Goal: Task Accomplishment & Management: Use online tool/utility

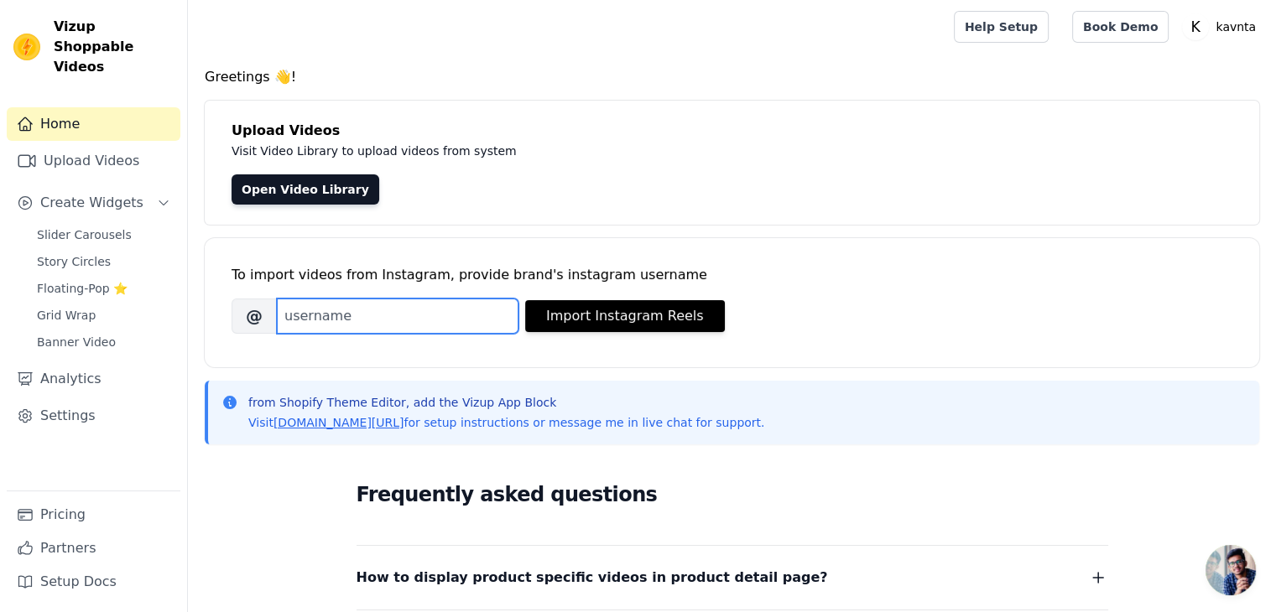
click at [419, 330] on input "Brand's Instagram Username" at bounding box center [398, 316] width 242 height 35
paste input "https://www.instagram.com/?hl=en"
paste input "kavnta_"
type input "kavnta_"
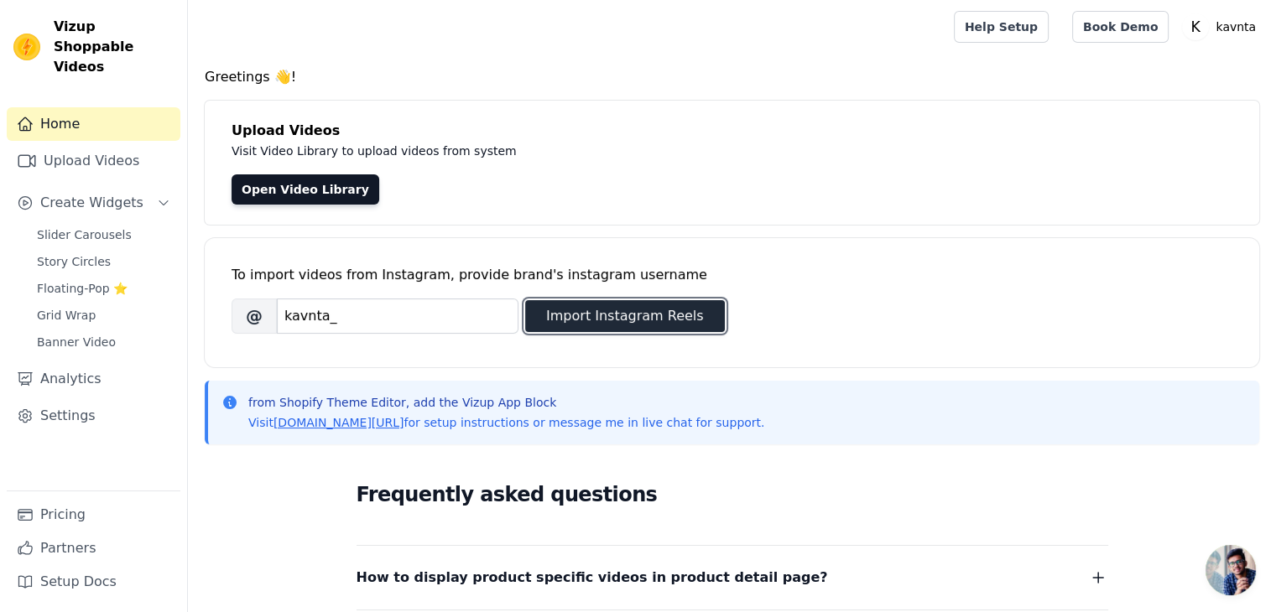
click at [677, 316] on button "Import Instagram Reels" at bounding box center [625, 316] width 200 height 32
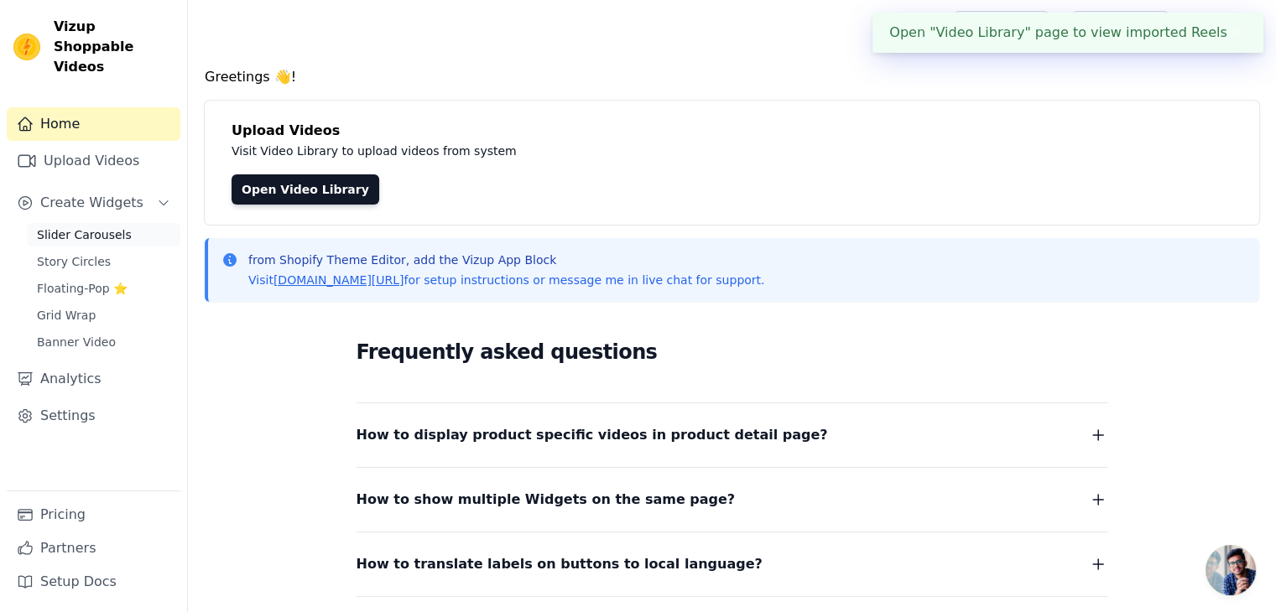
click at [90, 226] on span "Slider Carousels" at bounding box center [84, 234] width 95 height 17
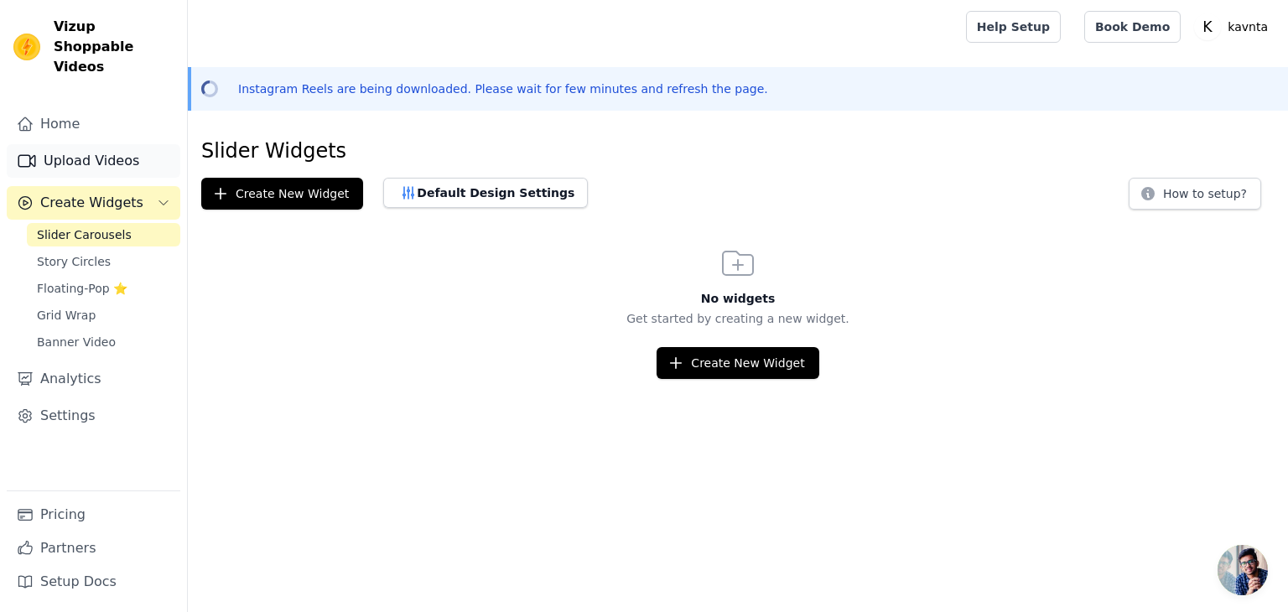
click at [120, 144] on link "Upload Videos" at bounding box center [94, 161] width 174 height 34
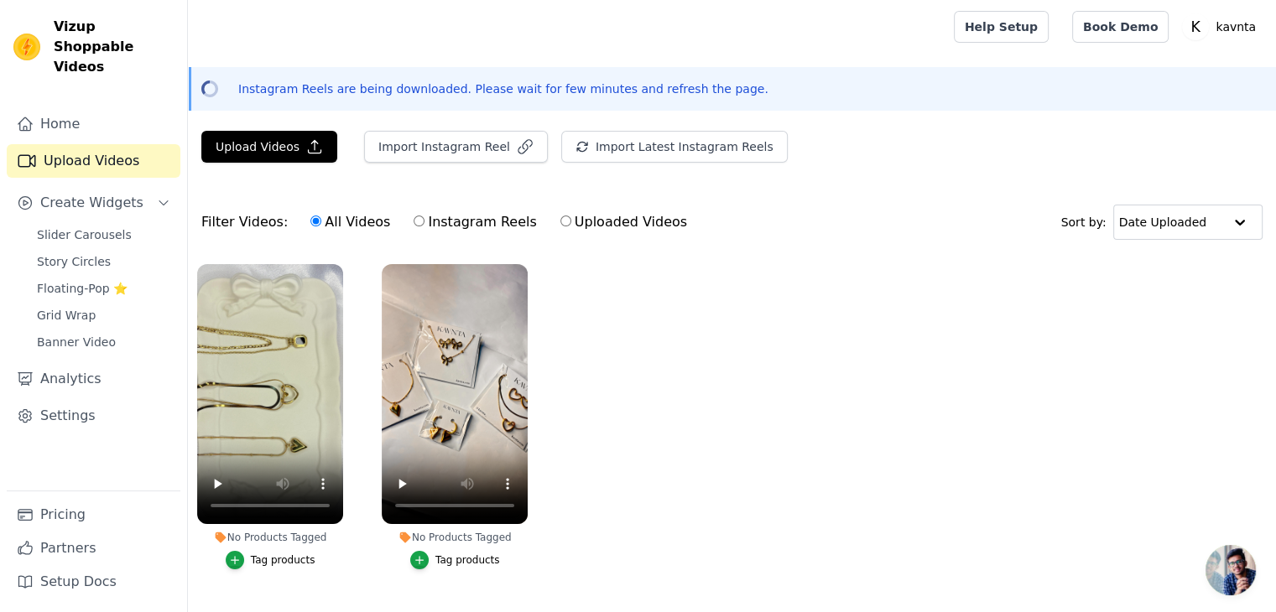
click at [414, 219] on input "Instagram Reels" at bounding box center [419, 221] width 11 height 11
radio input "true"
drag, startPoint x: 403, startPoint y: 219, endPoint x: 503, endPoint y: 159, distance: 116.7
click at [503, 159] on div "Upload Videos Import Instagram Reel Import Latest Instagram Reels Import Latest…" at bounding box center [732, 371] width 1088 height 481
click at [306, 140] on icon "button" at bounding box center [314, 146] width 17 height 17
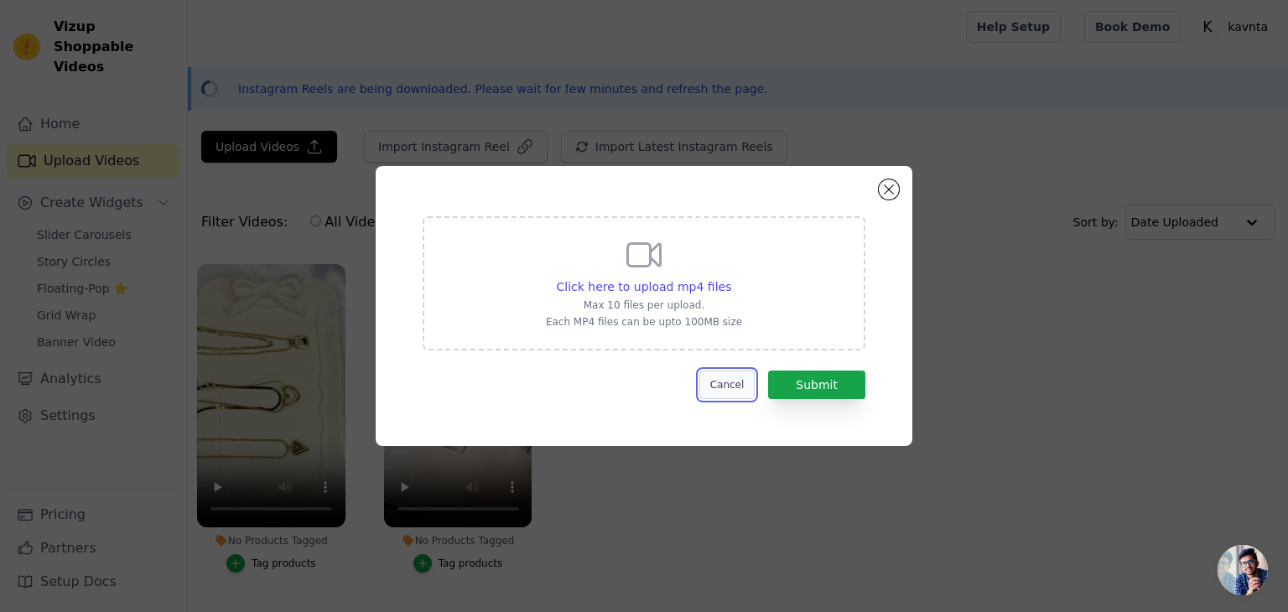
click at [736, 382] on button "Cancel" at bounding box center [728, 385] width 56 height 29
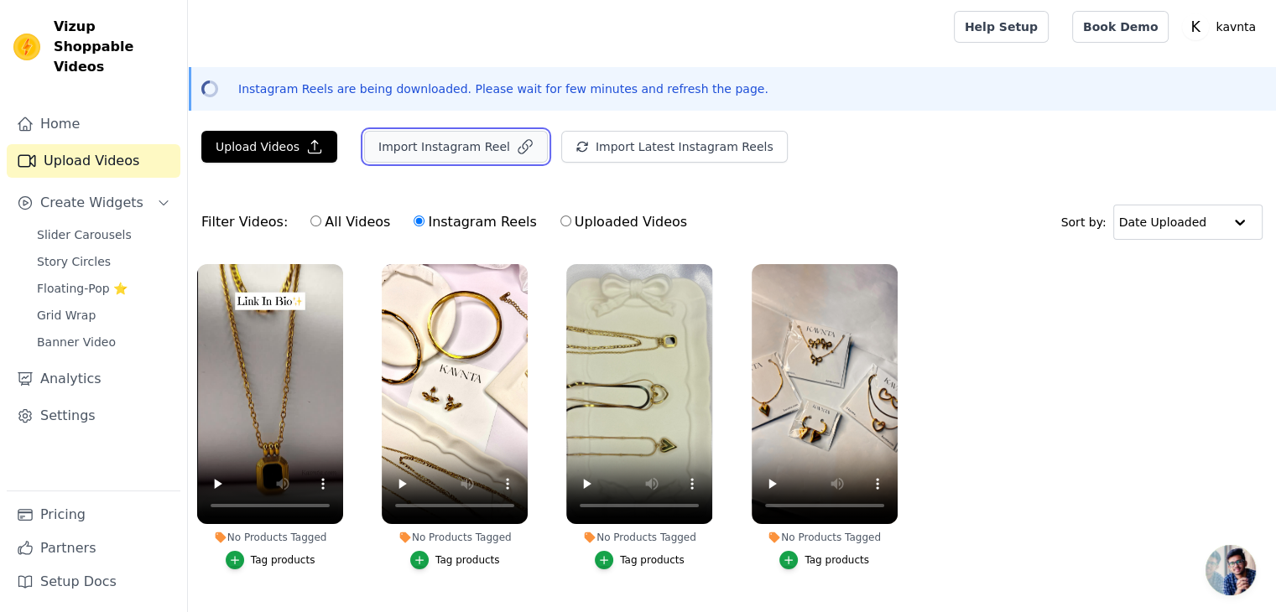
click at [517, 144] on icon "button" at bounding box center [525, 146] width 17 height 17
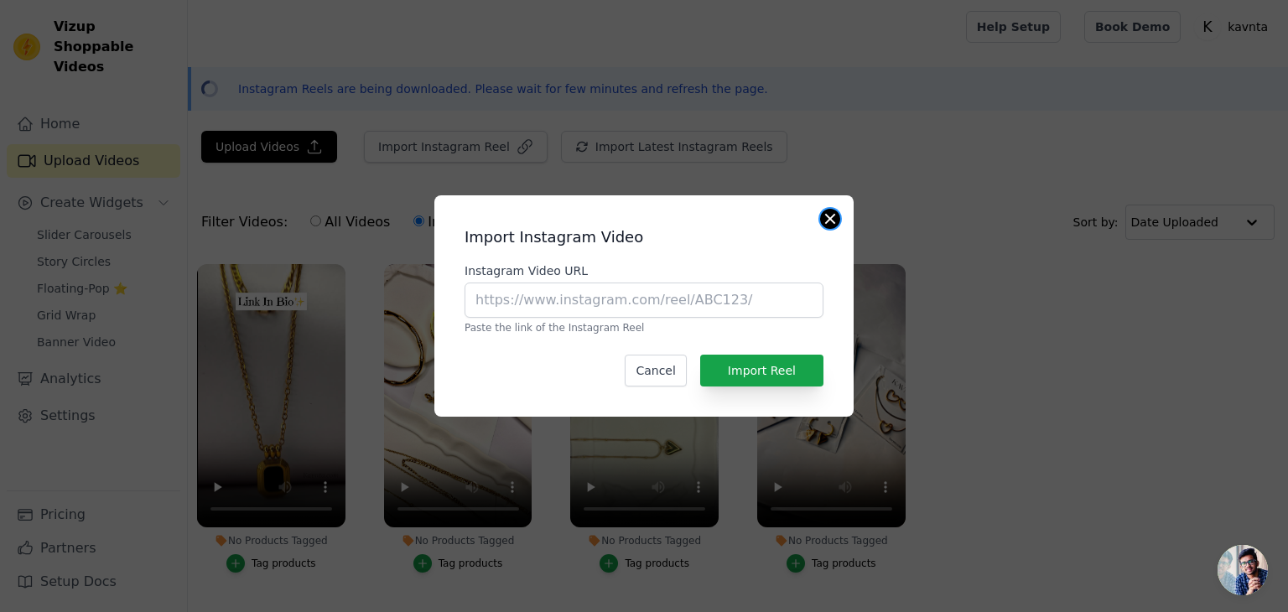
click at [835, 218] on button "Close modal" at bounding box center [830, 219] width 20 height 20
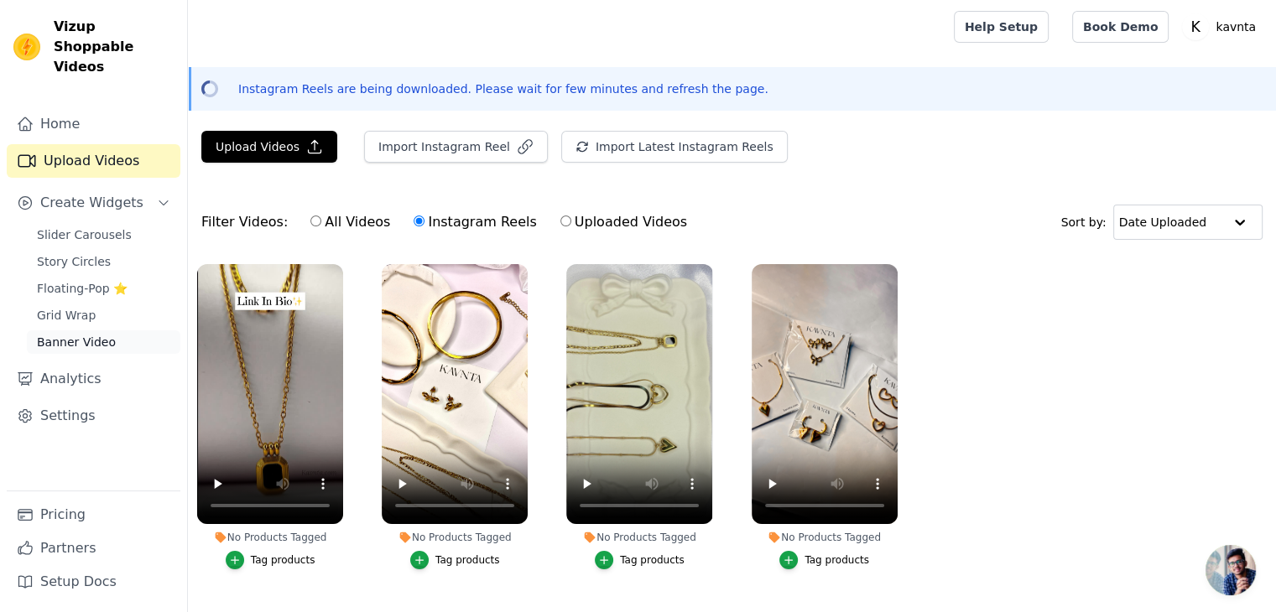
click at [103, 334] on span "Banner Video" at bounding box center [76, 342] width 79 height 17
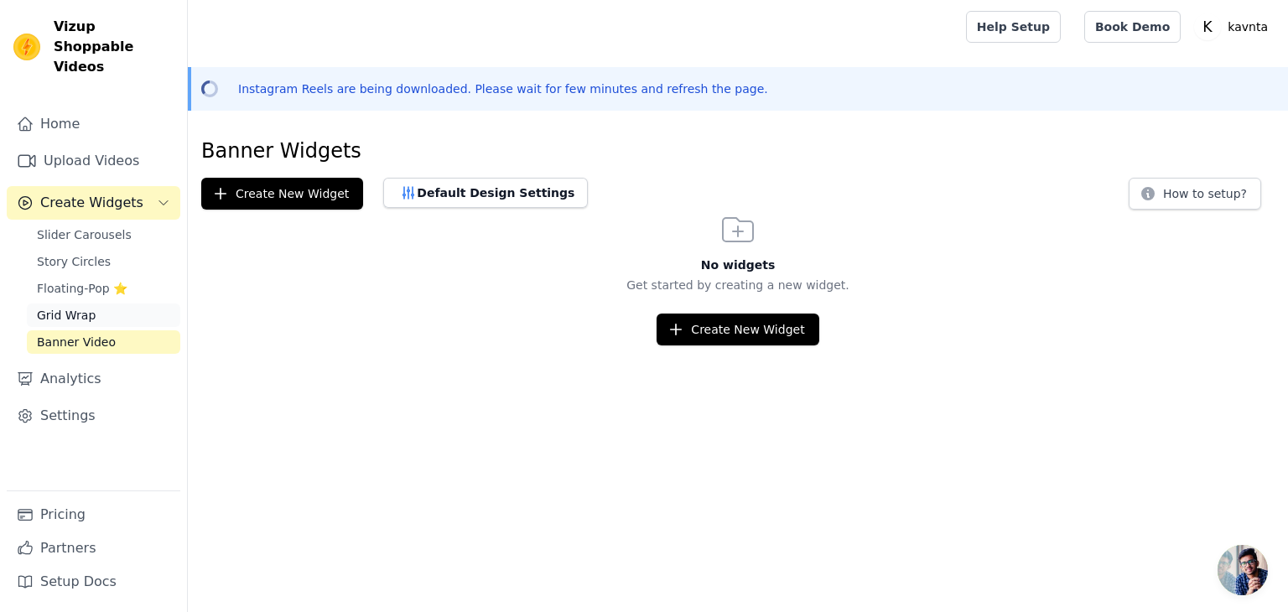
click at [68, 304] on link "Grid Wrap" at bounding box center [103, 315] width 153 height 23
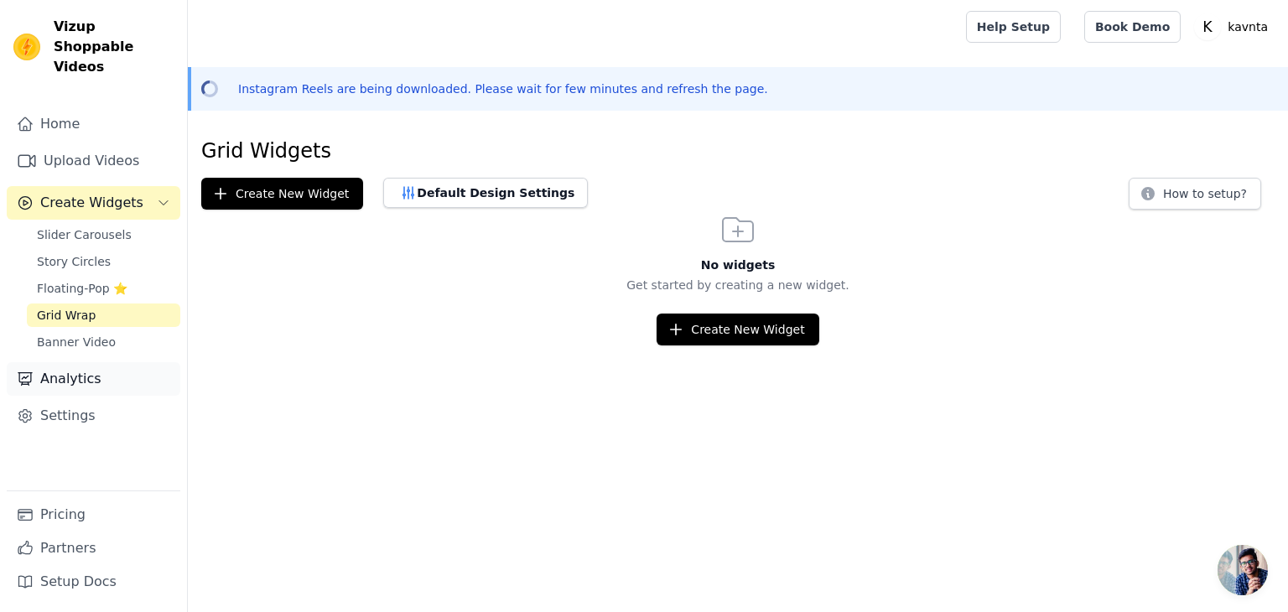
click at [51, 362] on link "Analytics" at bounding box center [94, 379] width 174 height 34
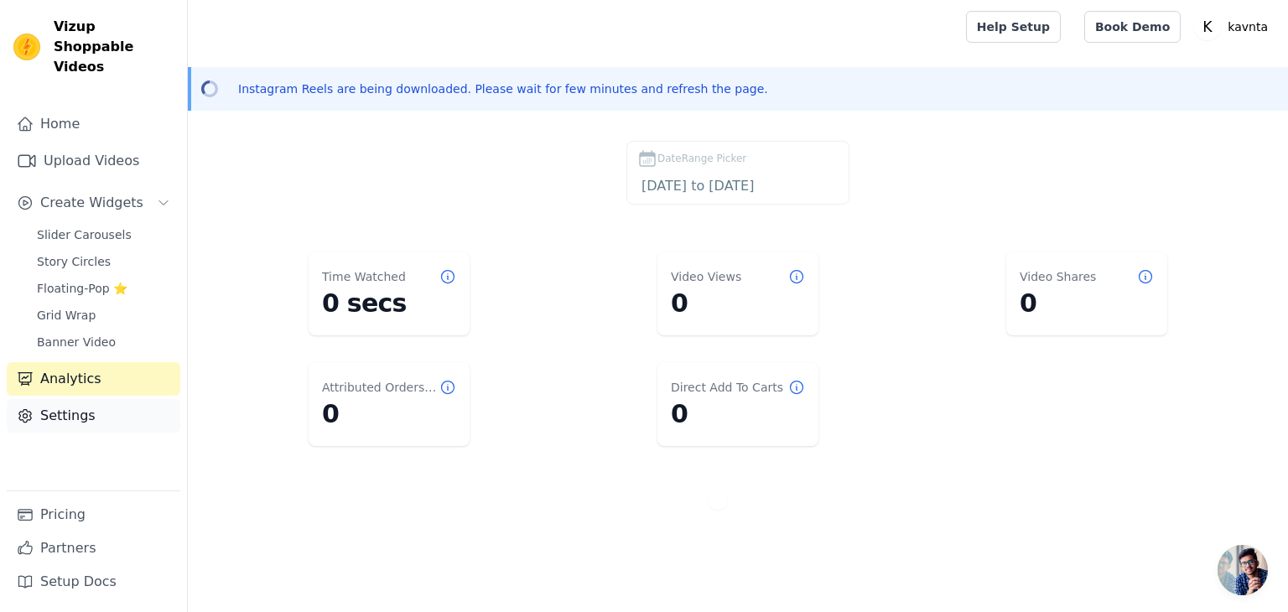
click at [103, 399] on link "Settings" at bounding box center [94, 416] width 174 height 34
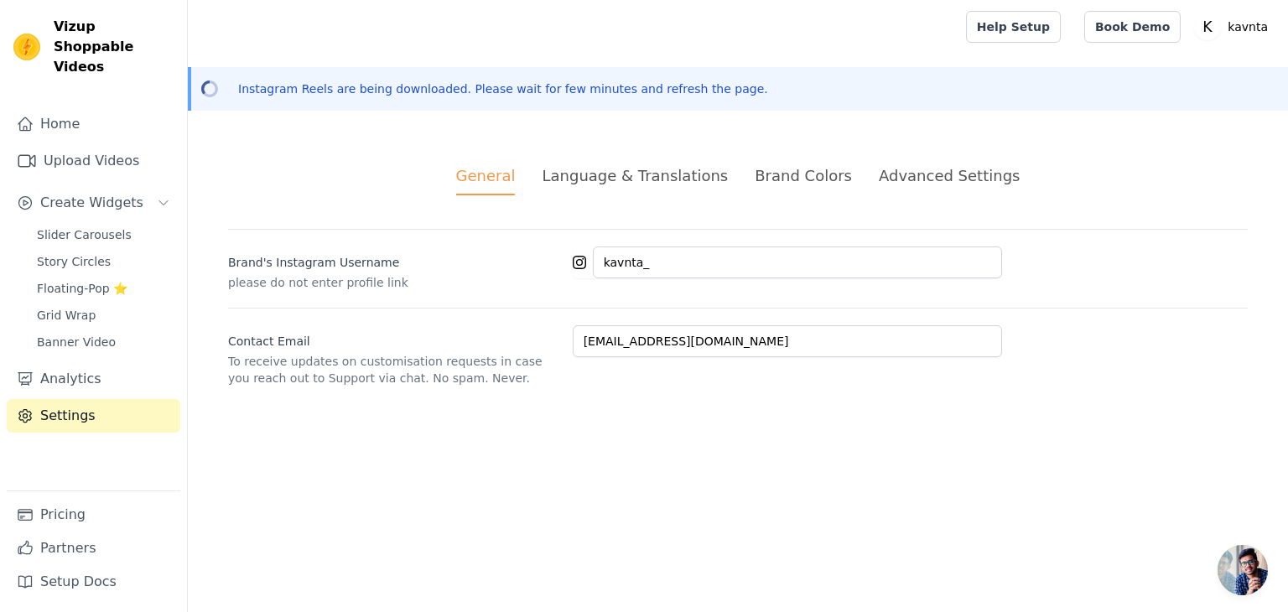
click at [580, 175] on div "Language & Translations" at bounding box center [635, 175] width 186 height 23
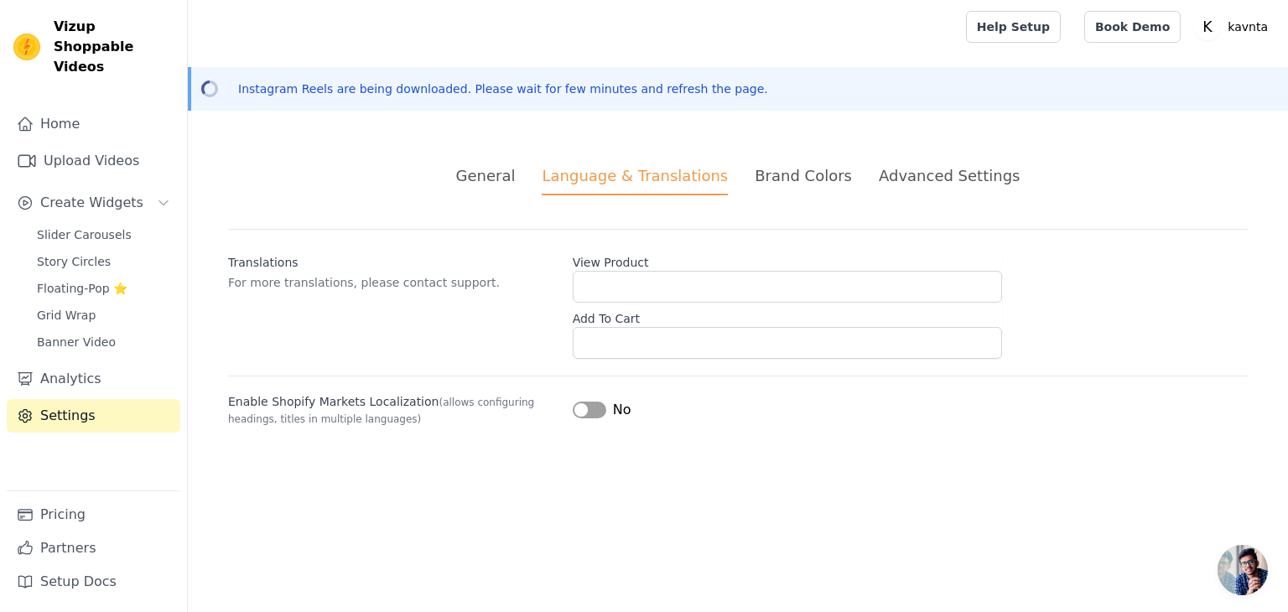
click at [795, 176] on div "Brand Colors" at bounding box center [803, 175] width 97 height 23
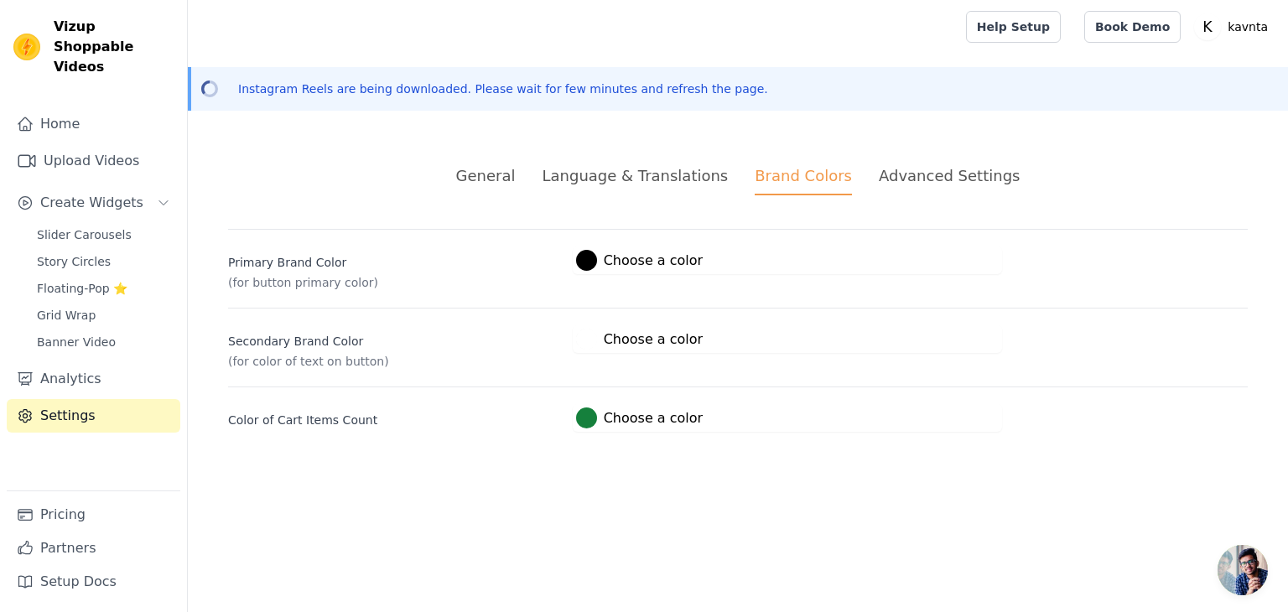
click at [936, 171] on div "Advanced Settings" at bounding box center [949, 175] width 141 height 23
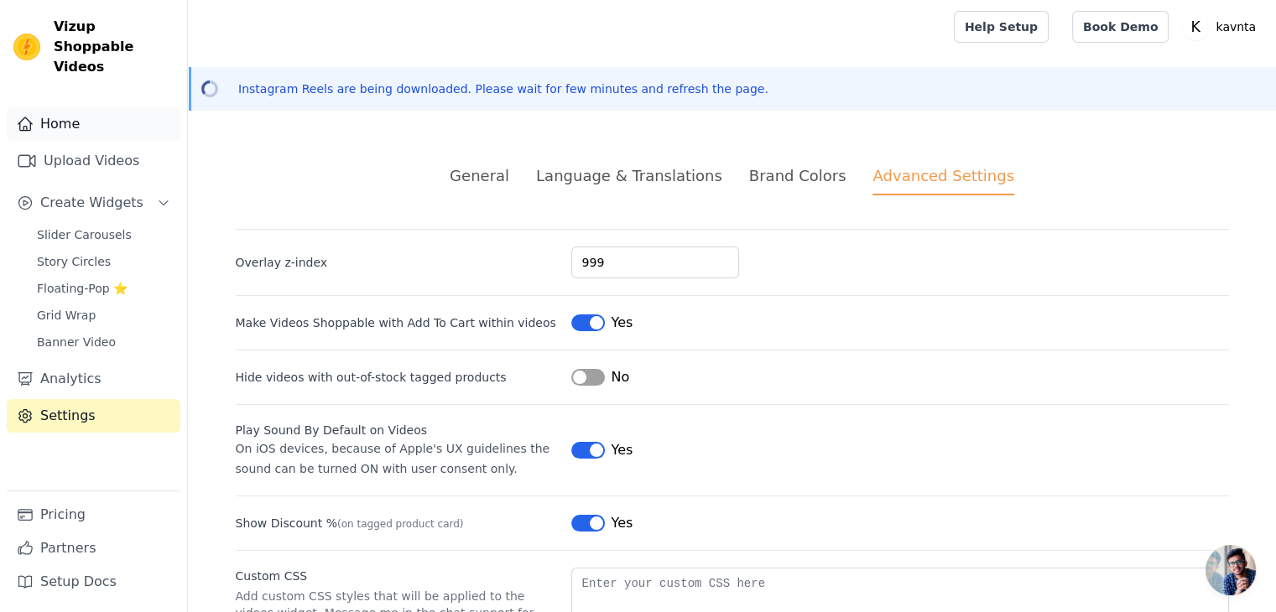
click at [76, 112] on link "Home" at bounding box center [94, 124] width 174 height 34
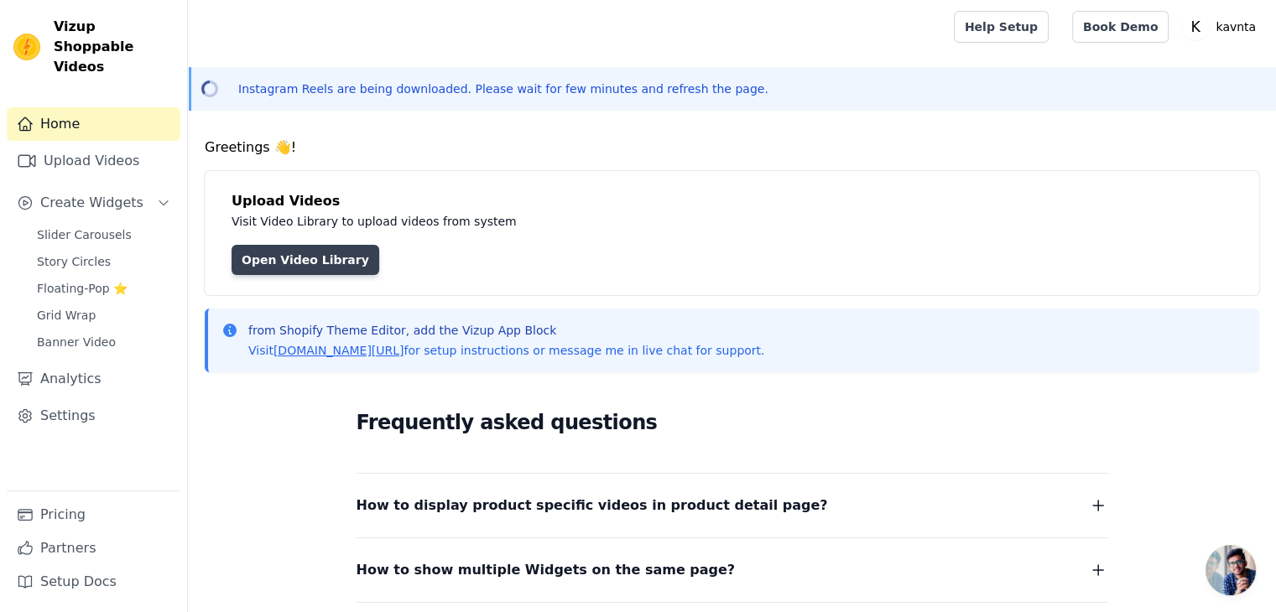
click at [281, 252] on link "Open Video Library" at bounding box center [306, 260] width 148 height 30
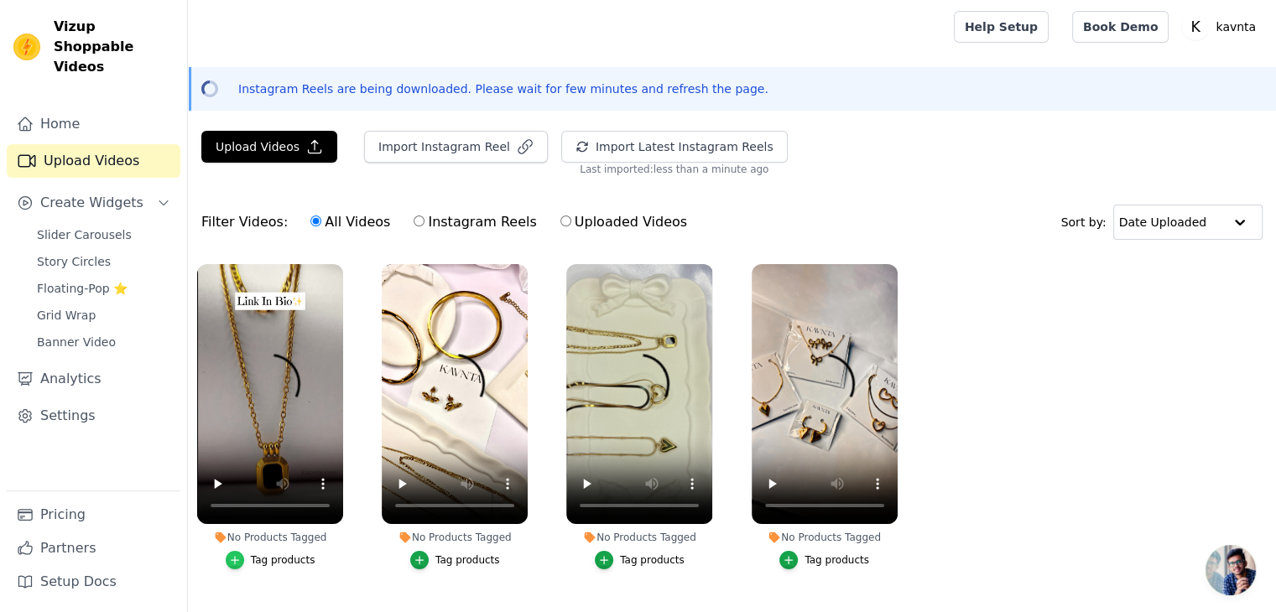
click at [234, 565] on icon "button" at bounding box center [235, 560] width 12 height 12
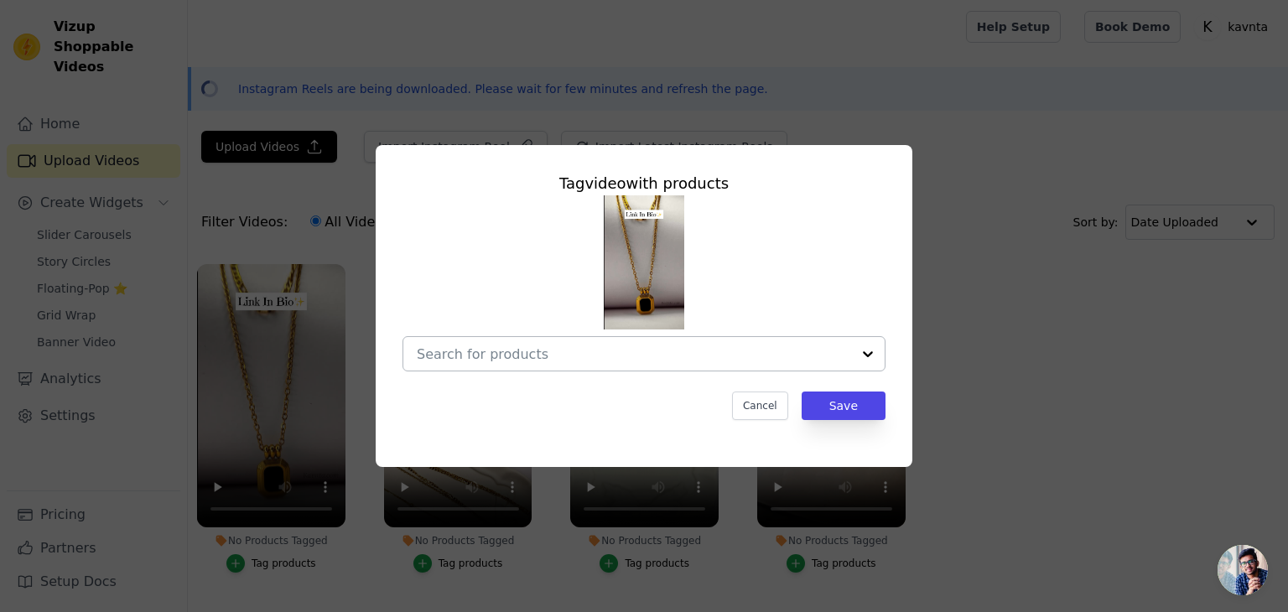
click at [740, 367] on div at bounding box center [634, 354] width 434 height 34
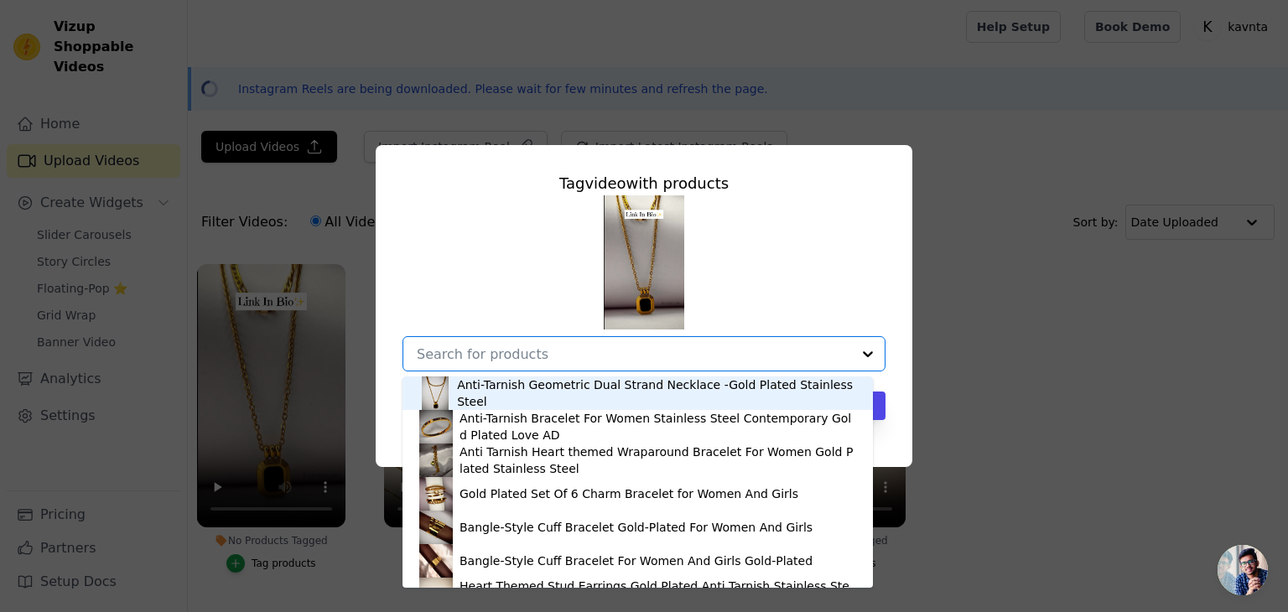
click at [726, 393] on div "Anti-Tarnish Geometric Dual Strand Necklace -Gold Plated Stainless Steel" at bounding box center [656, 394] width 399 height 34
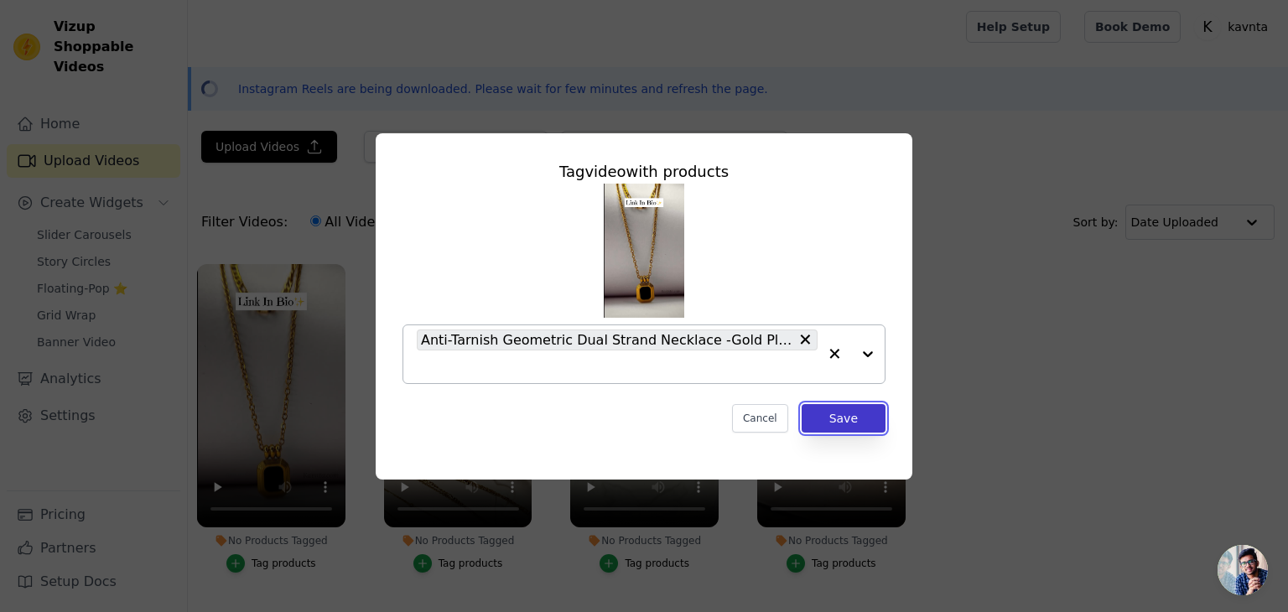
click at [846, 422] on button "Save" at bounding box center [844, 418] width 84 height 29
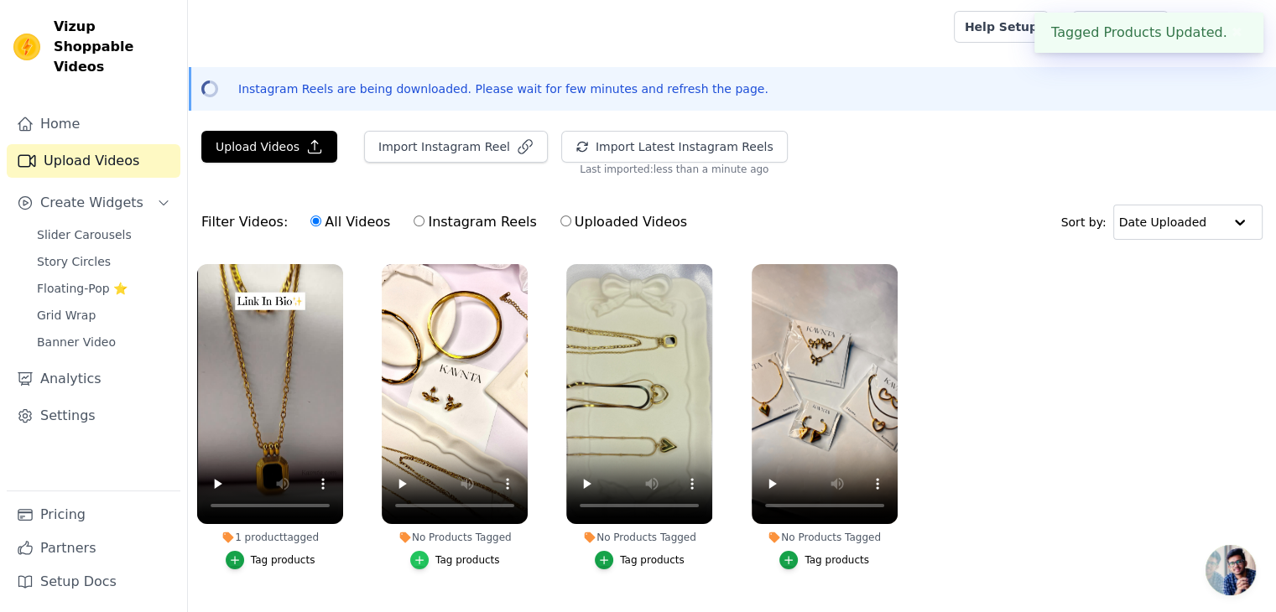
click at [416, 565] on icon "button" at bounding box center [420, 560] width 12 height 12
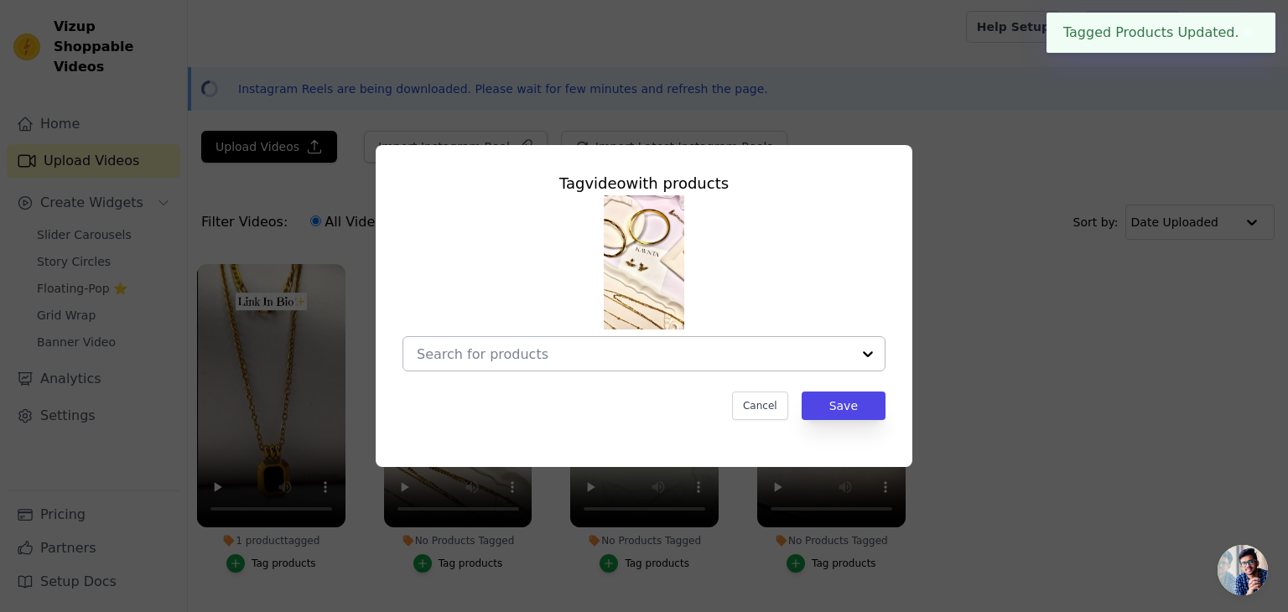
click at [741, 363] on div at bounding box center [634, 354] width 434 height 34
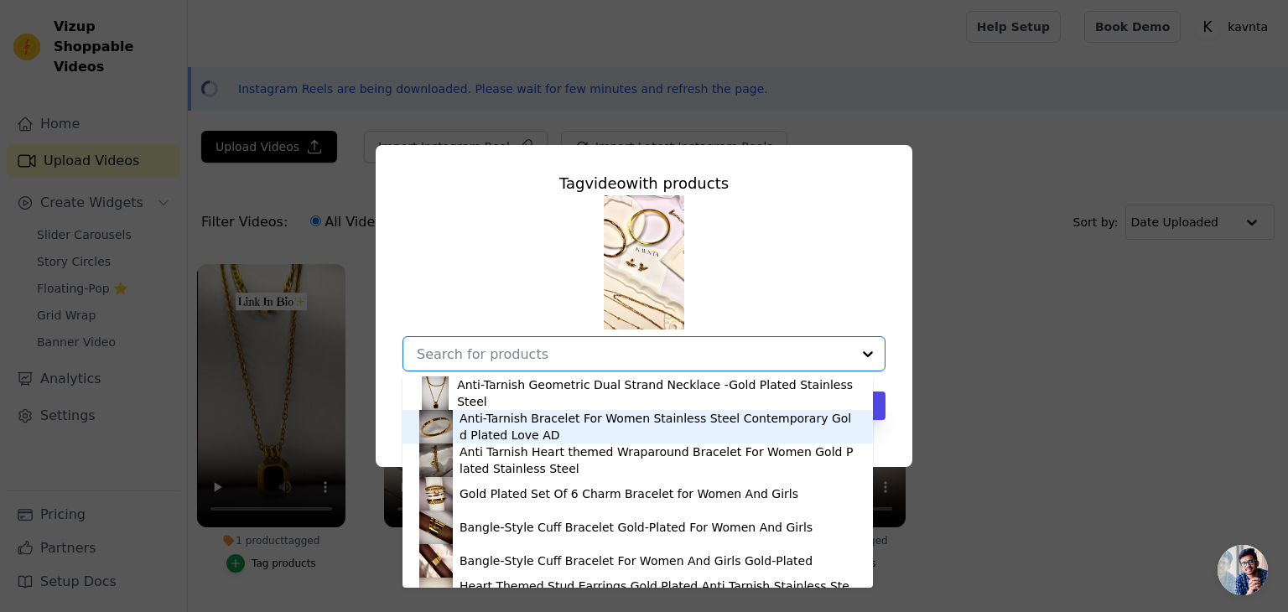
click at [613, 417] on div "Anti-Tarnish Bracelet For Women Stainless Steel Contemporary Gold Plated Love AD" at bounding box center [658, 427] width 397 height 34
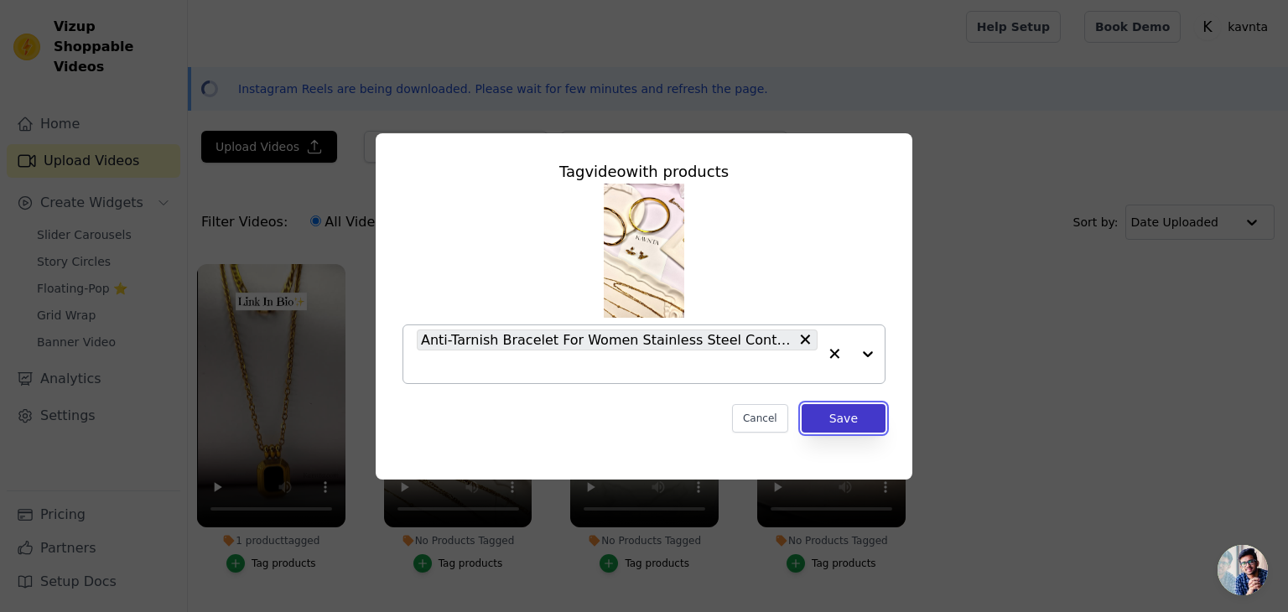
click at [823, 424] on button "Save" at bounding box center [844, 418] width 84 height 29
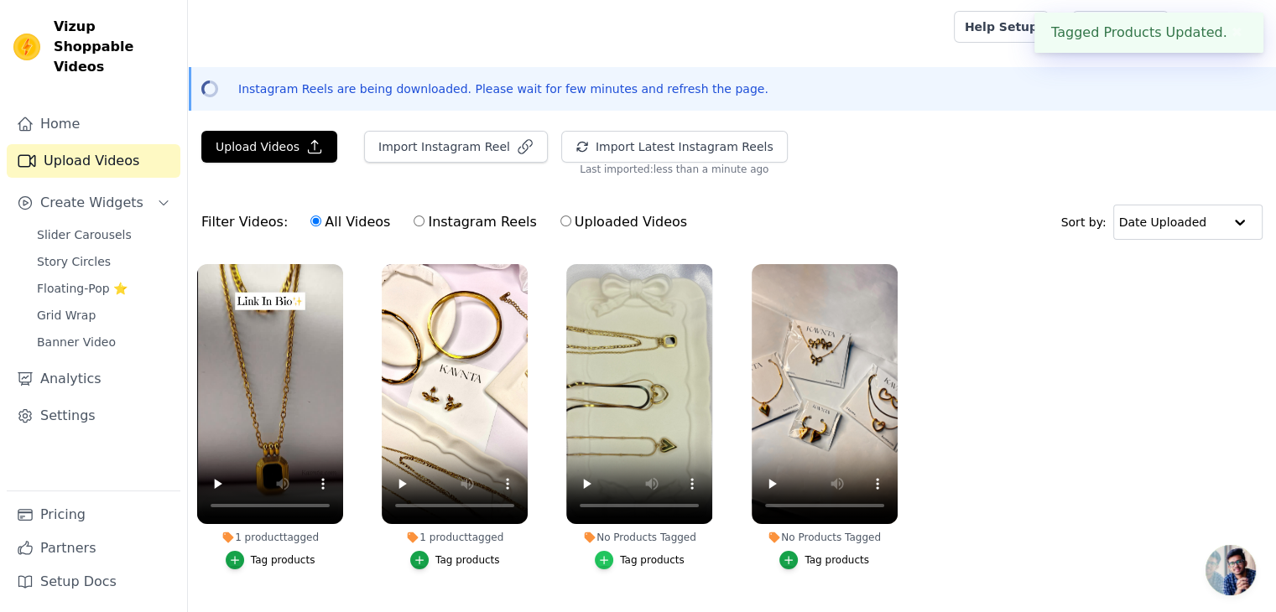
click at [610, 564] on icon "button" at bounding box center [604, 560] width 12 height 12
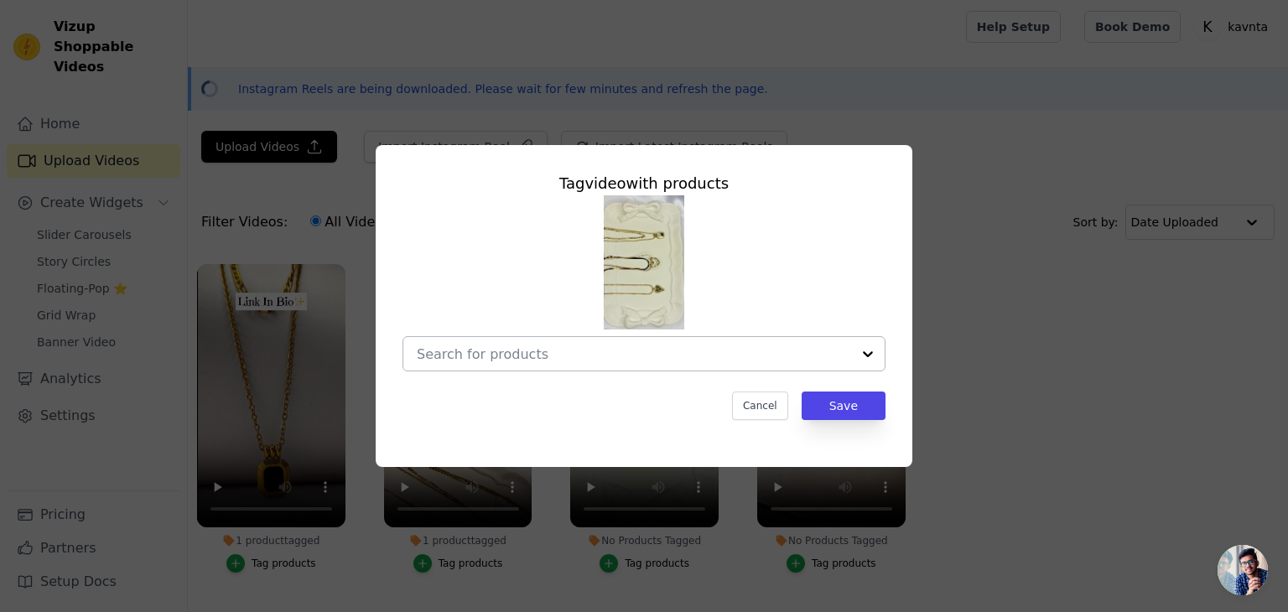
click at [777, 371] on div at bounding box center [634, 354] width 434 height 34
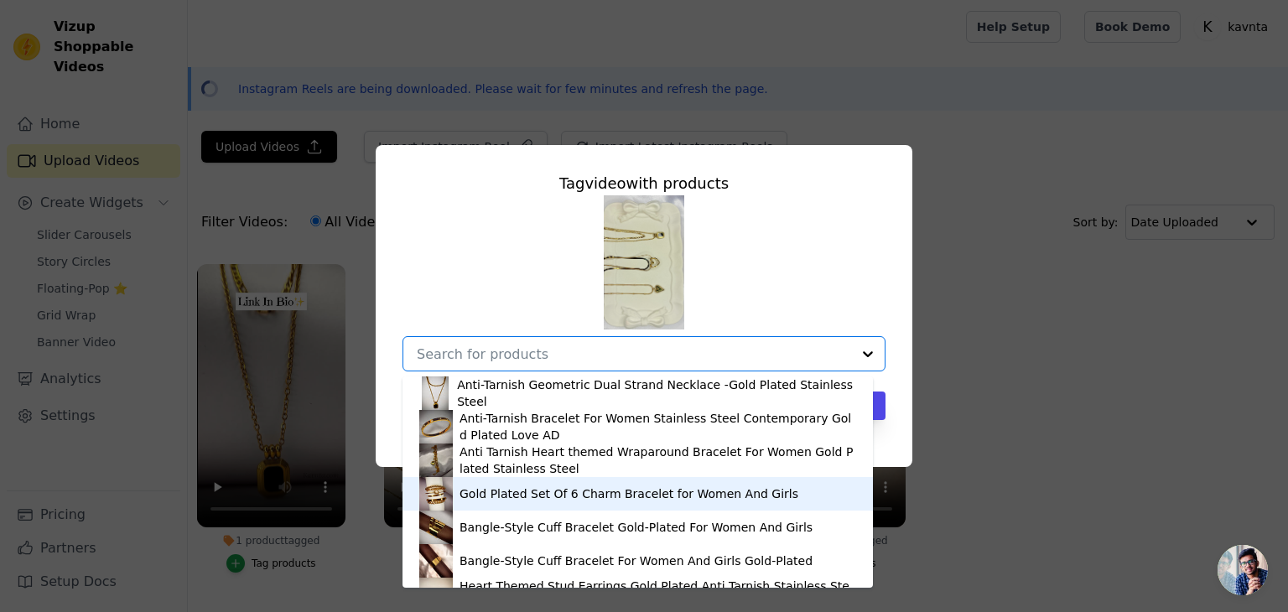
scroll to position [91, 0]
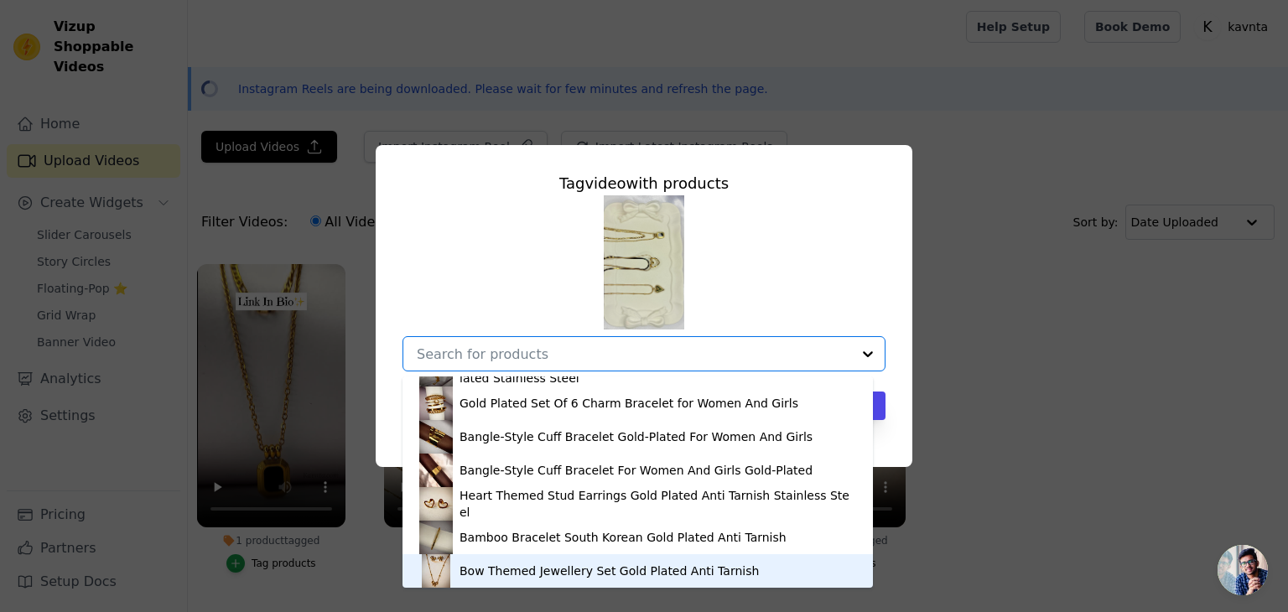
click at [596, 572] on div "Bow Themed Jewellery Set Gold Plated Anti Tarnish" at bounding box center [609, 571] width 299 height 17
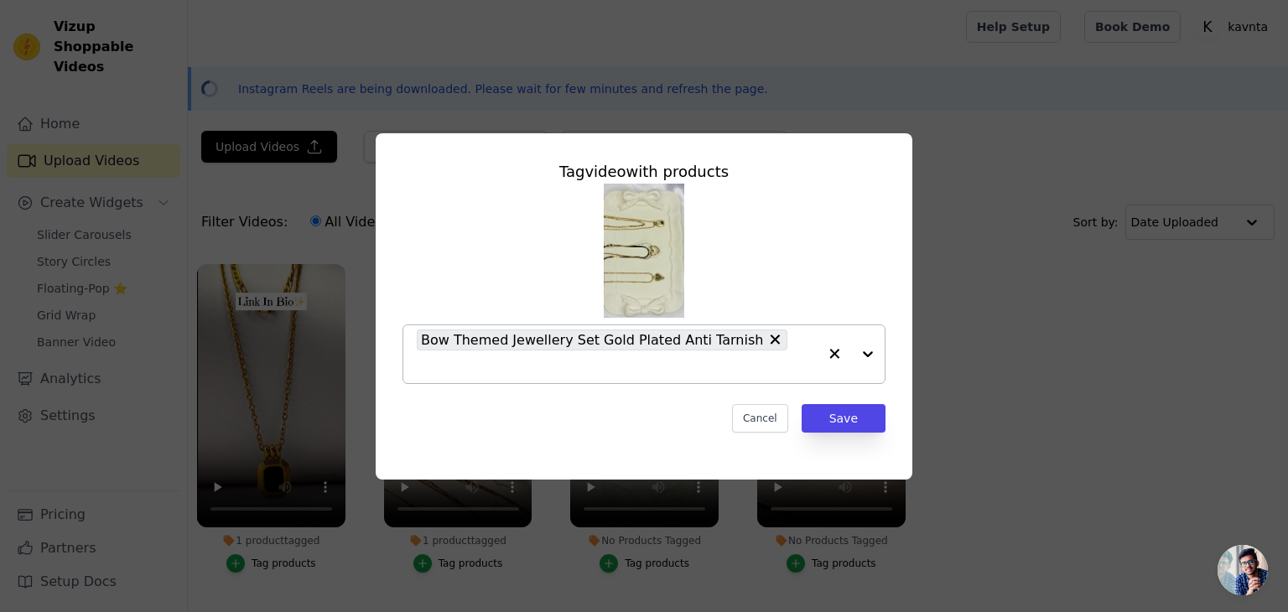
click at [859, 360] on div at bounding box center [851, 354] width 67 height 58
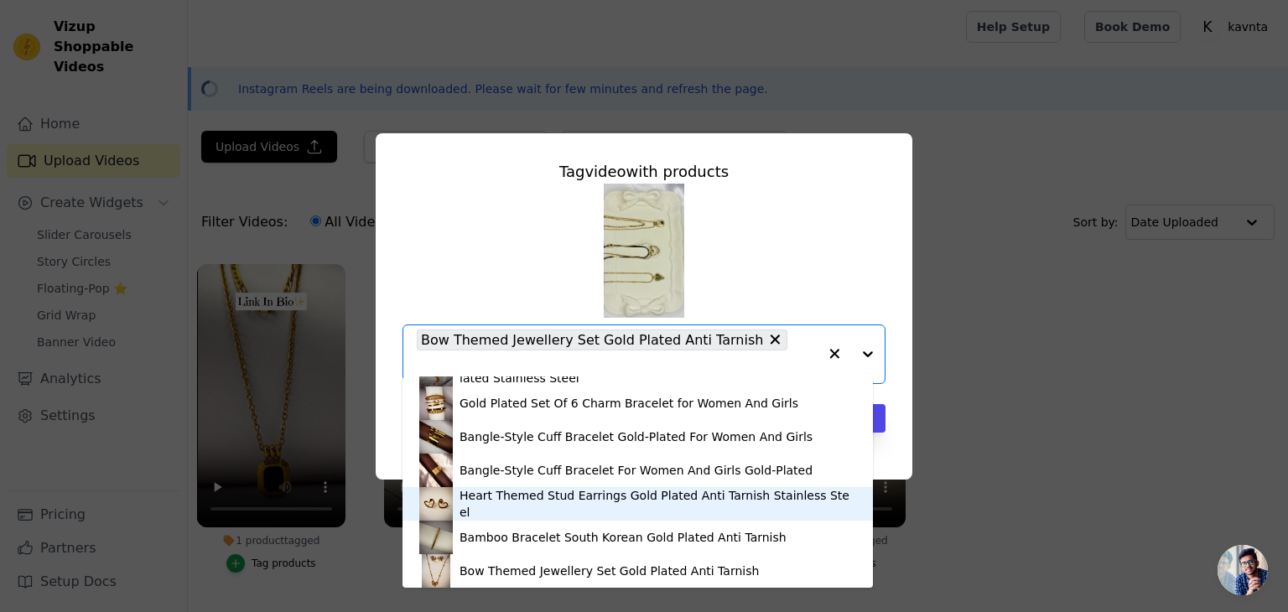
click at [550, 511] on div "Heart Themed Stud Earrings Gold Plated Anti Tarnish Stainless Steel" at bounding box center [658, 504] width 397 height 34
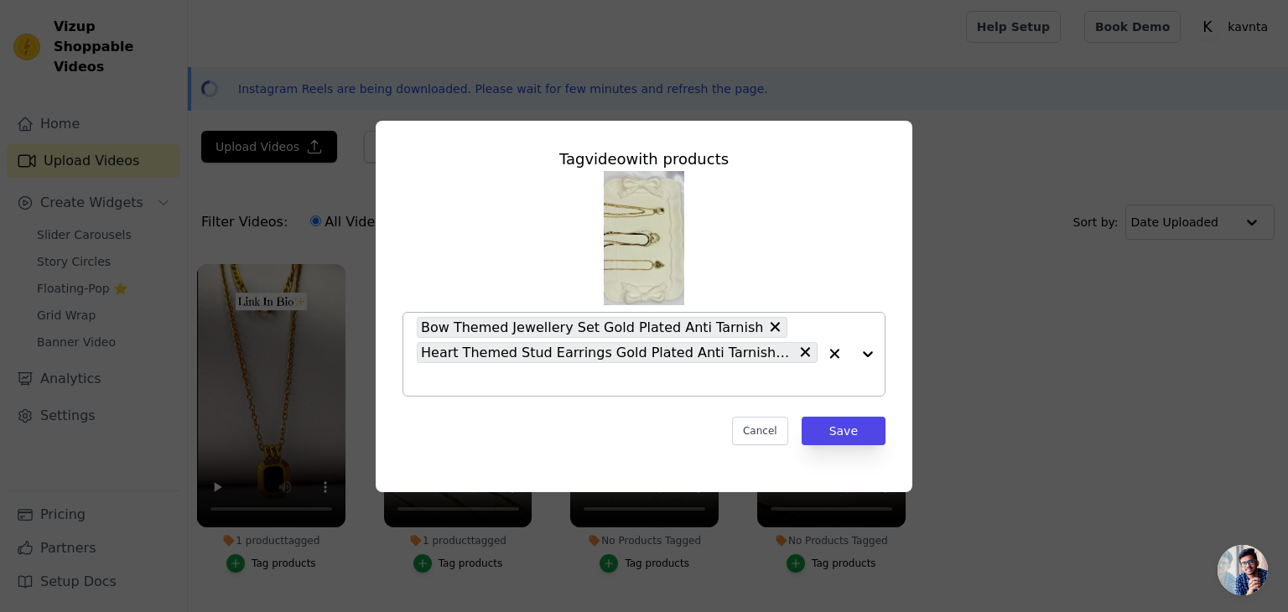
click at [864, 353] on div at bounding box center [851, 354] width 67 height 83
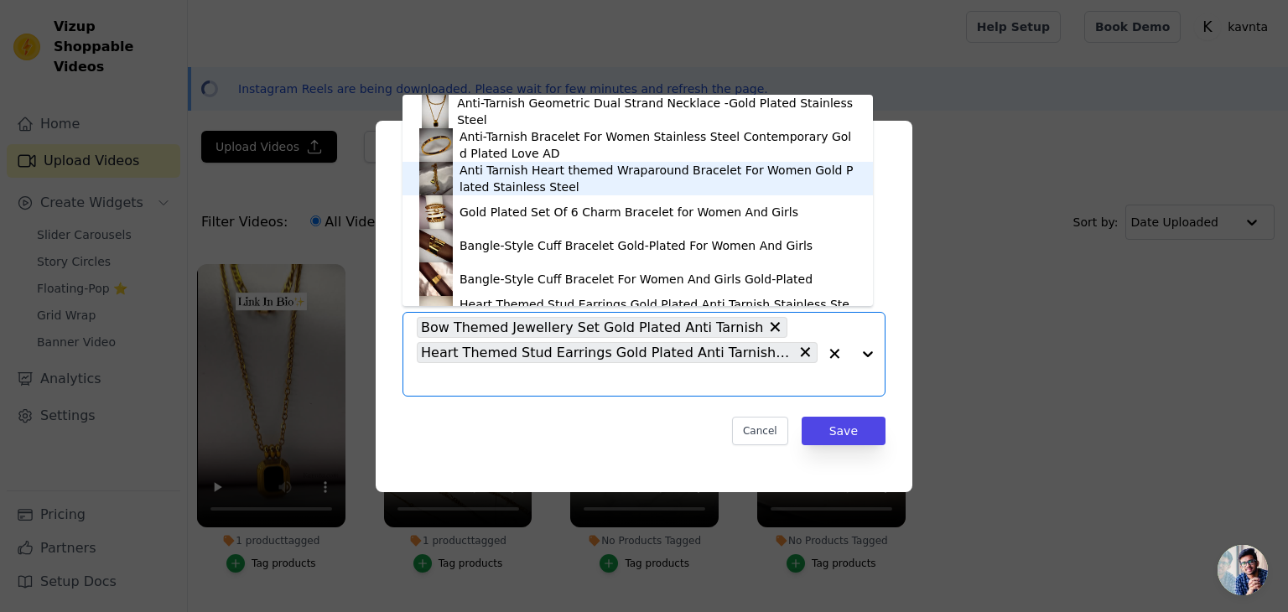
click at [603, 179] on div "Anti Tarnish Heart themed Wraparound Bracelet For Women Gold Plated Stainless S…" at bounding box center [658, 179] width 397 height 34
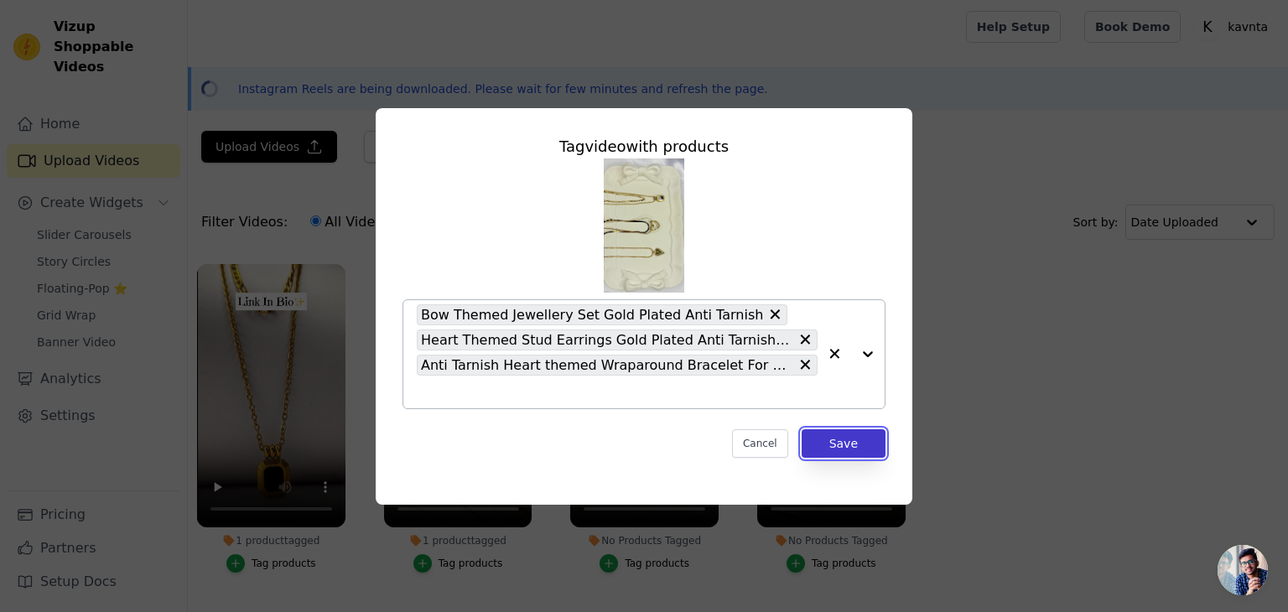
click at [840, 445] on button "Save" at bounding box center [844, 443] width 84 height 29
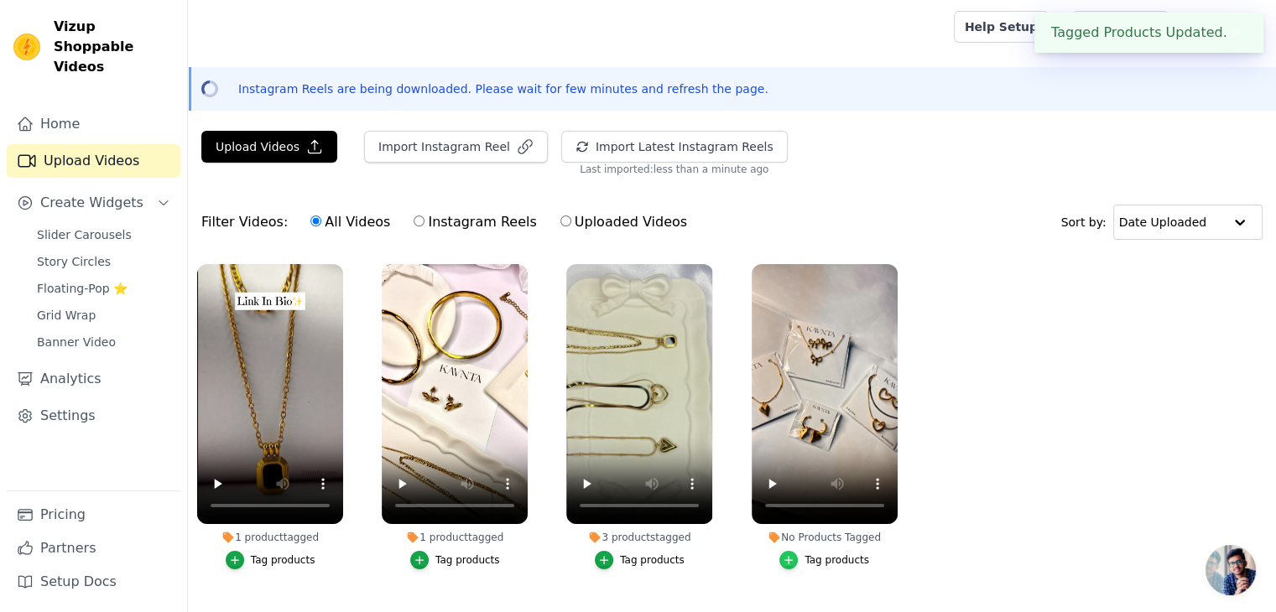
click at [790, 560] on icon "button" at bounding box center [789, 560] width 12 height 12
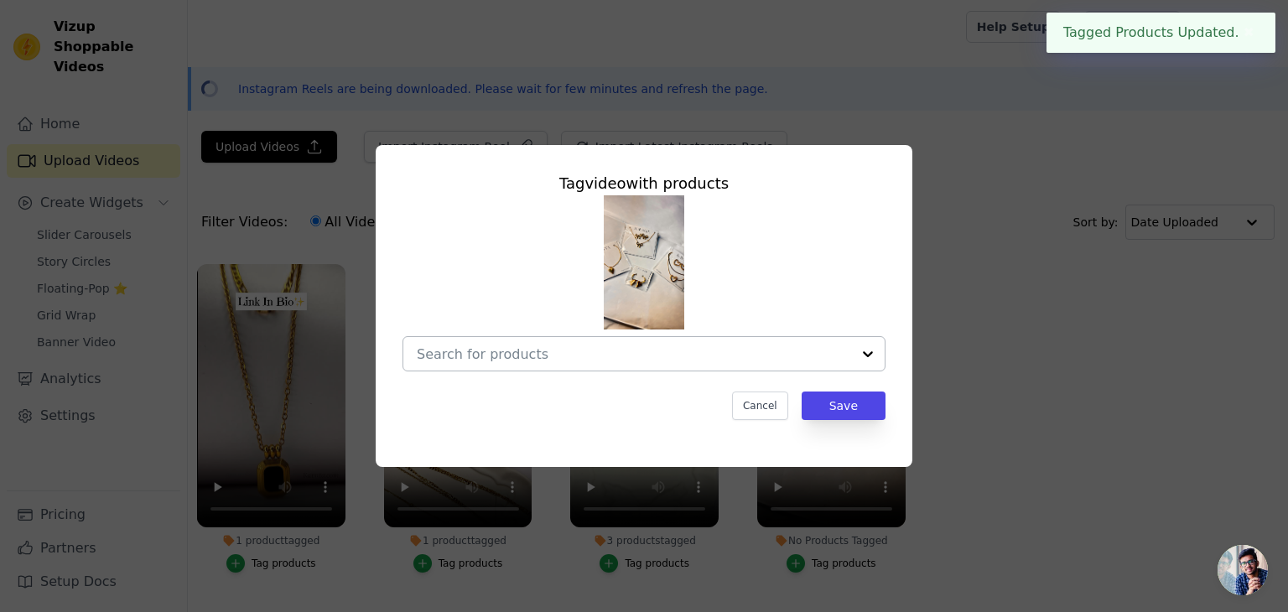
click at [859, 356] on div at bounding box center [868, 354] width 34 height 34
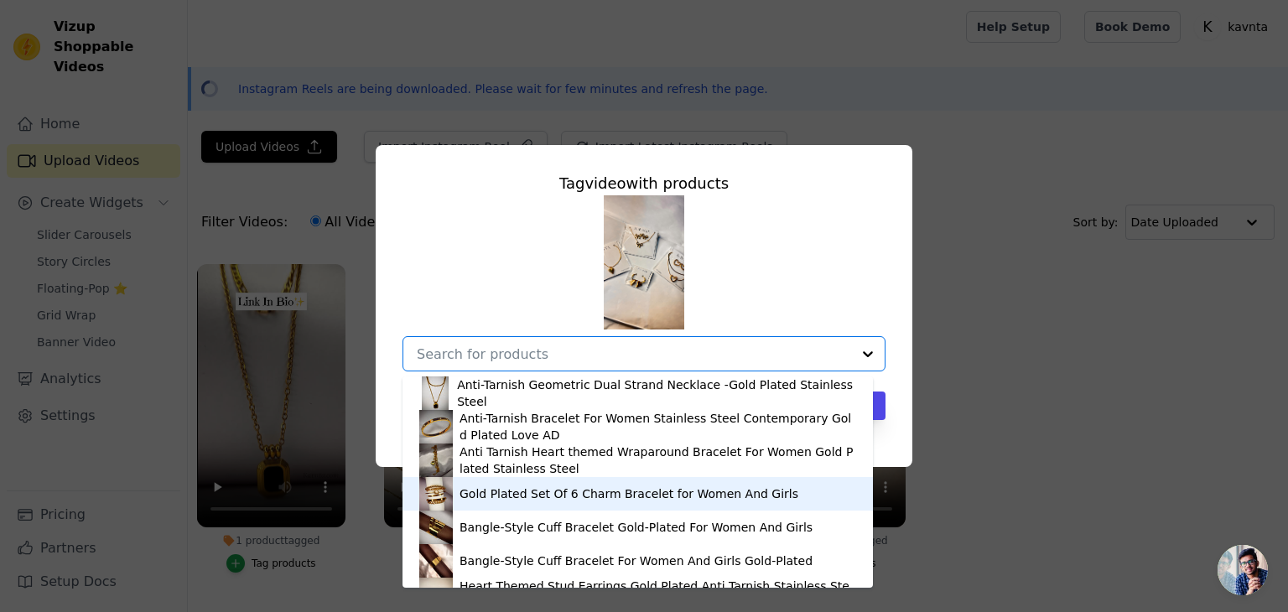
click at [554, 484] on div "Gold Plated Set Of 6 Charm Bracelet for Women And Girls" at bounding box center [637, 494] width 437 height 34
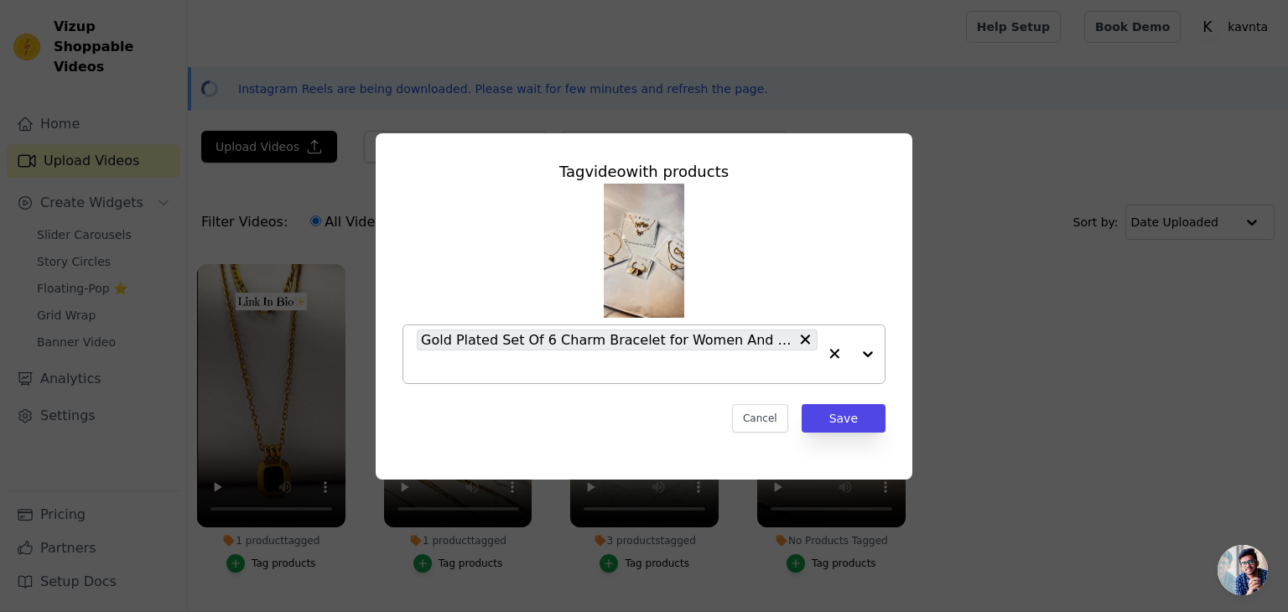
click at [869, 353] on div at bounding box center [851, 354] width 67 height 58
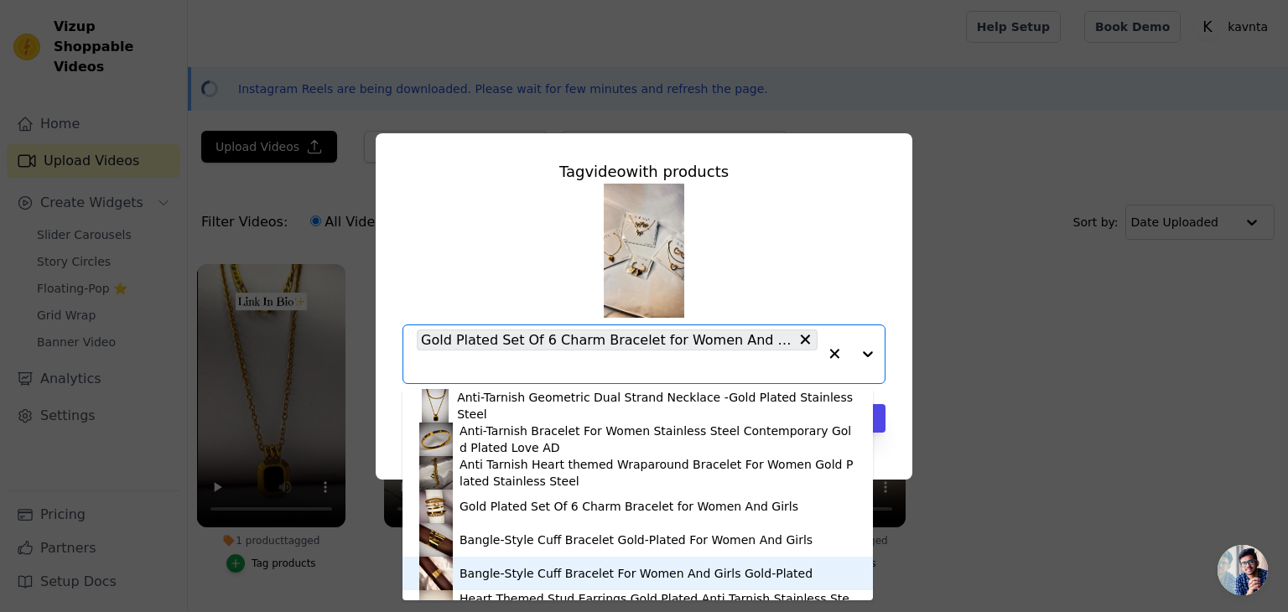
click at [587, 568] on div "Bangle-Style Cuff Bracelet For Women And Girls Gold-Plated" at bounding box center [636, 573] width 353 height 17
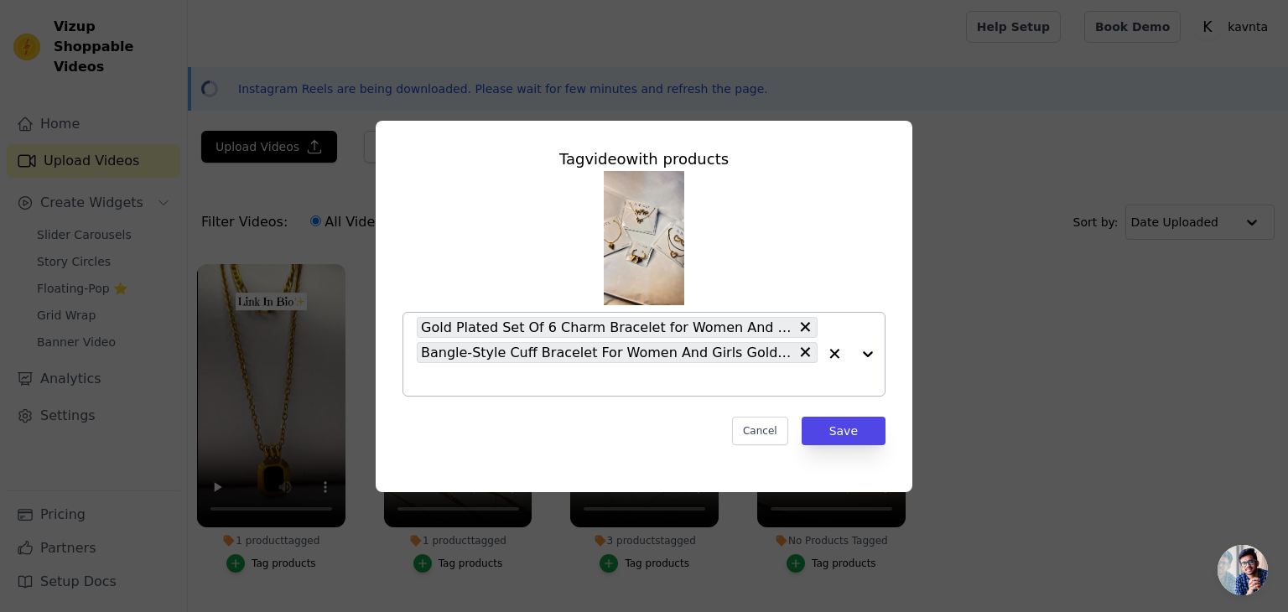
click at [867, 353] on div at bounding box center [851, 354] width 67 height 83
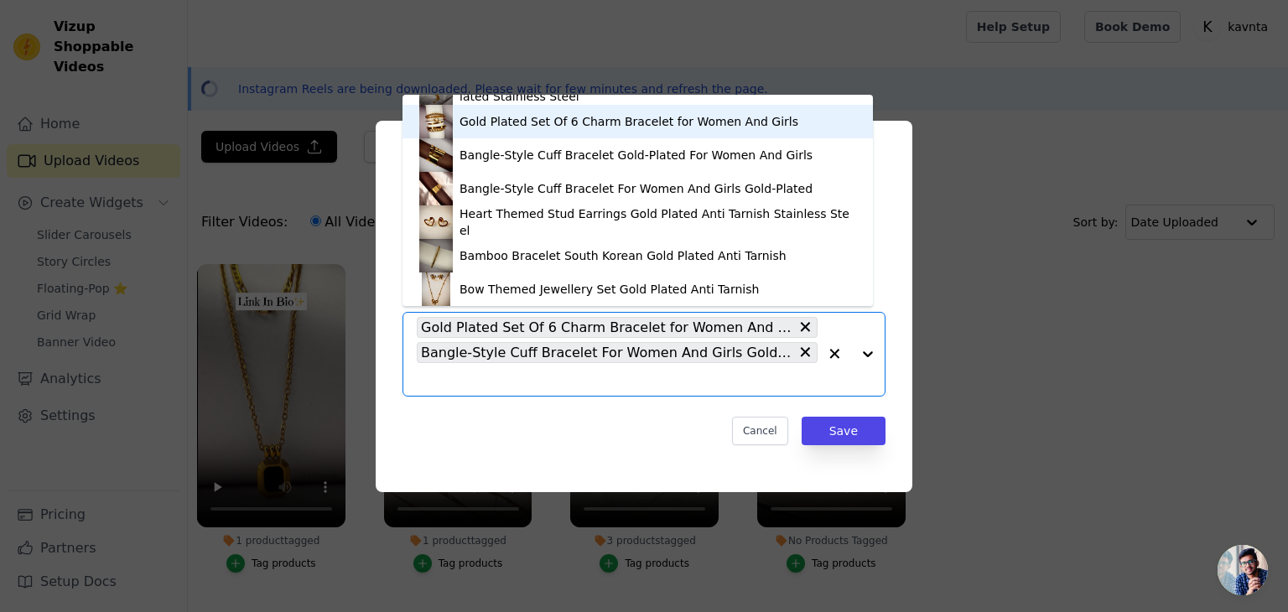
scroll to position [67, 0]
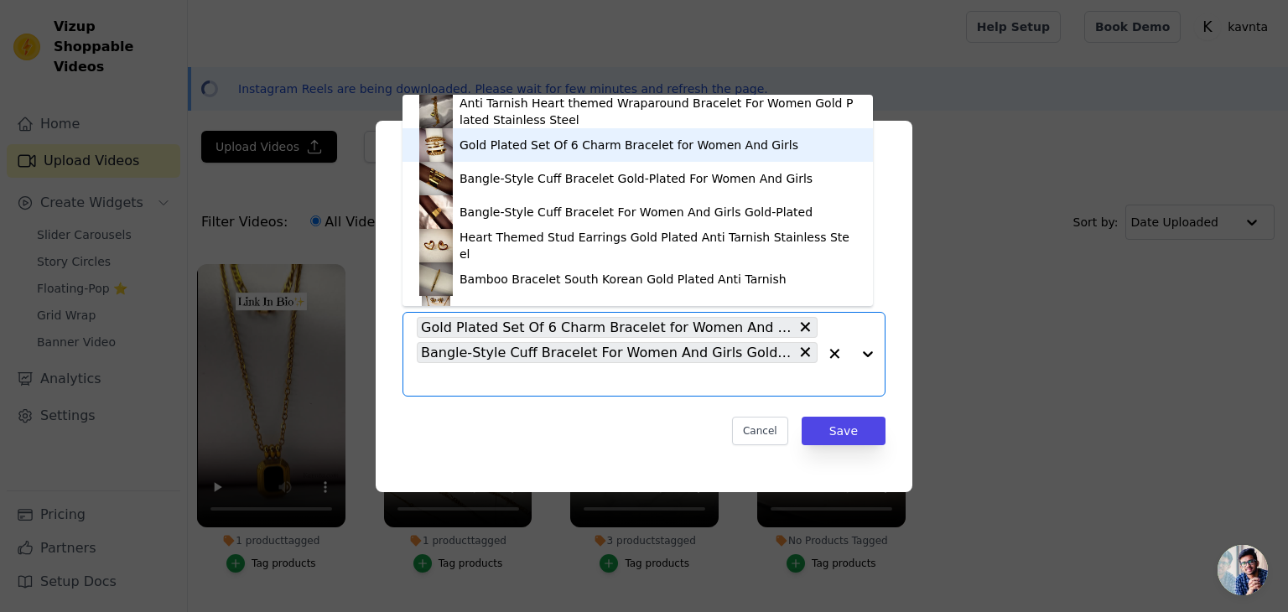
click at [637, 152] on div "Gold Plated Set Of 6 Charm Bracelet for Women And Girls" at bounding box center [629, 145] width 339 height 17
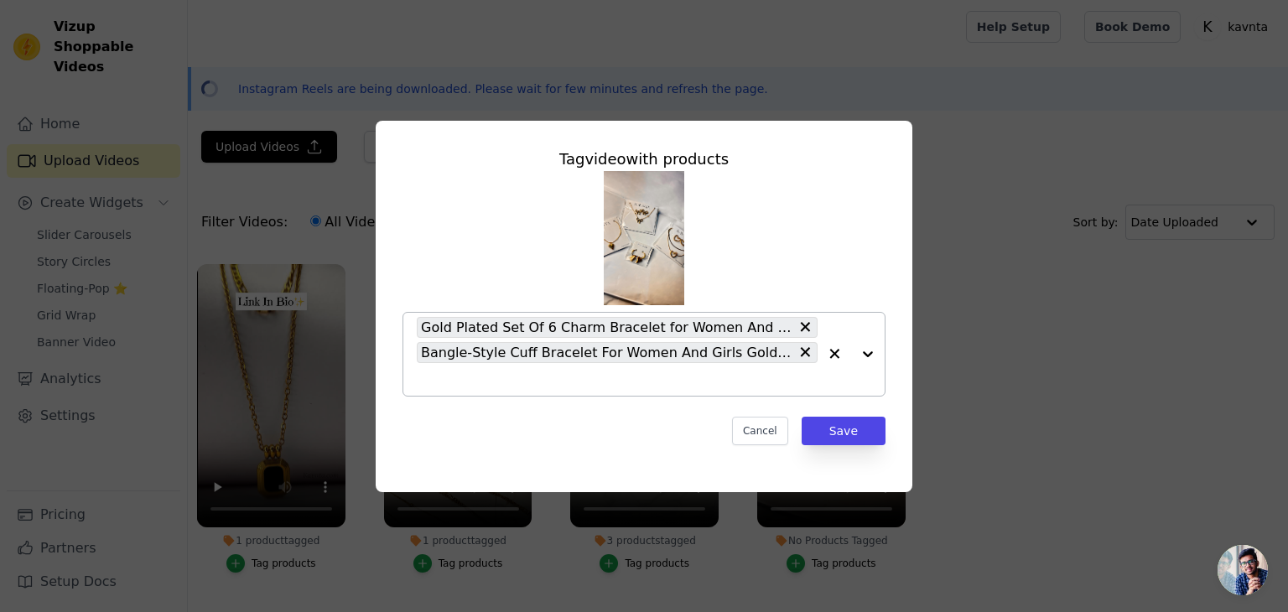
click at [862, 356] on div at bounding box center [851, 354] width 67 height 83
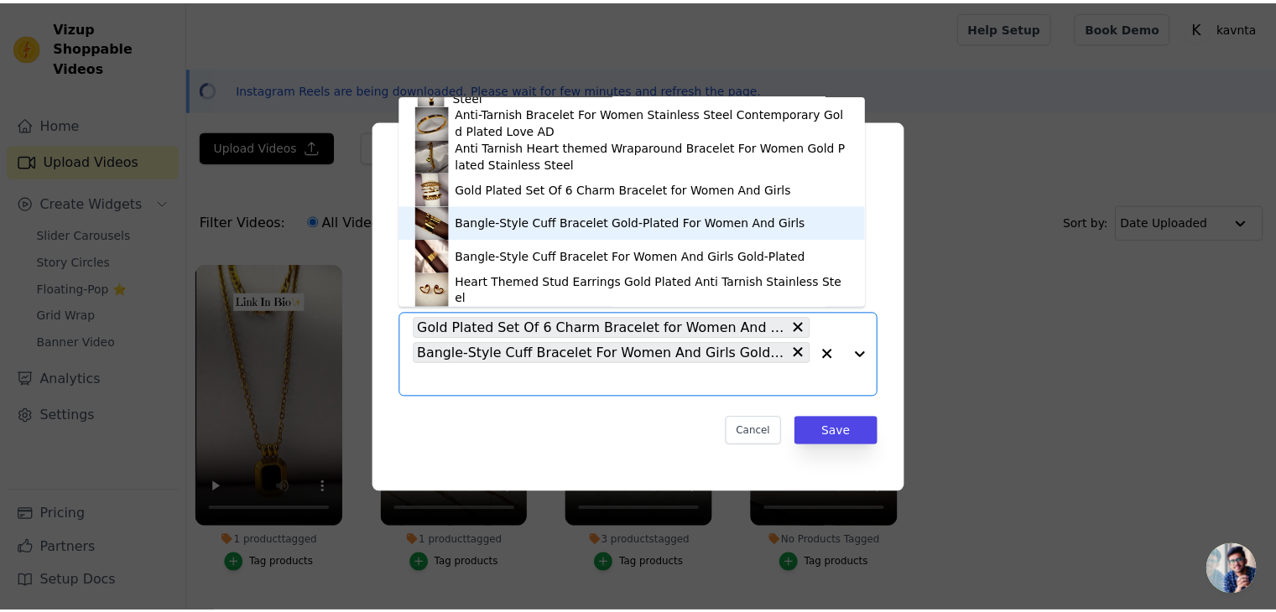
scroll to position [0, 0]
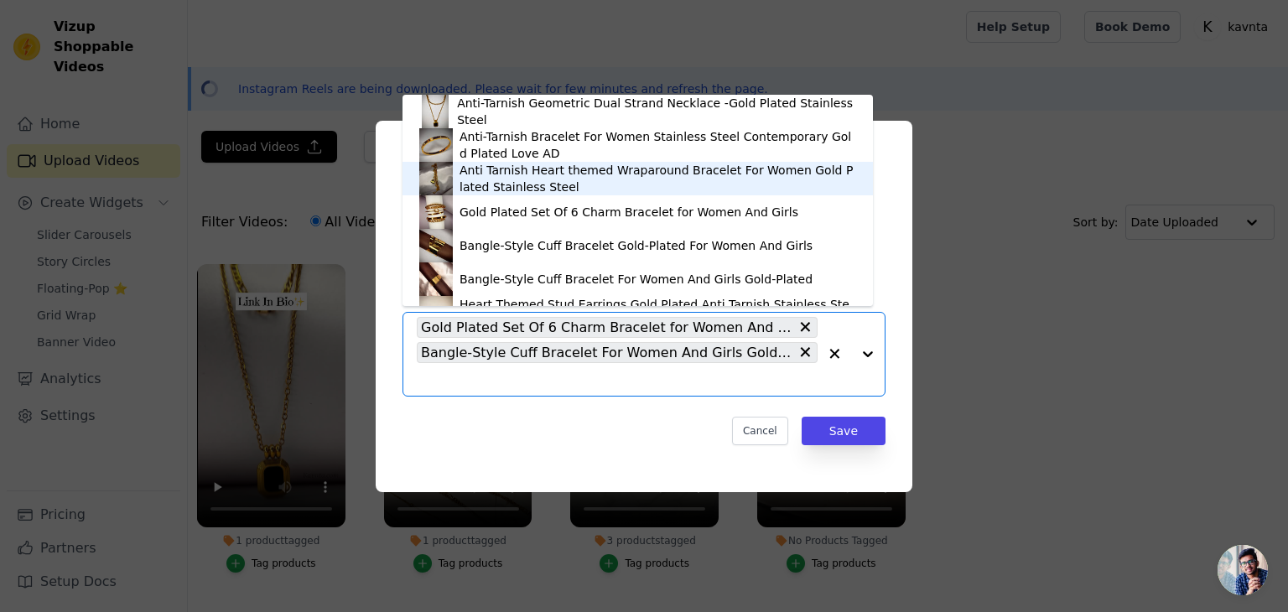
click at [611, 164] on div "Anti Tarnish Heart themed Wraparound Bracelet For Women Gold Plated Stainless S…" at bounding box center [658, 179] width 397 height 34
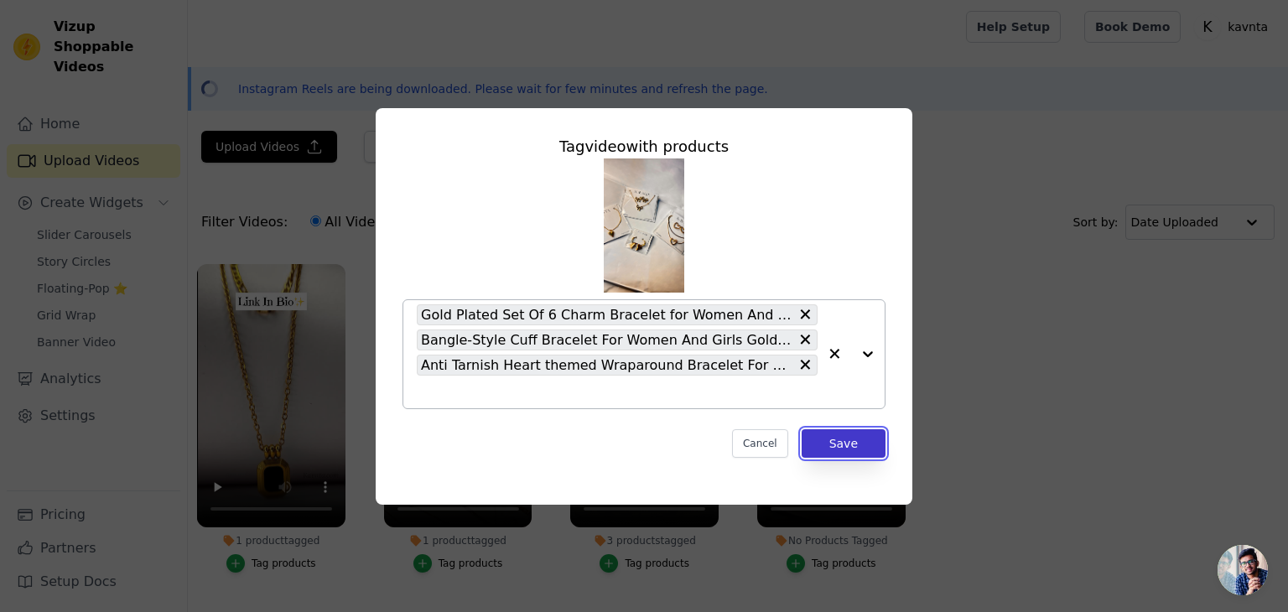
click at [846, 441] on button "Save" at bounding box center [844, 443] width 84 height 29
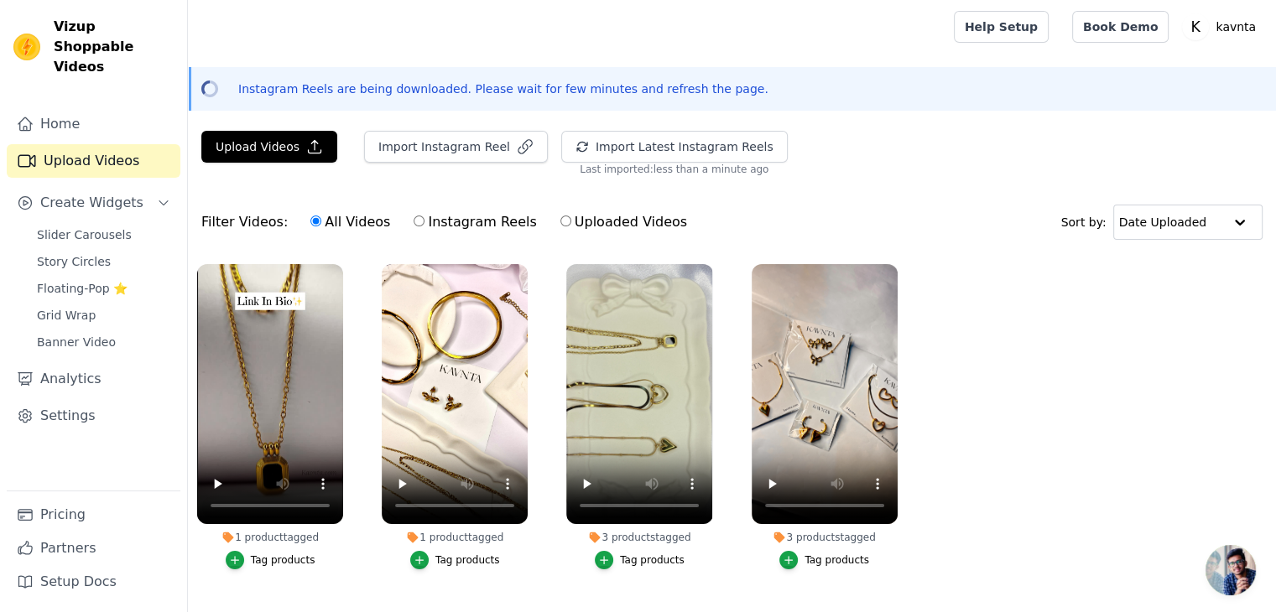
click at [414, 218] on input "Instagram Reels" at bounding box center [419, 221] width 11 height 11
radio input "true"
click at [560, 221] on input "Uploaded Videos" at bounding box center [565, 221] width 11 height 11
radio input "true"
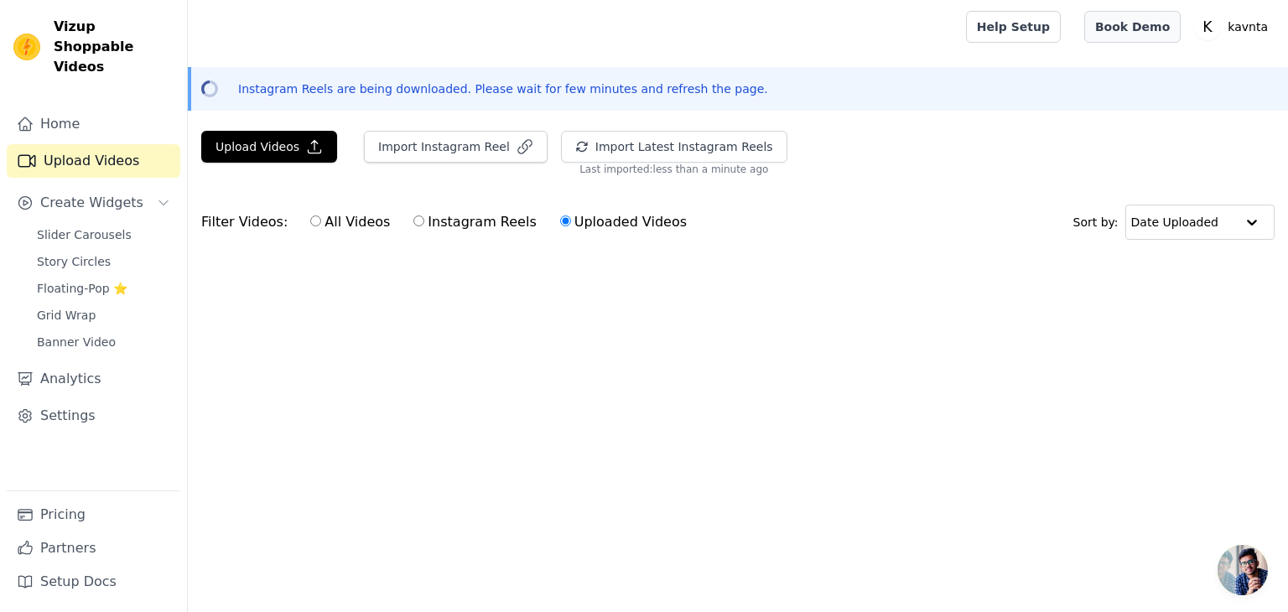
click at [1153, 20] on link "Book Demo" at bounding box center [1133, 27] width 96 height 32
click at [124, 330] on link "Banner Video" at bounding box center [103, 341] width 153 height 23
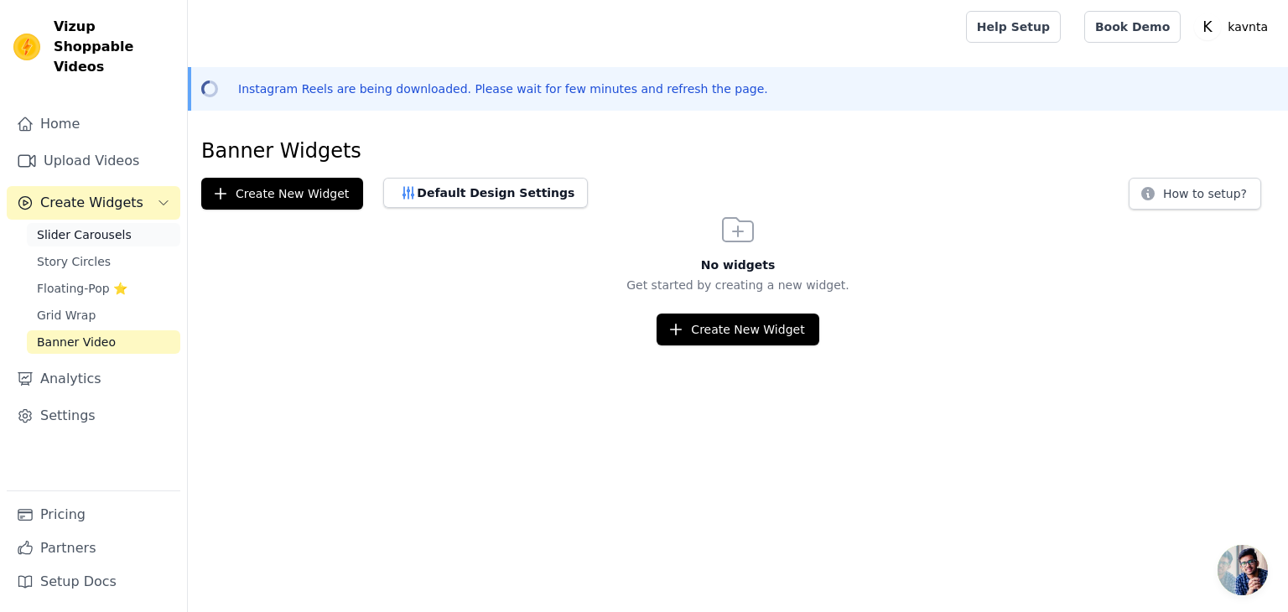
click at [74, 226] on span "Slider Carousels" at bounding box center [84, 234] width 95 height 17
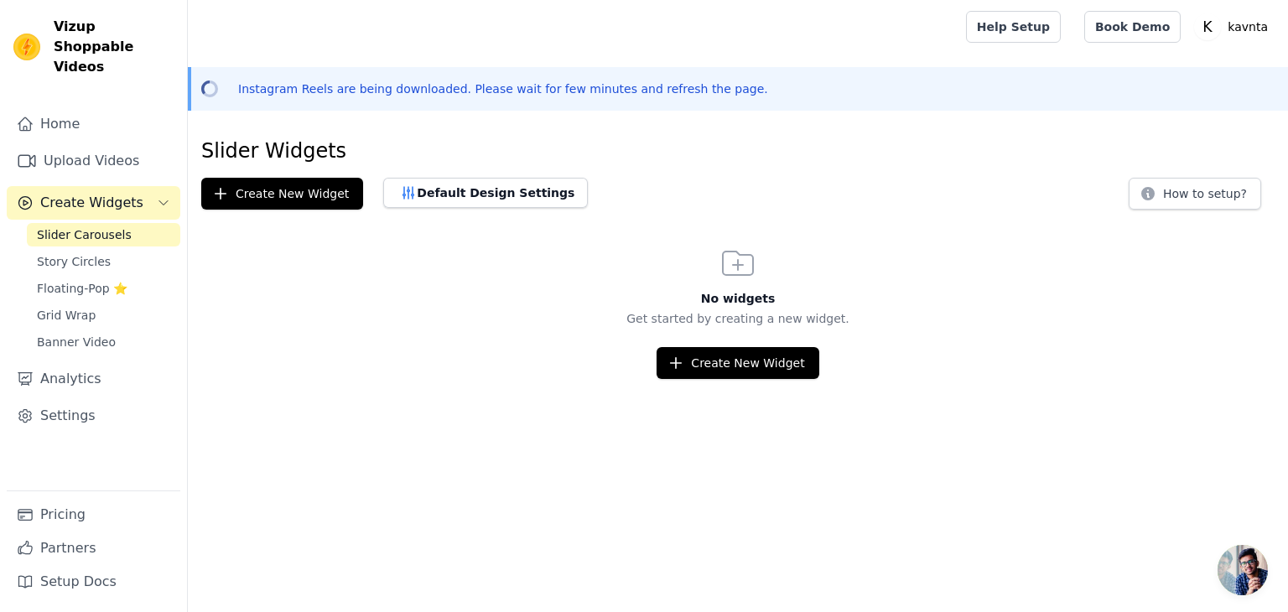
click at [110, 193] on span "Create Widgets" at bounding box center [91, 203] width 103 height 20
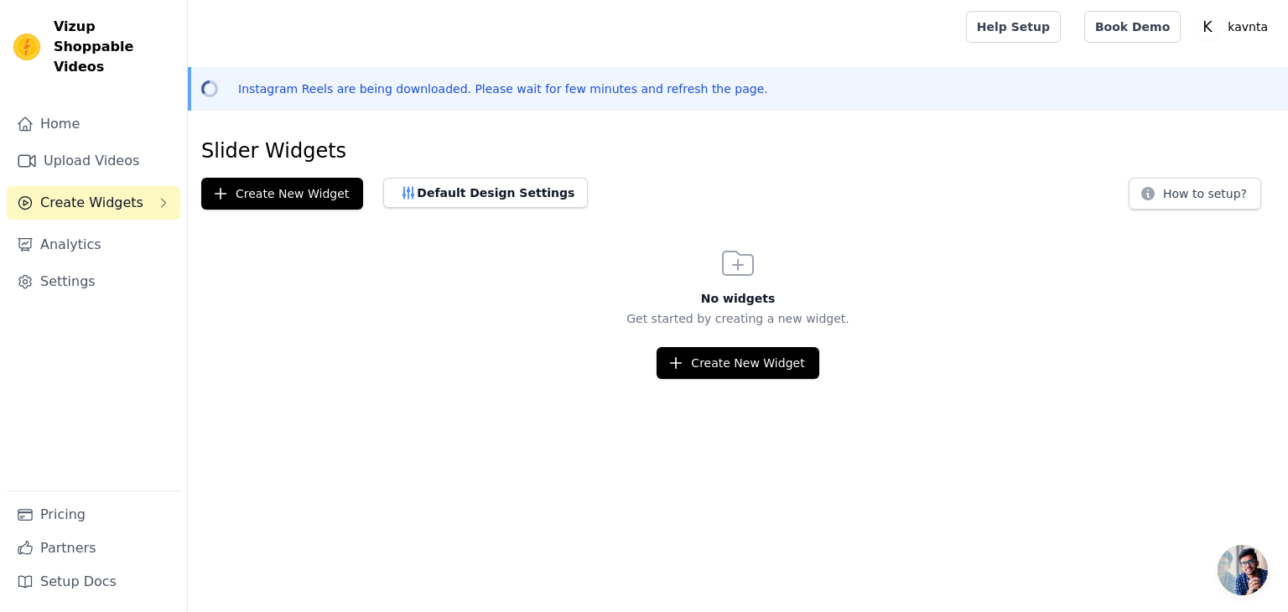
click at [110, 193] on span "Create Widgets" at bounding box center [91, 203] width 103 height 20
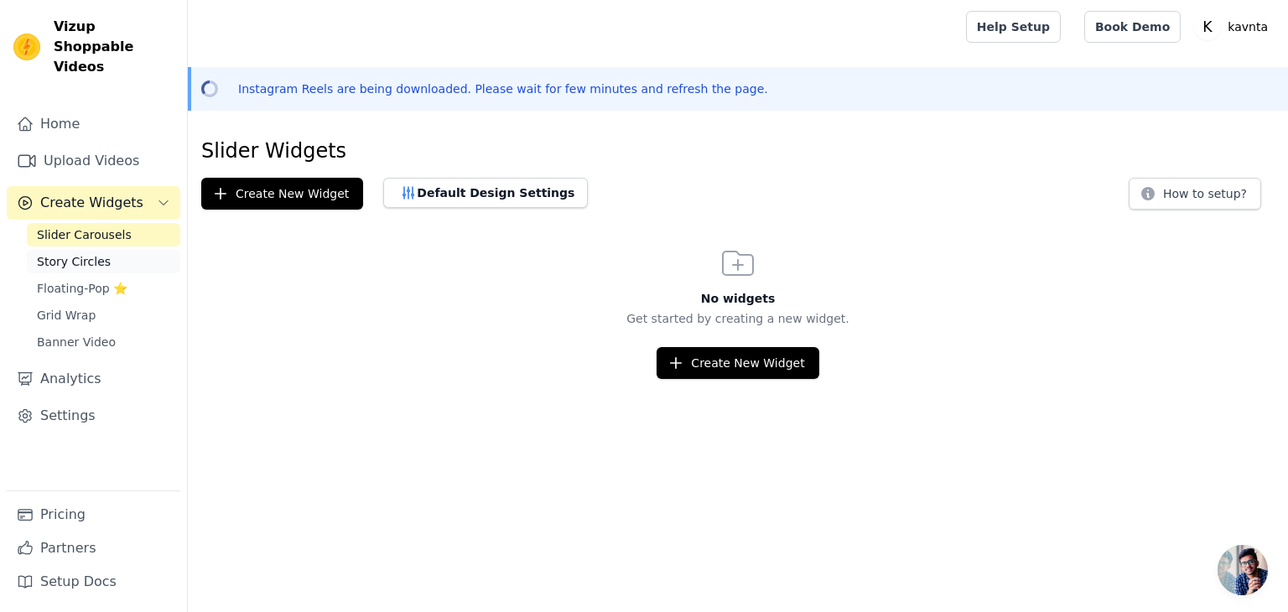
click at [91, 253] on span "Story Circles" at bounding box center [74, 261] width 74 height 17
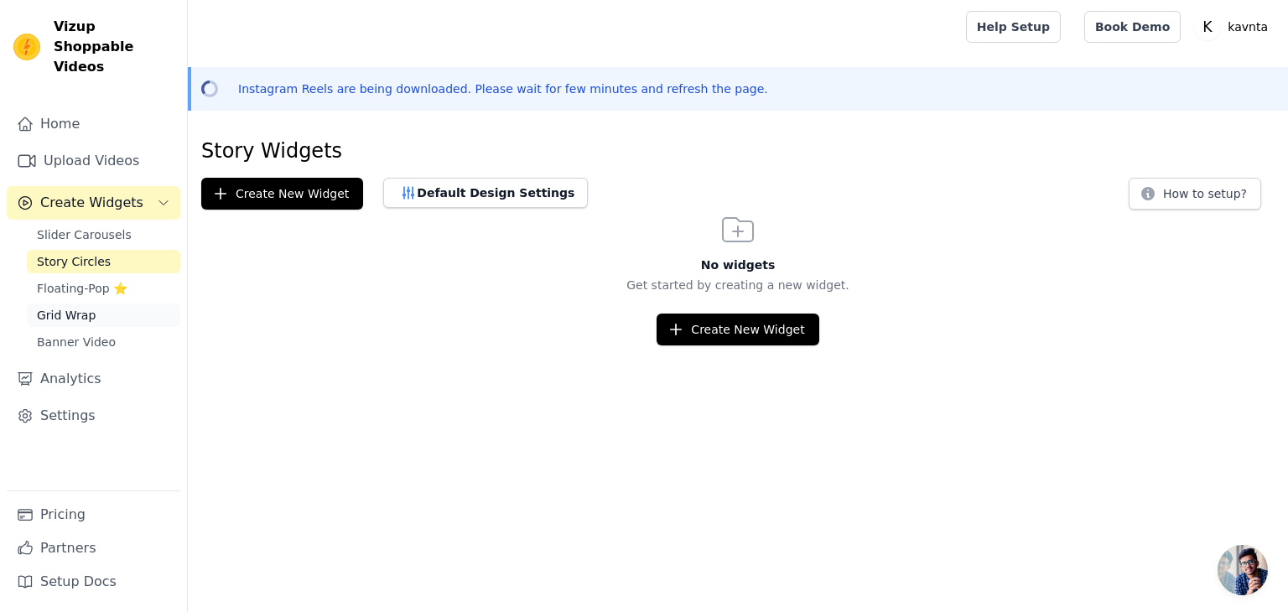
click at [70, 307] on span "Grid Wrap" at bounding box center [66, 315] width 59 height 17
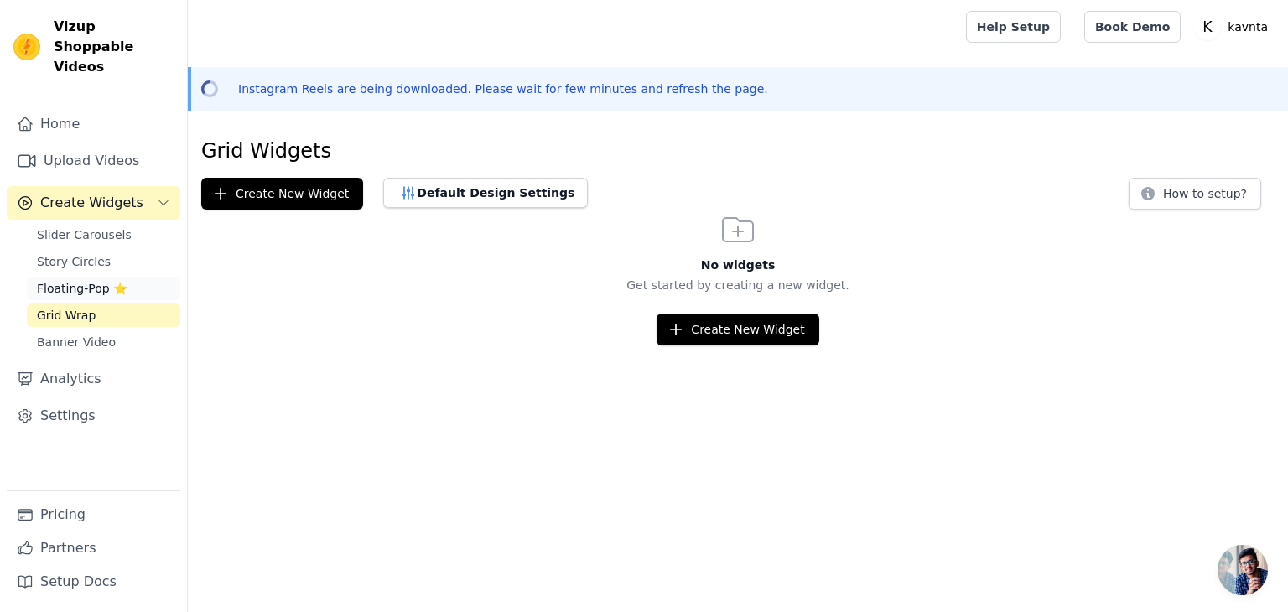
click at [84, 280] on span "Floating-Pop ⭐" at bounding box center [82, 288] width 91 height 17
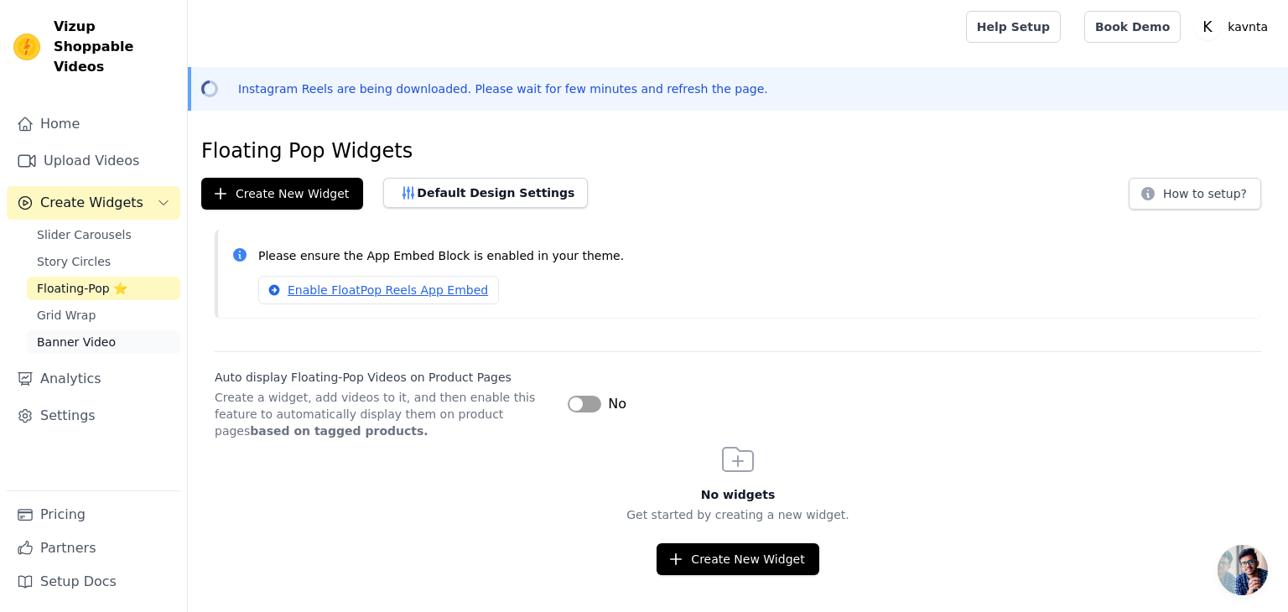
click at [78, 334] on span "Banner Video" at bounding box center [76, 342] width 79 height 17
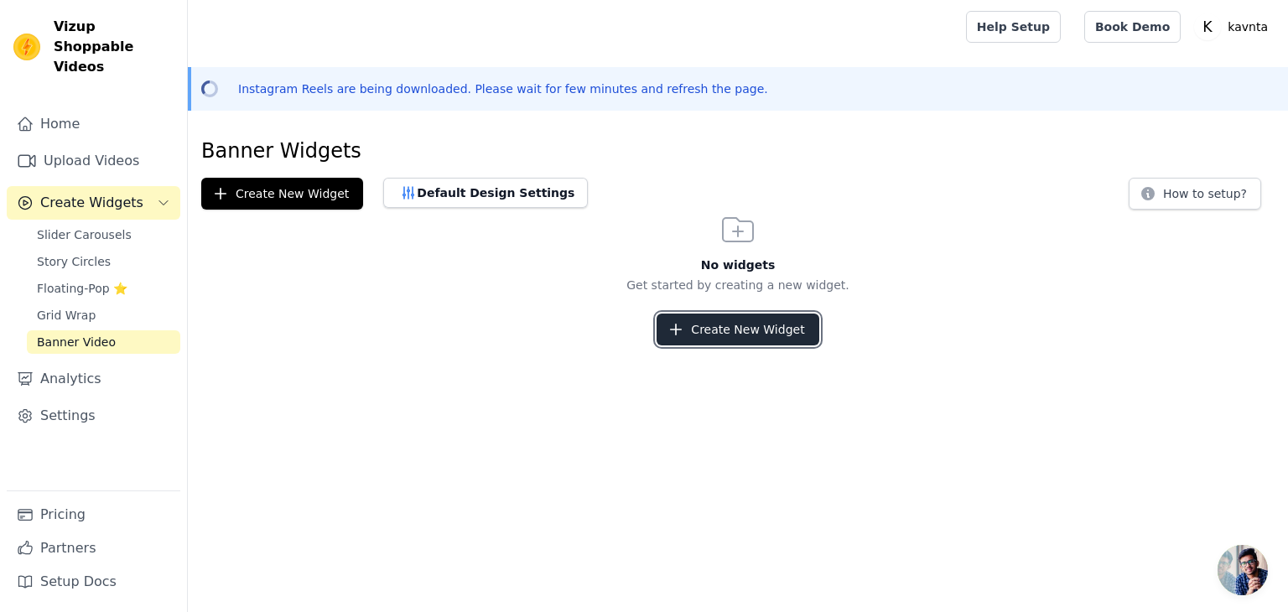
click at [731, 326] on button "Create New Widget" at bounding box center [738, 330] width 162 height 32
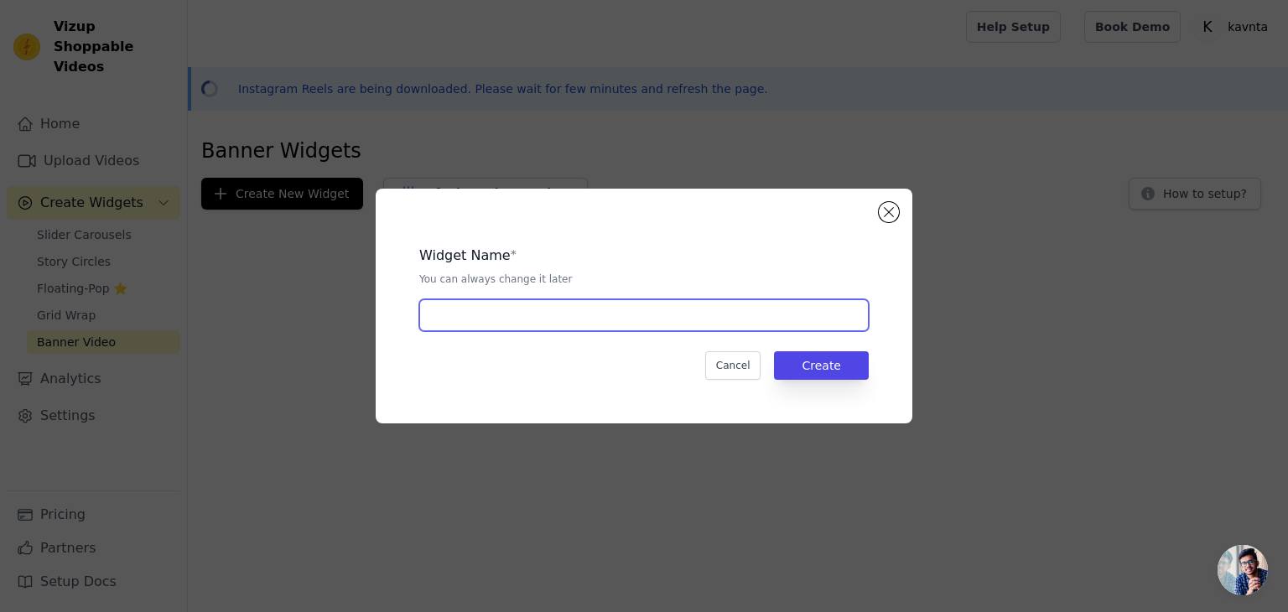
click at [593, 328] on input "text" at bounding box center [644, 315] width 450 height 32
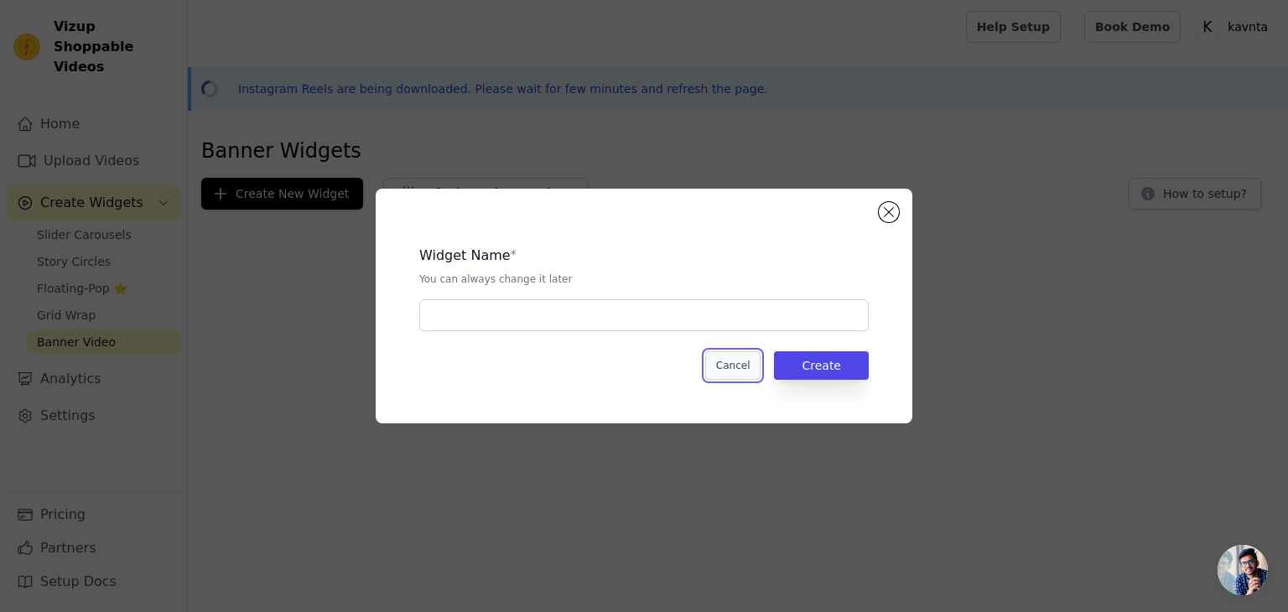
click at [748, 367] on button "Cancel" at bounding box center [733, 365] width 56 height 29
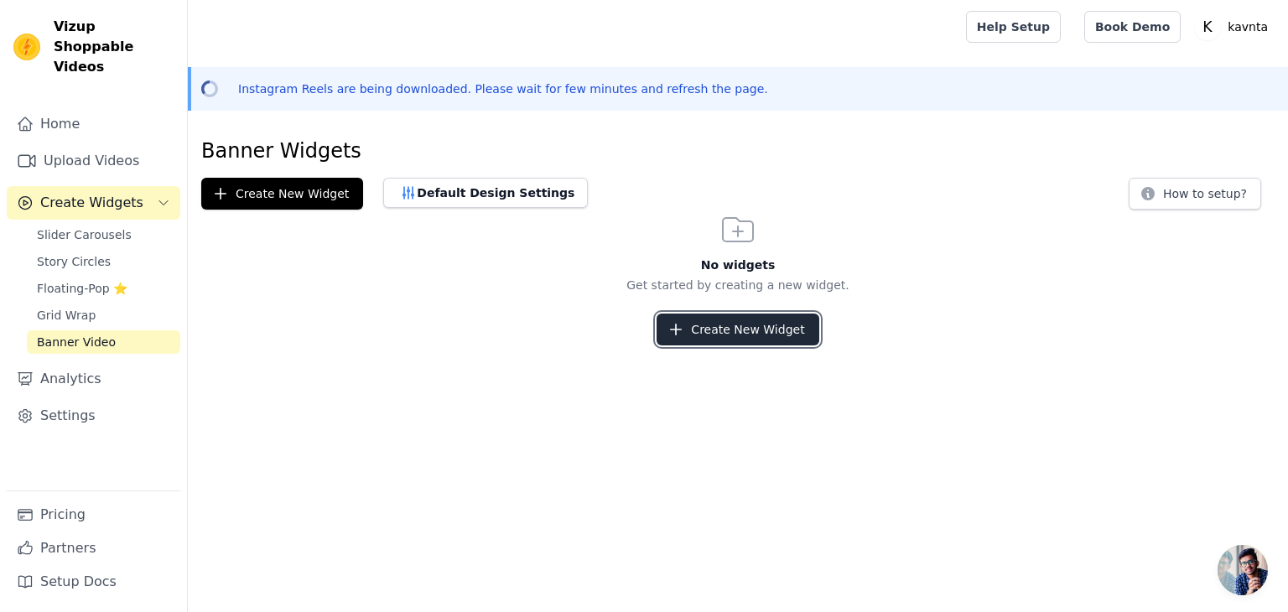
click at [765, 329] on button "Create New Widget" at bounding box center [738, 330] width 162 height 32
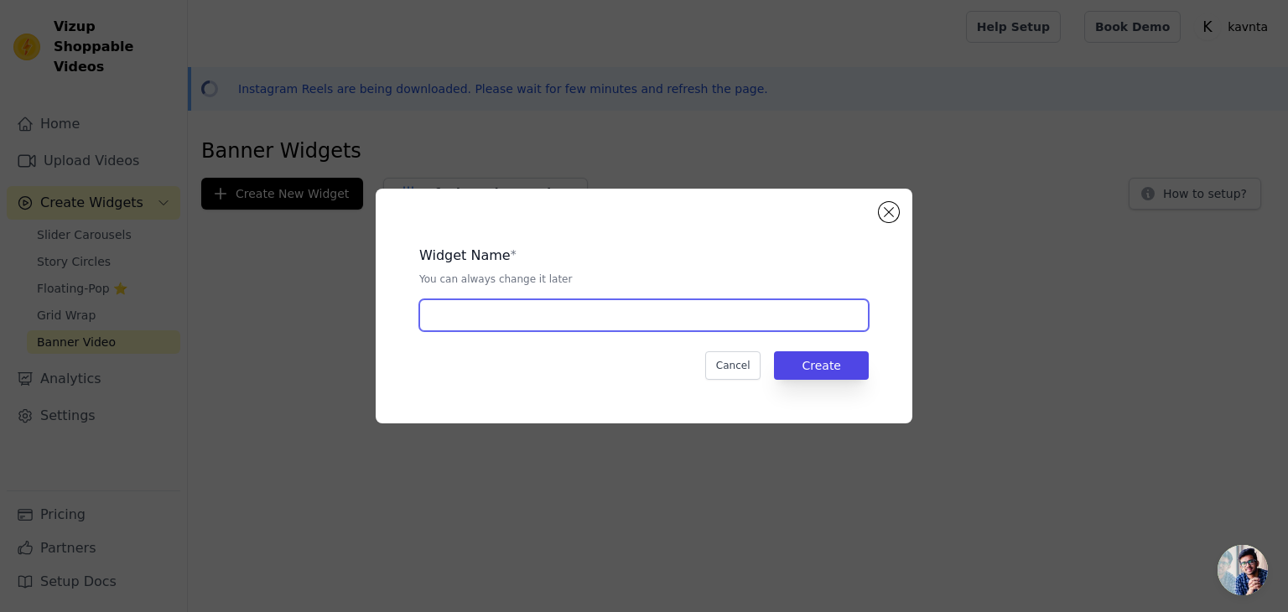
click at [568, 310] on input "text" at bounding box center [644, 315] width 450 height 32
type input "Instagram"
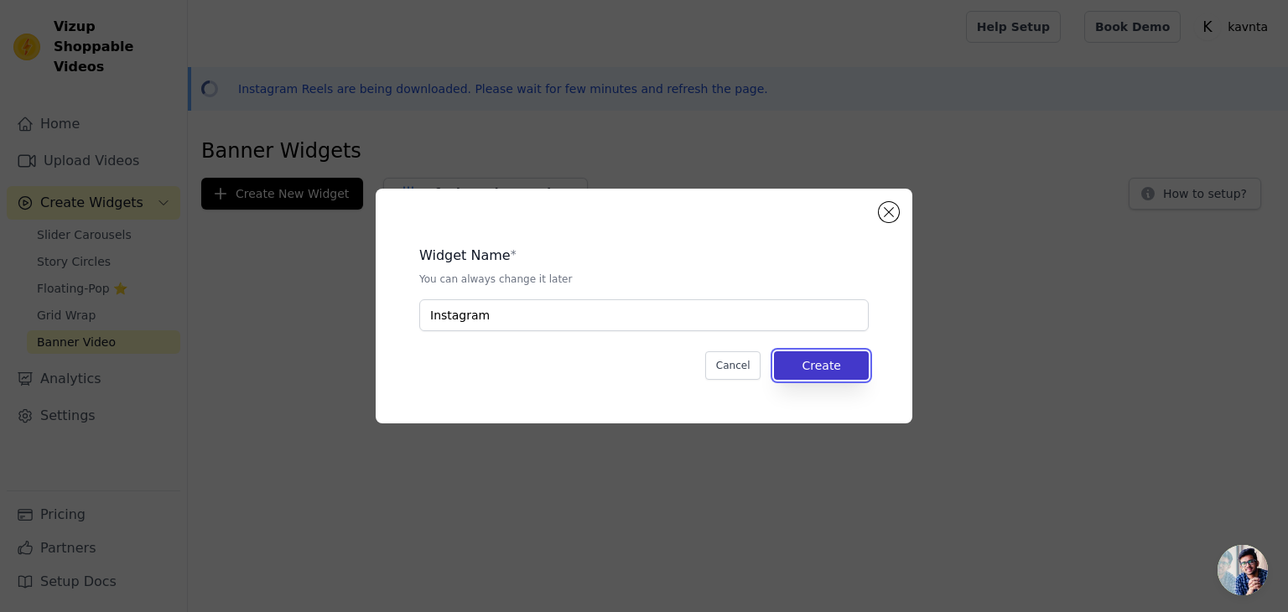
click at [830, 363] on button "Create" at bounding box center [821, 365] width 95 height 29
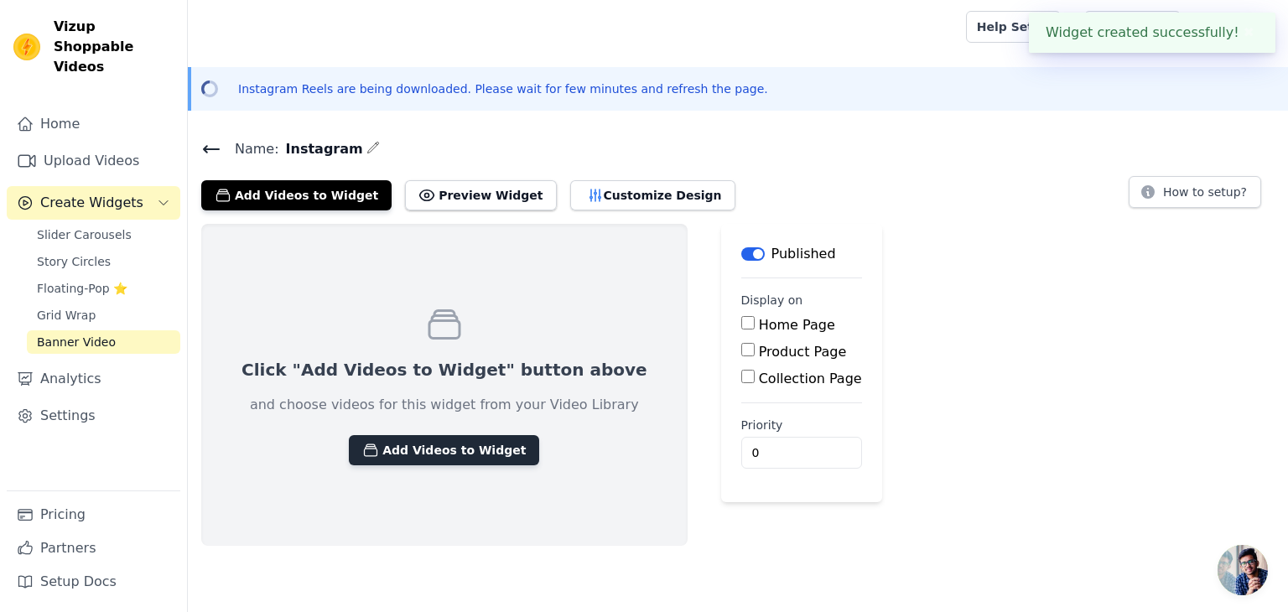
click at [425, 443] on button "Add Videos to Widget" at bounding box center [444, 450] width 190 height 30
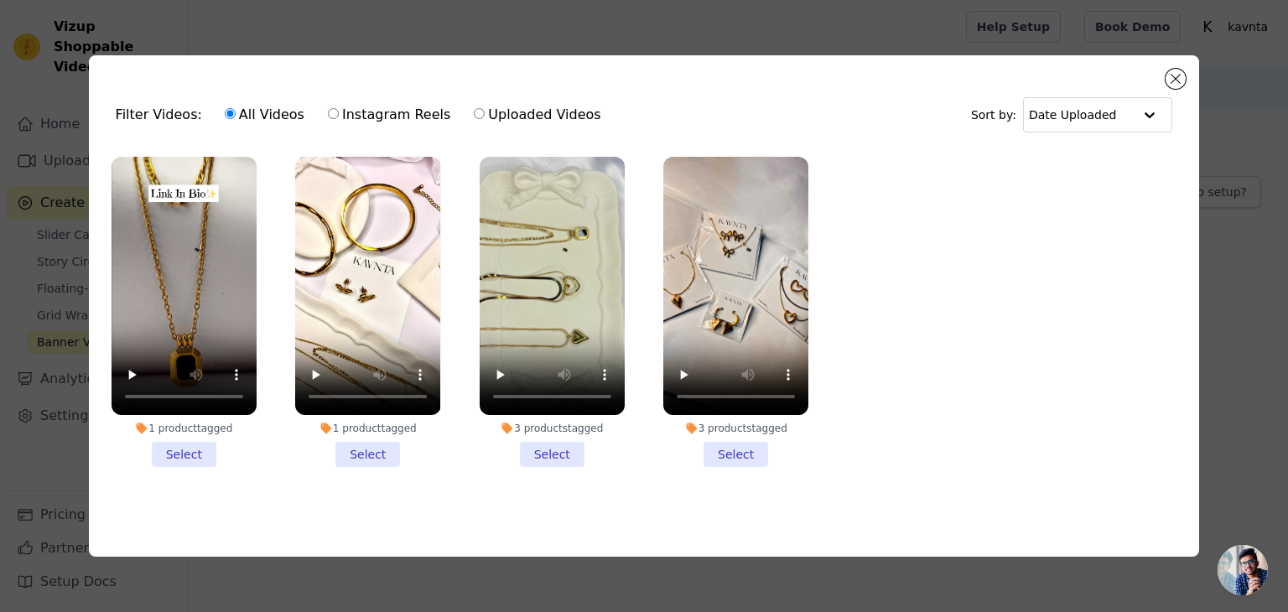
click at [174, 453] on li "1 product tagged Select" at bounding box center [184, 312] width 145 height 310
click at [0, 0] on input "1 product tagged Select" at bounding box center [0, 0] width 0 height 0
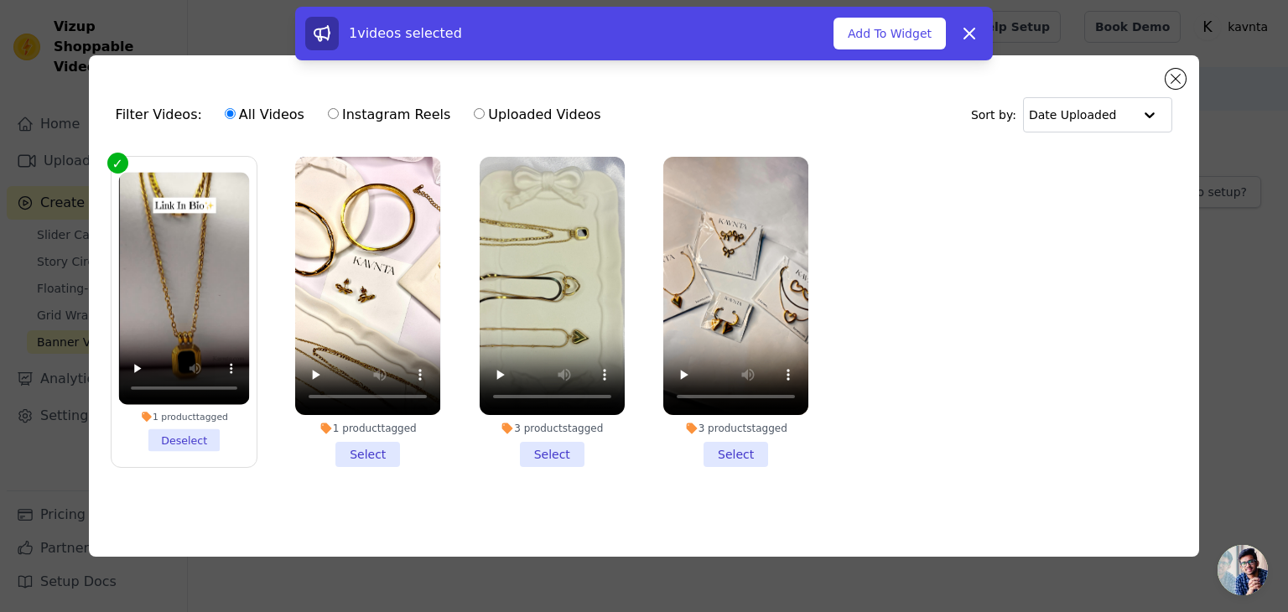
click at [351, 448] on li "1 product tagged Select" at bounding box center [367, 312] width 145 height 310
click at [0, 0] on input "1 product tagged Select" at bounding box center [0, 0] width 0 height 0
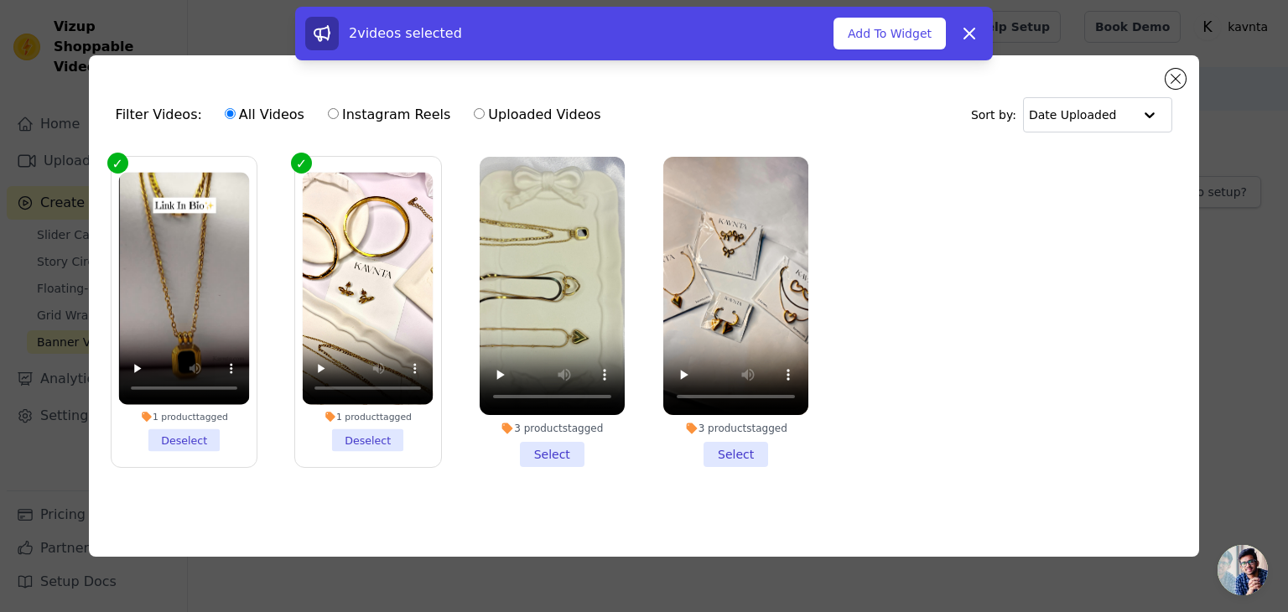
click at [574, 461] on li "3 products tagged Select" at bounding box center [552, 312] width 145 height 310
click at [0, 0] on input "3 products tagged Select" at bounding box center [0, 0] width 0 height 0
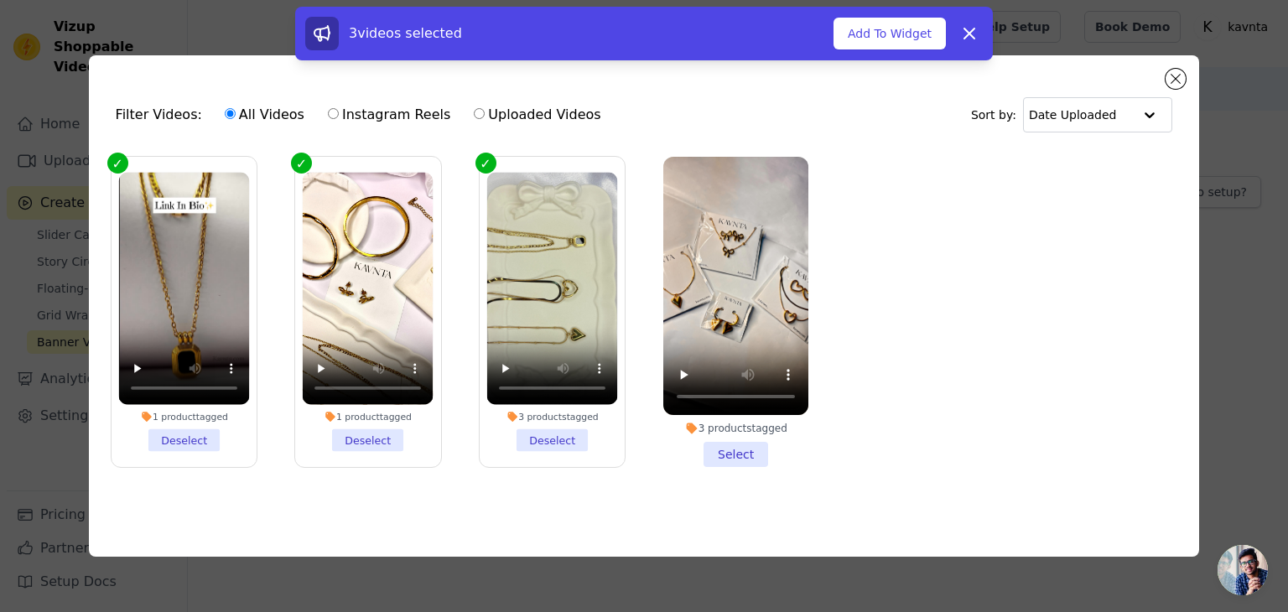
click at [752, 450] on li "3 products tagged Select" at bounding box center [735, 312] width 145 height 310
click at [0, 0] on input "3 products tagged Select" at bounding box center [0, 0] width 0 height 0
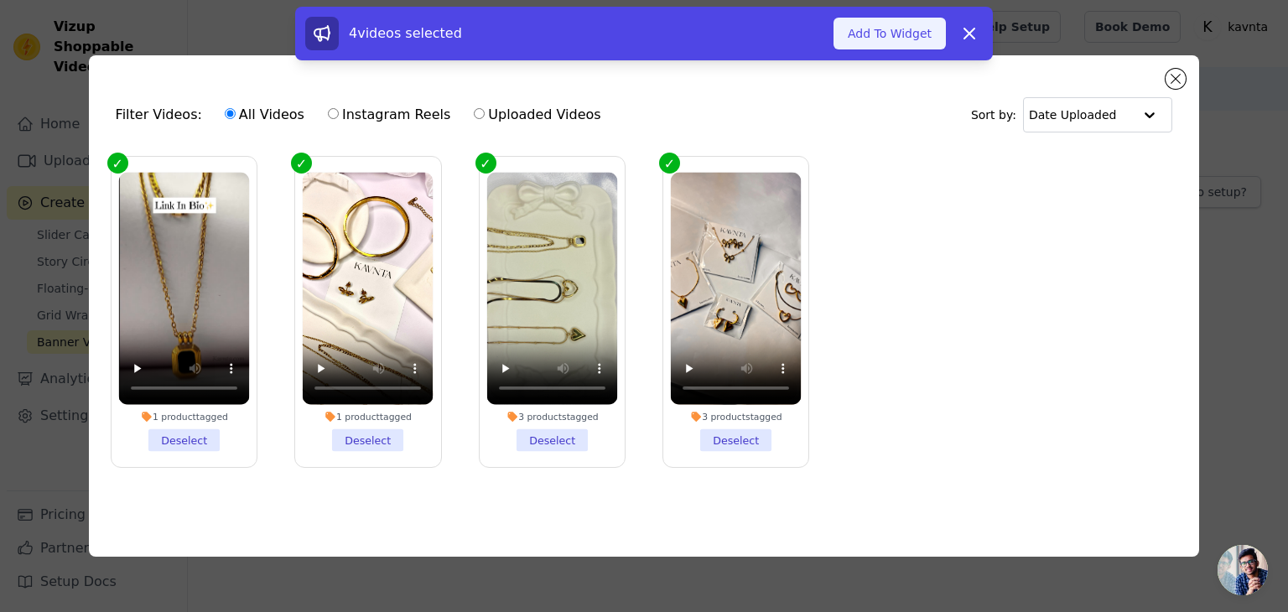
click at [892, 23] on button "Add To Widget" at bounding box center [890, 34] width 112 height 32
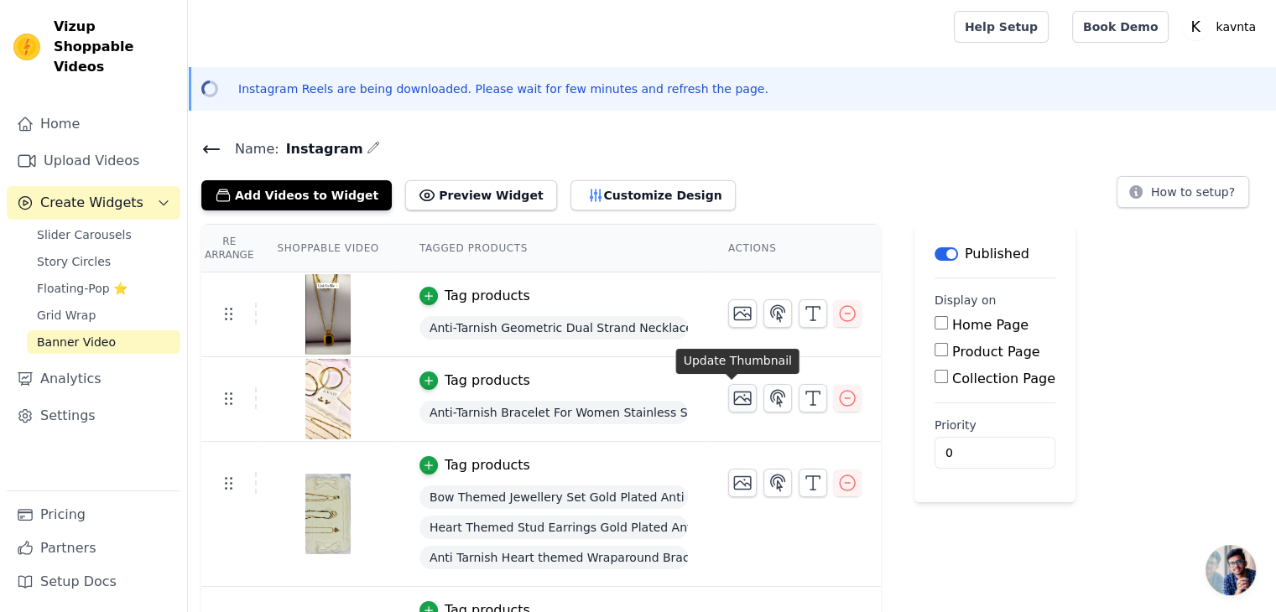
scroll to position [117, 0]
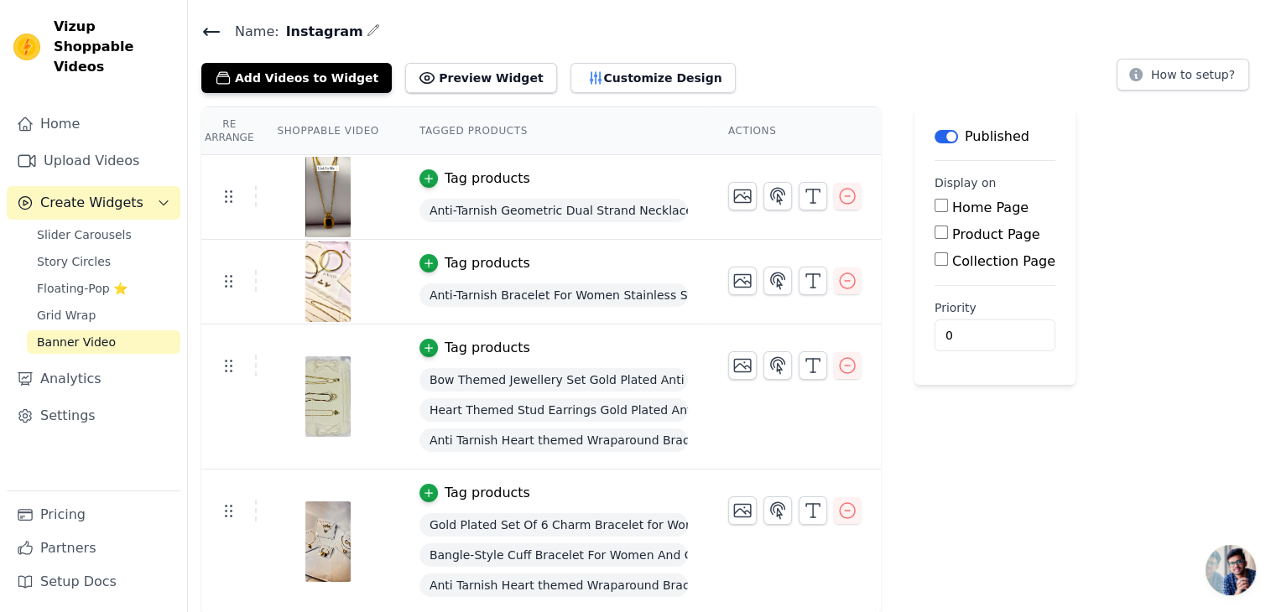
click at [934, 201] on input "Home Page" at bounding box center [940, 205] width 13 height 13
checkbox input "true"
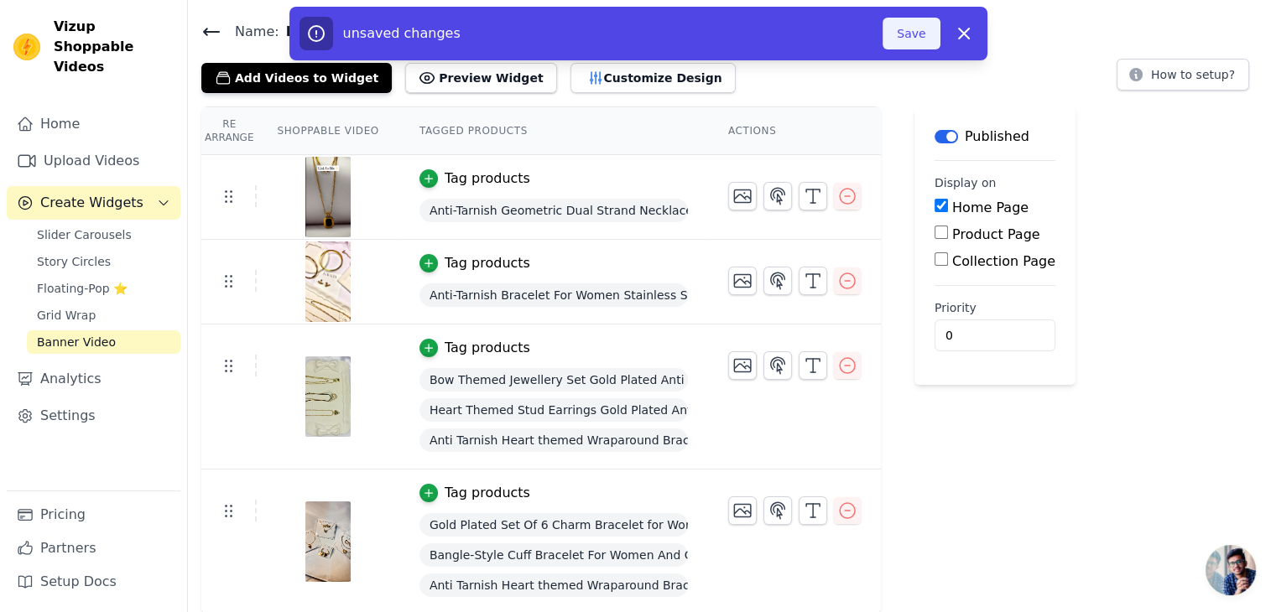
click at [894, 41] on button "Save" at bounding box center [910, 34] width 57 height 32
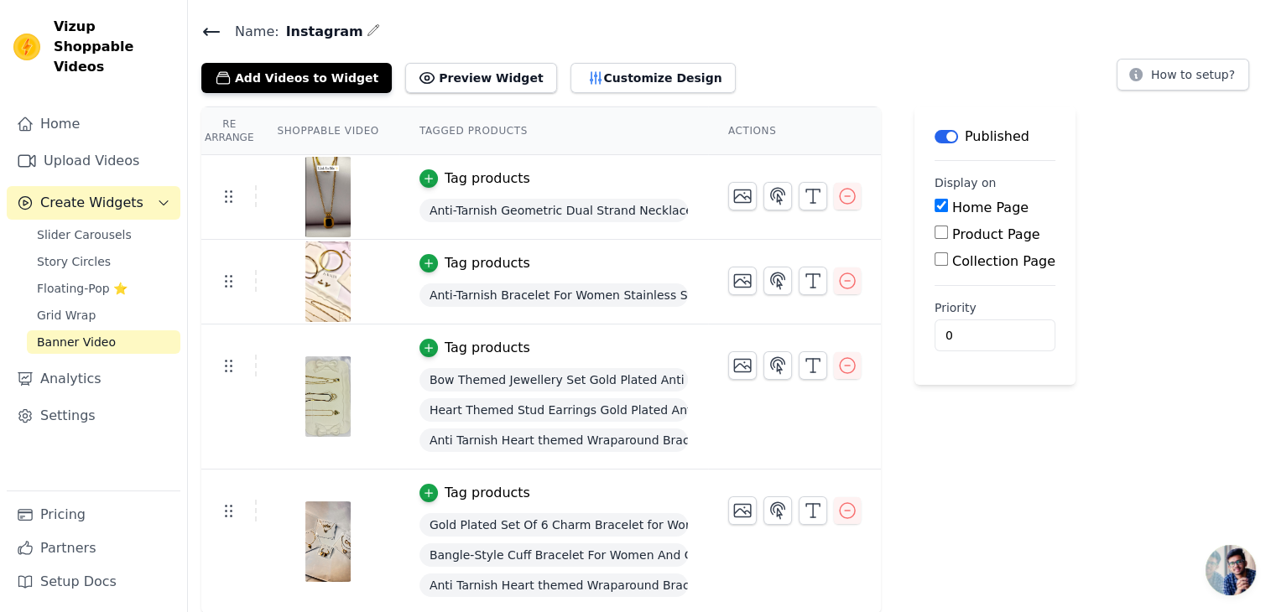
click at [934, 226] on input "Product Page" at bounding box center [940, 232] width 13 height 13
checkbox input "true"
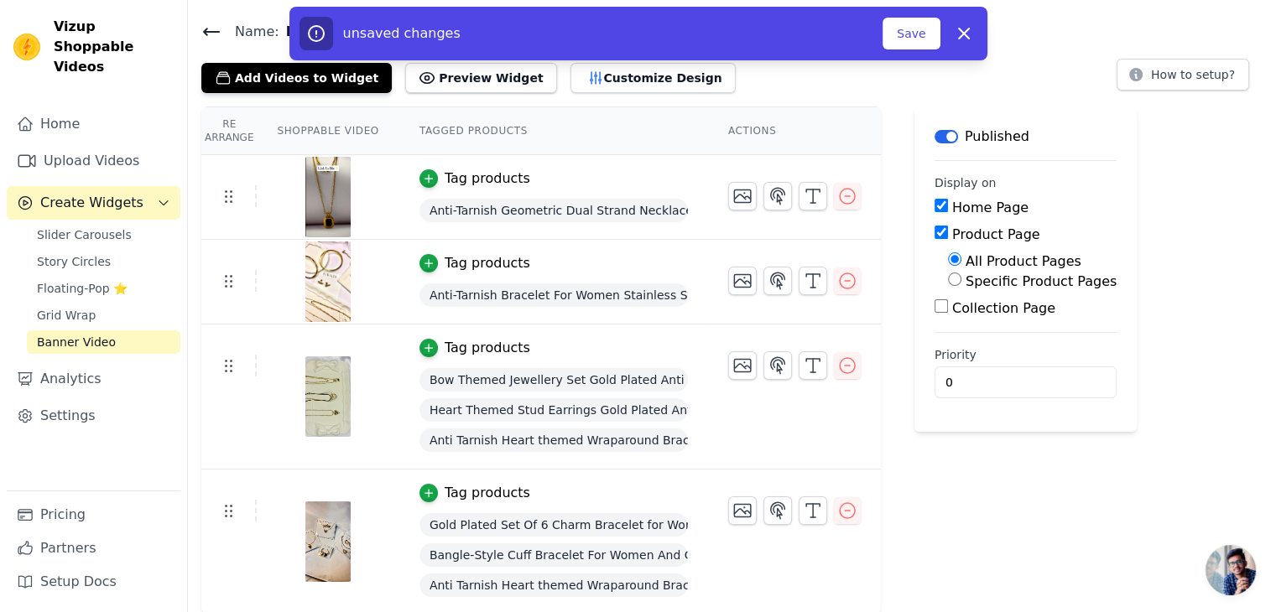
click at [934, 306] on input "Collection Page" at bounding box center [940, 305] width 13 height 13
checkbox input "true"
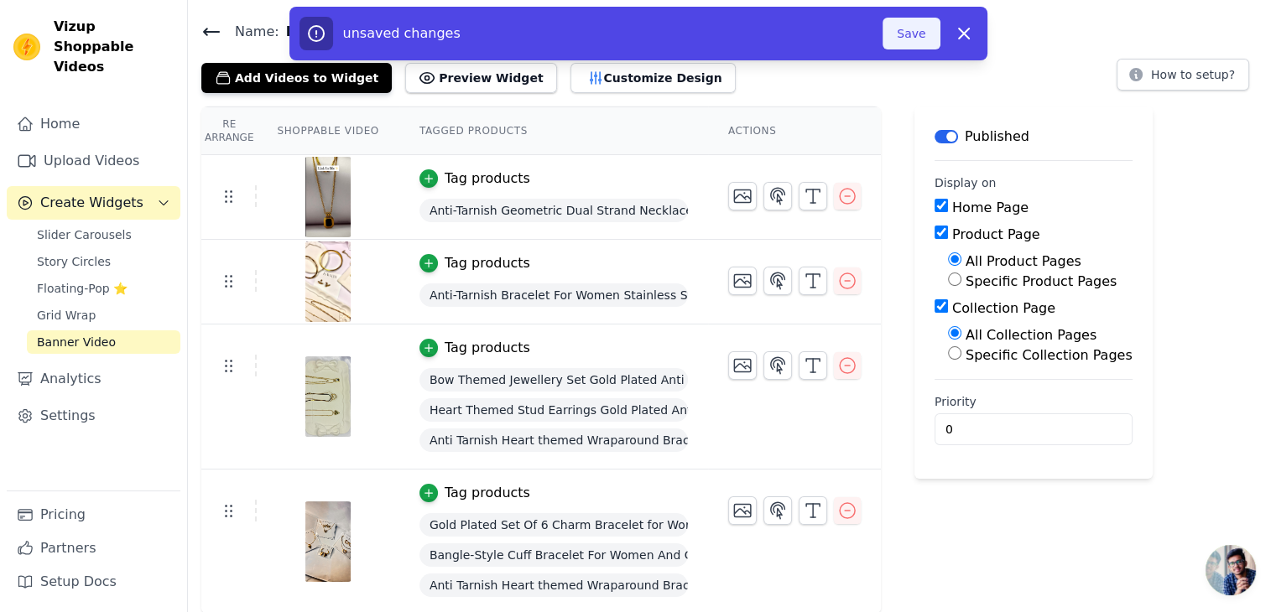
click at [906, 43] on button "Save" at bounding box center [910, 34] width 57 height 32
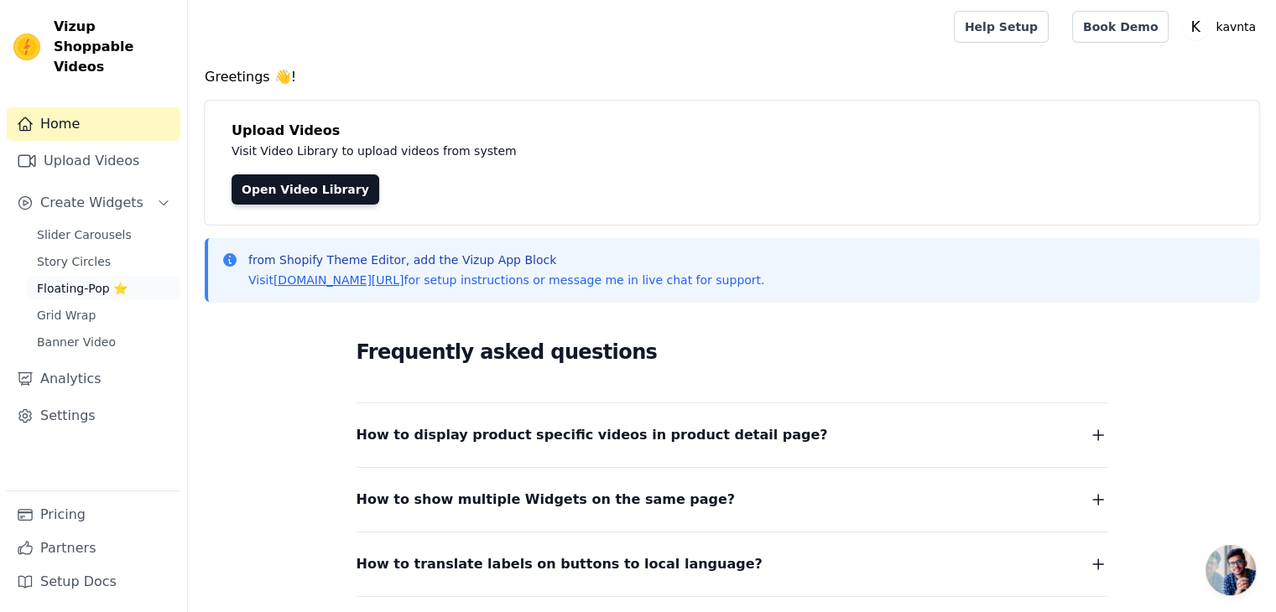
click at [108, 277] on link "Floating-Pop ⭐" at bounding box center [103, 288] width 153 height 23
click at [317, 281] on link "[DOMAIN_NAME][URL]" at bounding box center [338, 279] width 131 height 13
click at [61, 399] on link "Settings" at bounding box center [94, 416] width 174 height 34
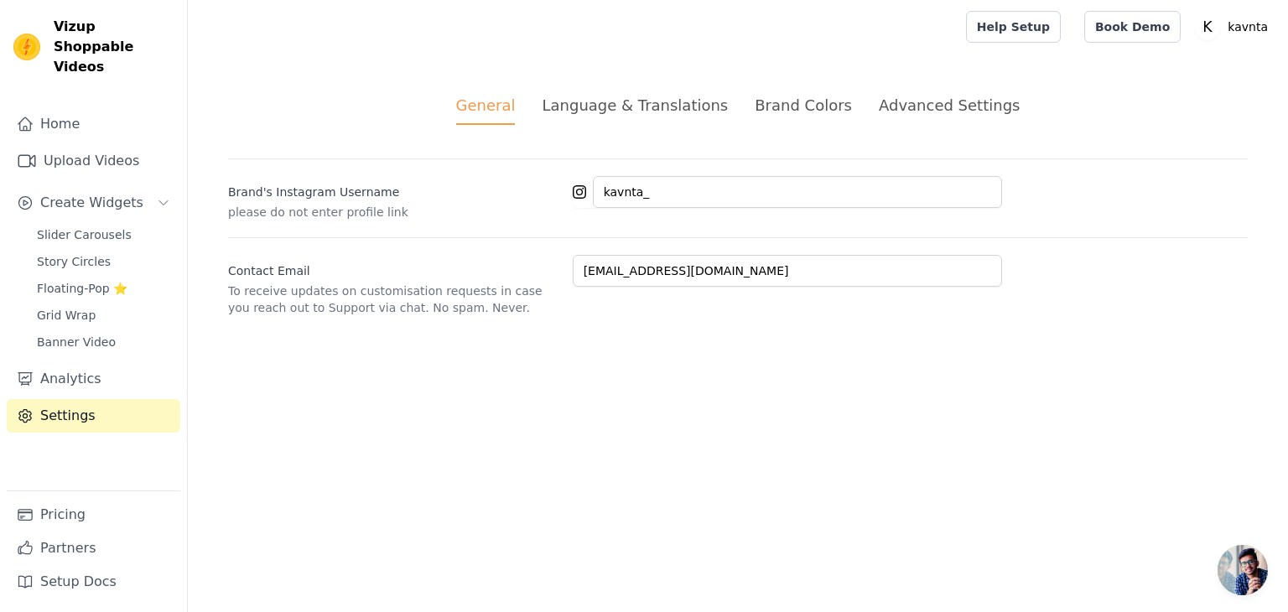
click at [644, 105] on div "Language & Translations" at bounding box center [635, 105] width 186 height 23
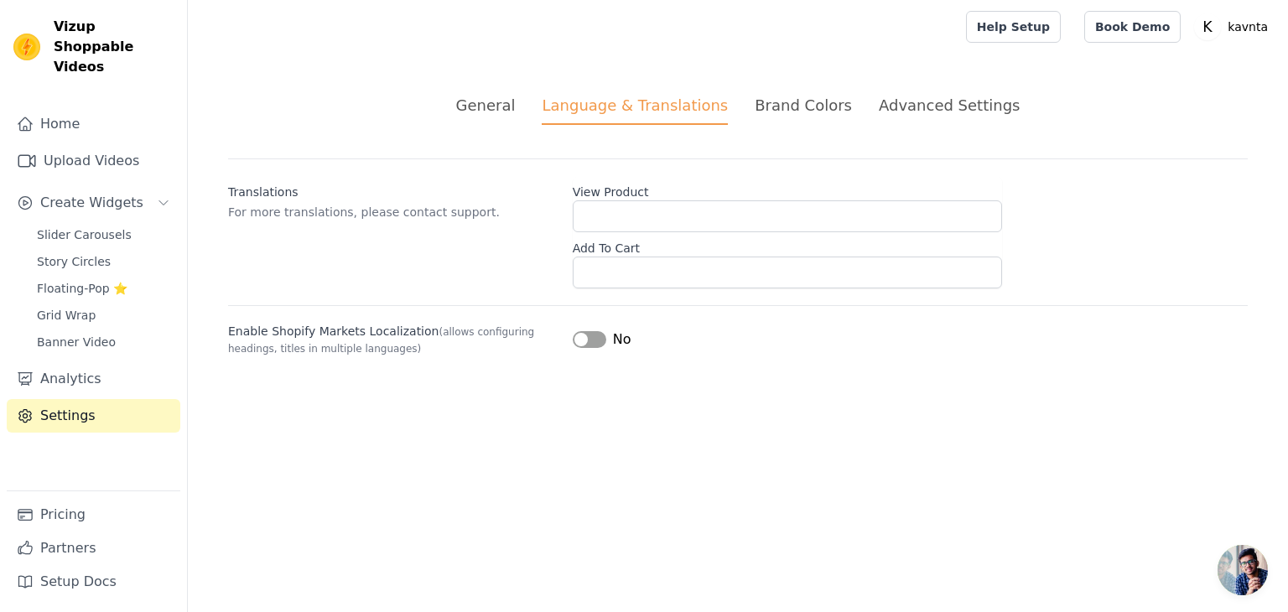
click at [913, 103] on div "Advanced Settings" at bounding box center [949, 105] width 141 height 23
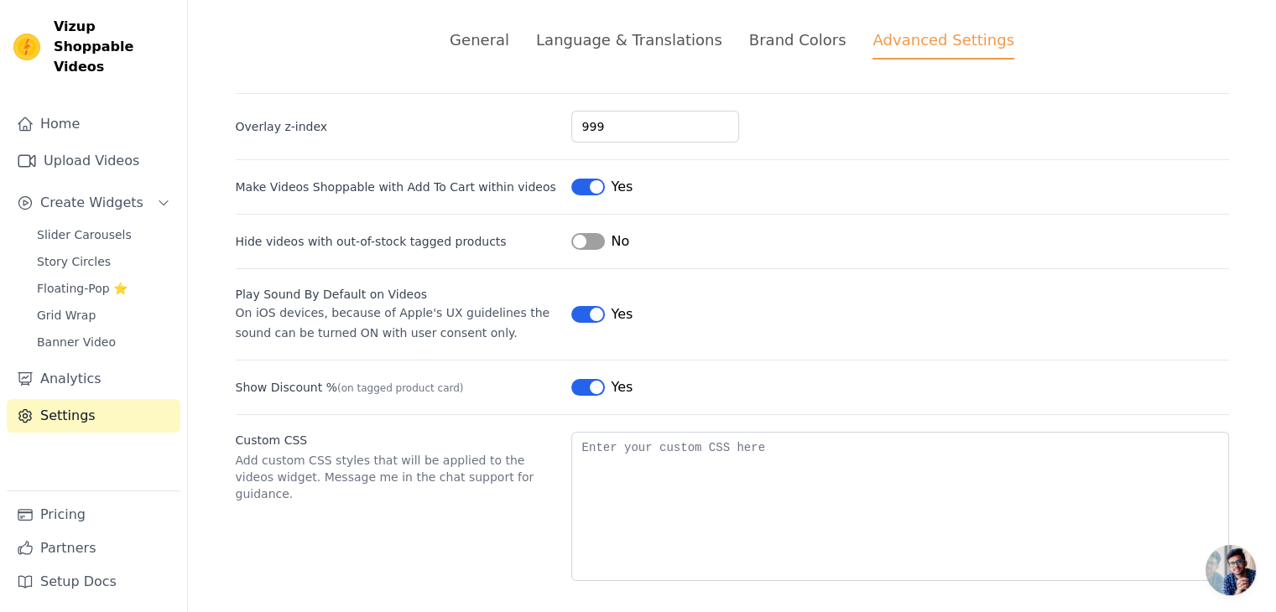
scroll to position [73, 0]
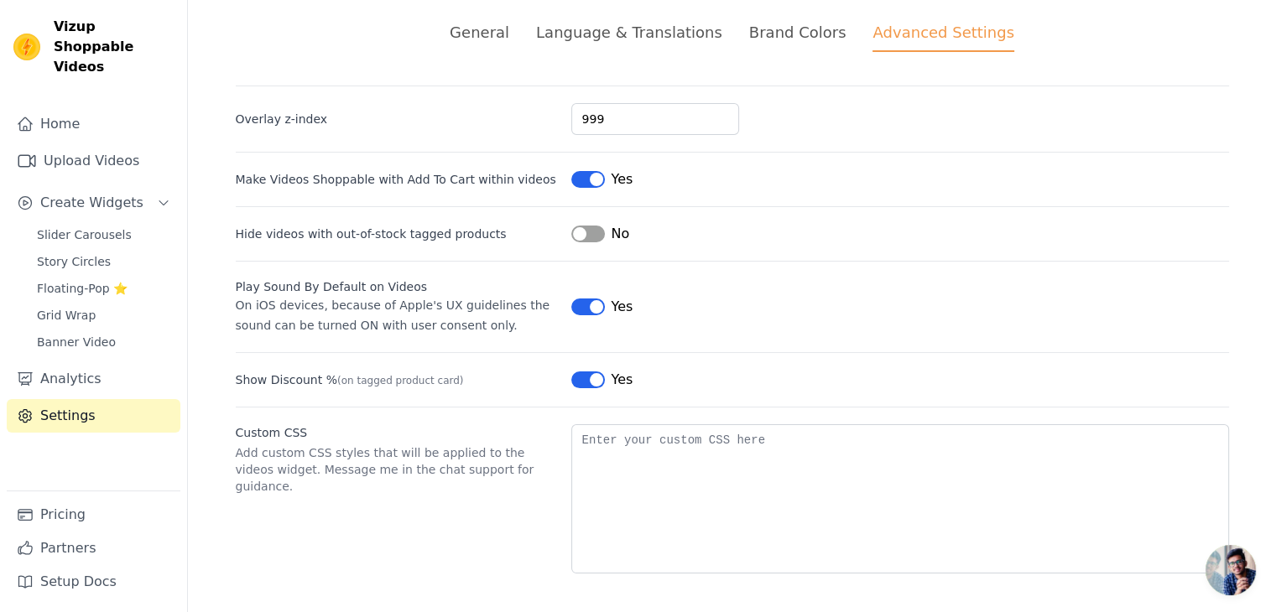
click at [812, 22] on div "Brand Colors" at bounding box center [797, 32] width 97 height 23
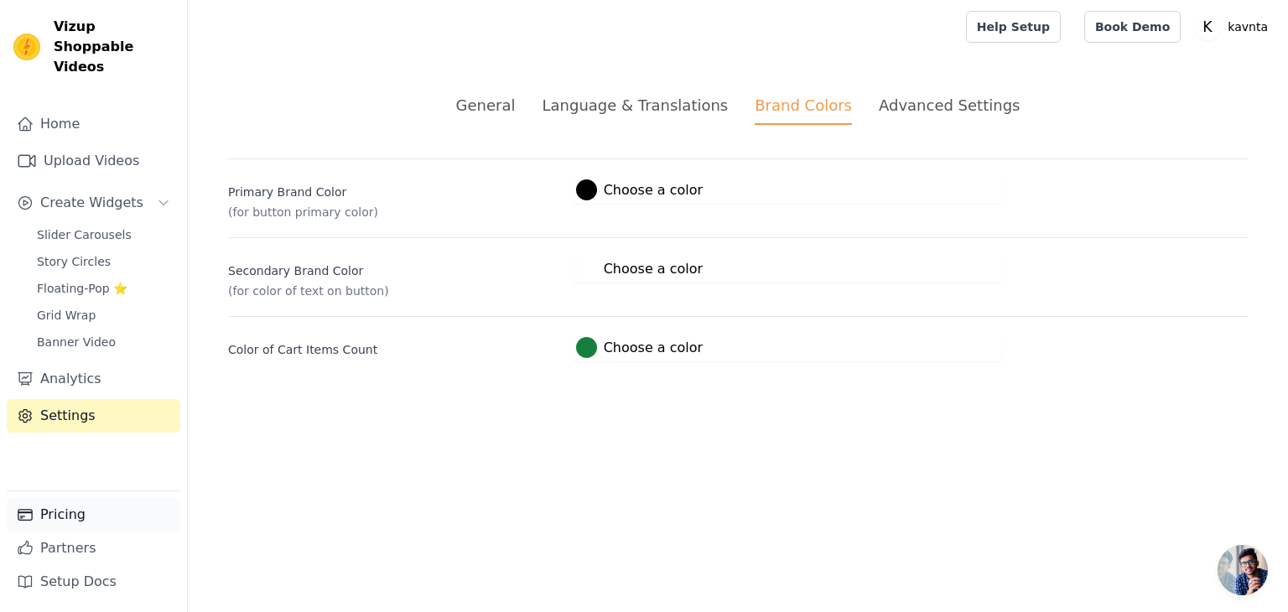
click at [62, 519] on link "Pricing" at bounding box center [94, 515] width 174 height 34
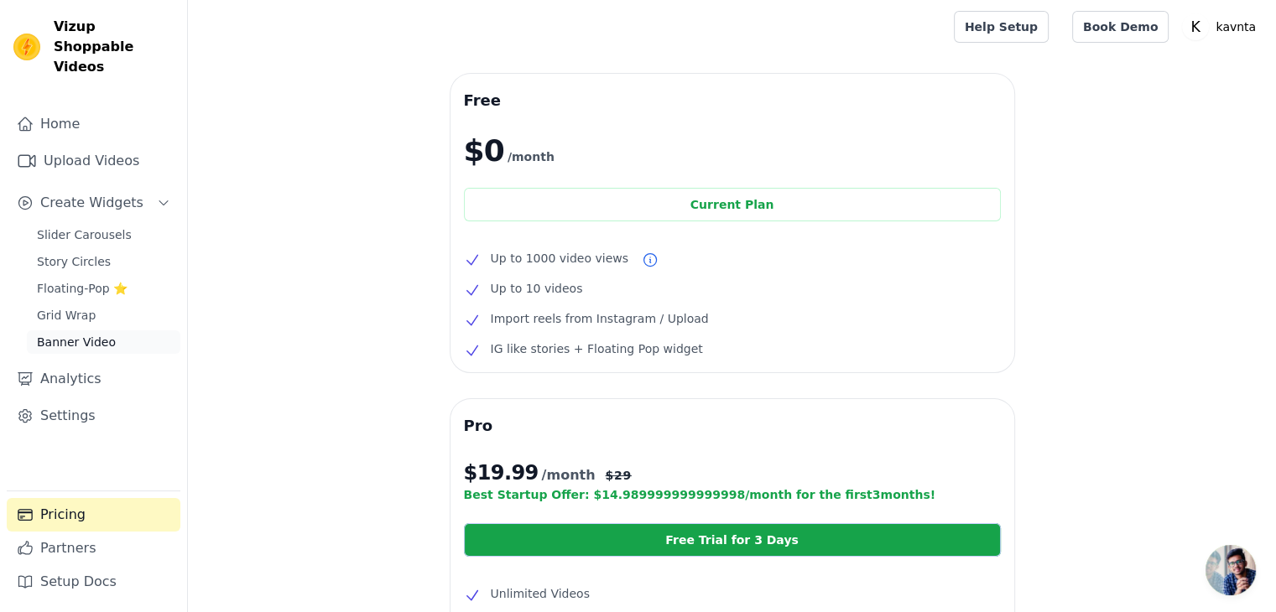
click at [81, 334] on span "Banner Video" at bounding box center [76, 342] width 79 height 17
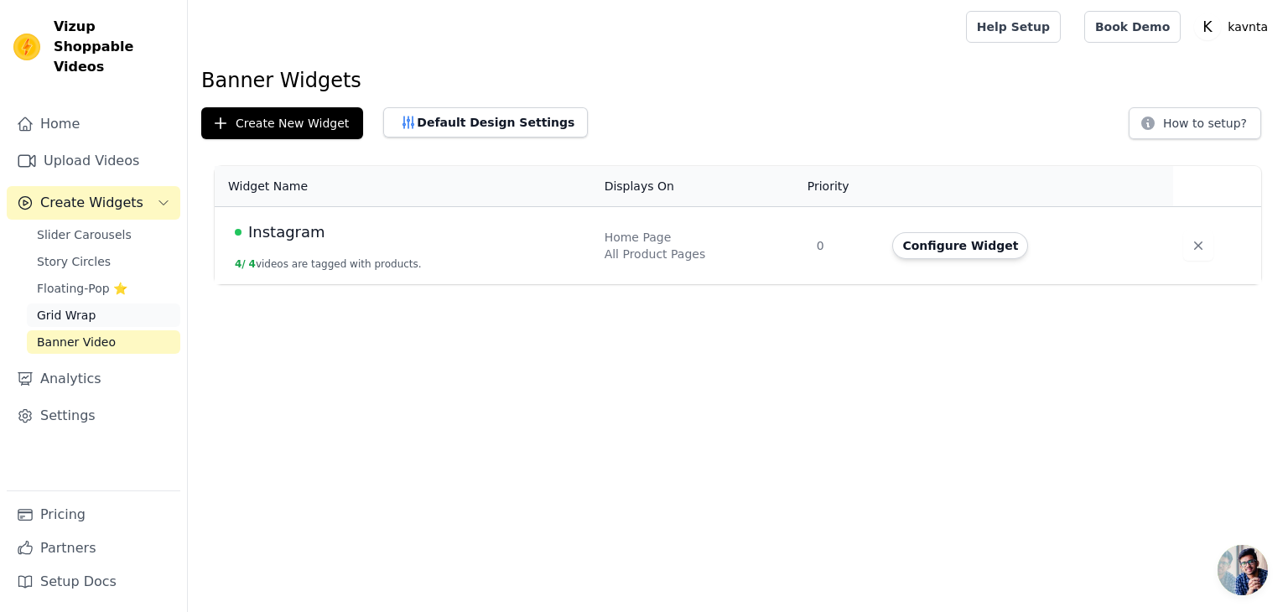
click at [84, 307] on span "Grid Wrap" at bounding box center [66, 315] width 59 height 17
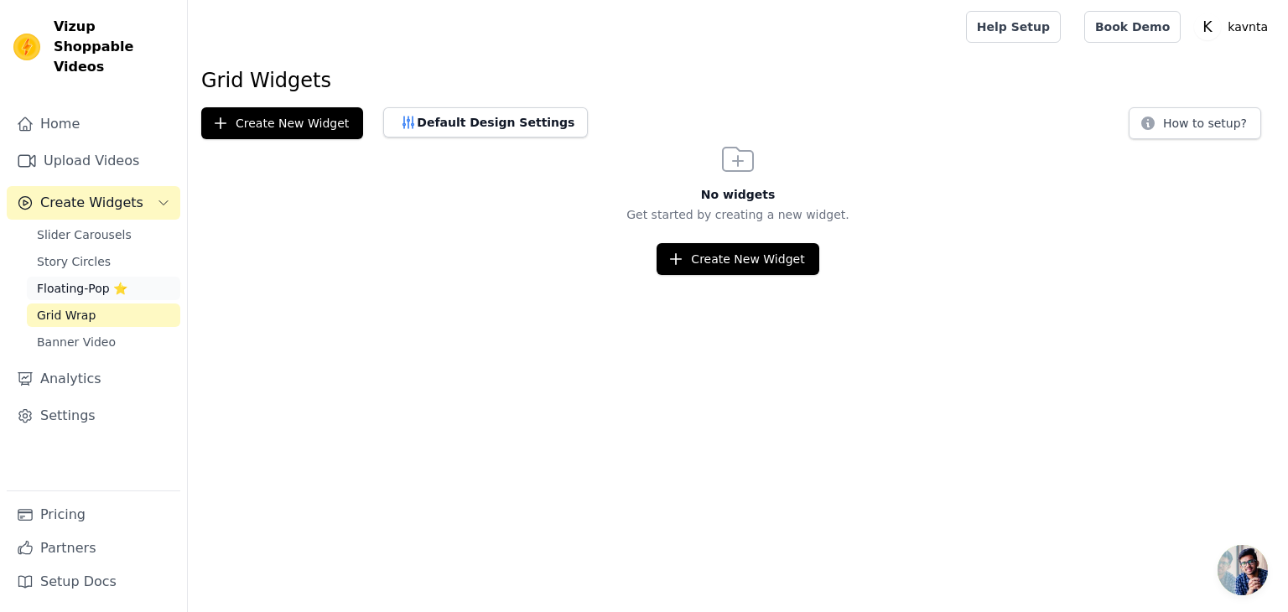
click at [94, 280] on span "Floating-Pop ⭐" at bounding box center [82, 288] width 91 height 17
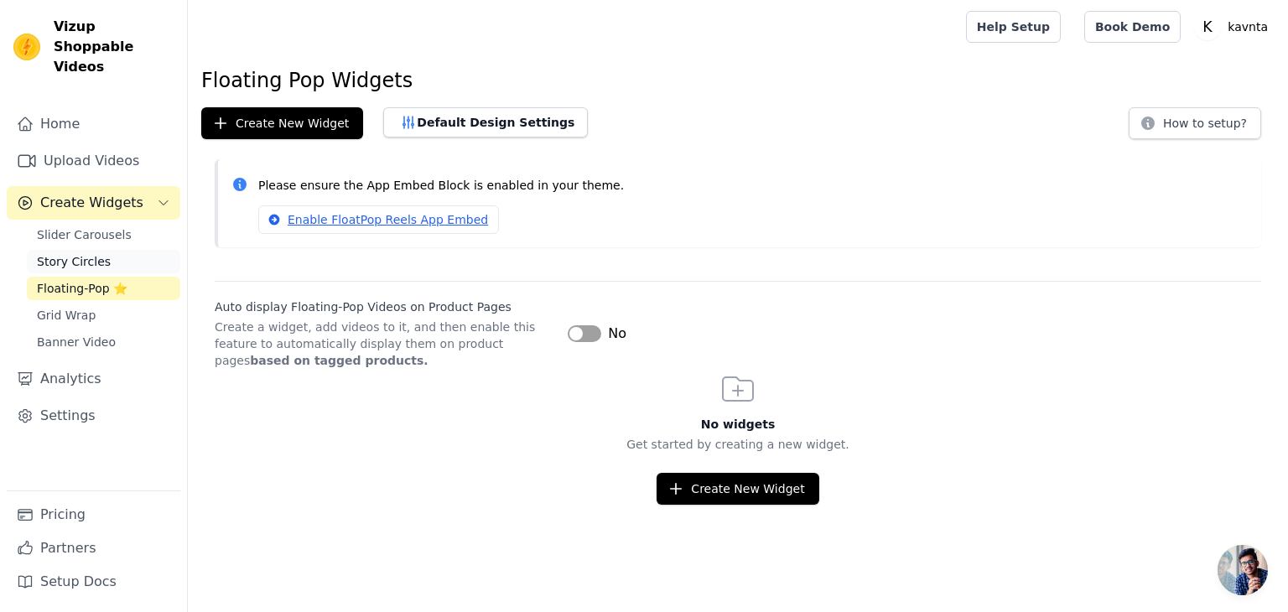
click at [98, 253] on span "Story Circles" at bounding box center [74, 261] width 74 height 17
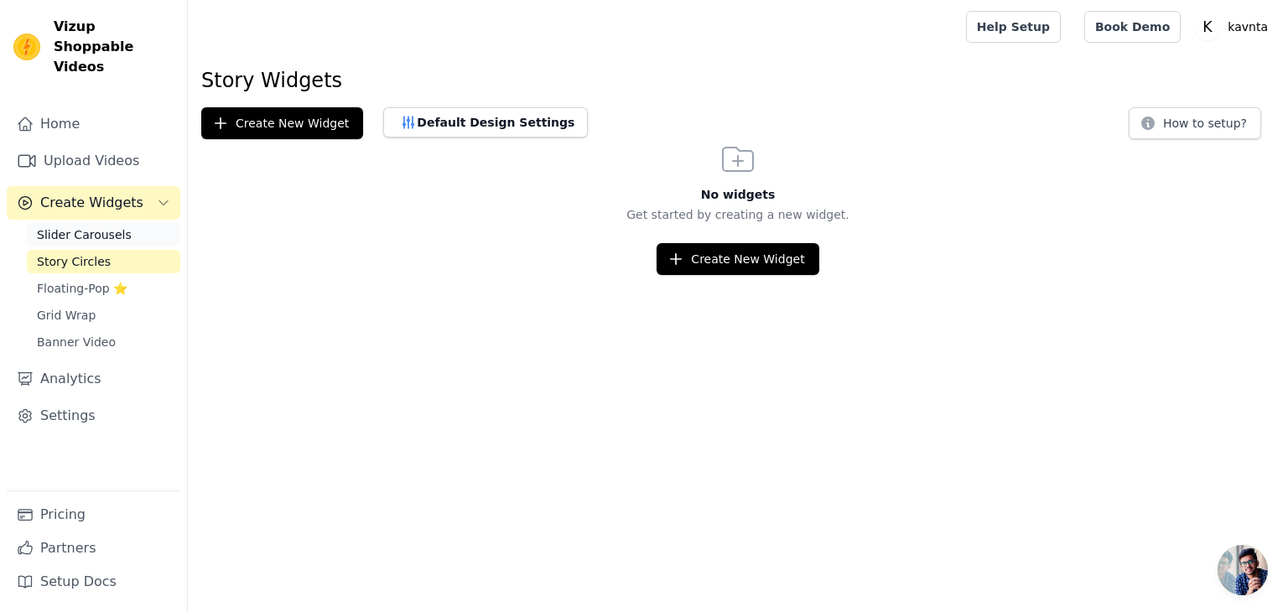
click at [111, 226] on span "Slider Carousels" at bounding box center [84, 234] width 95 height 17
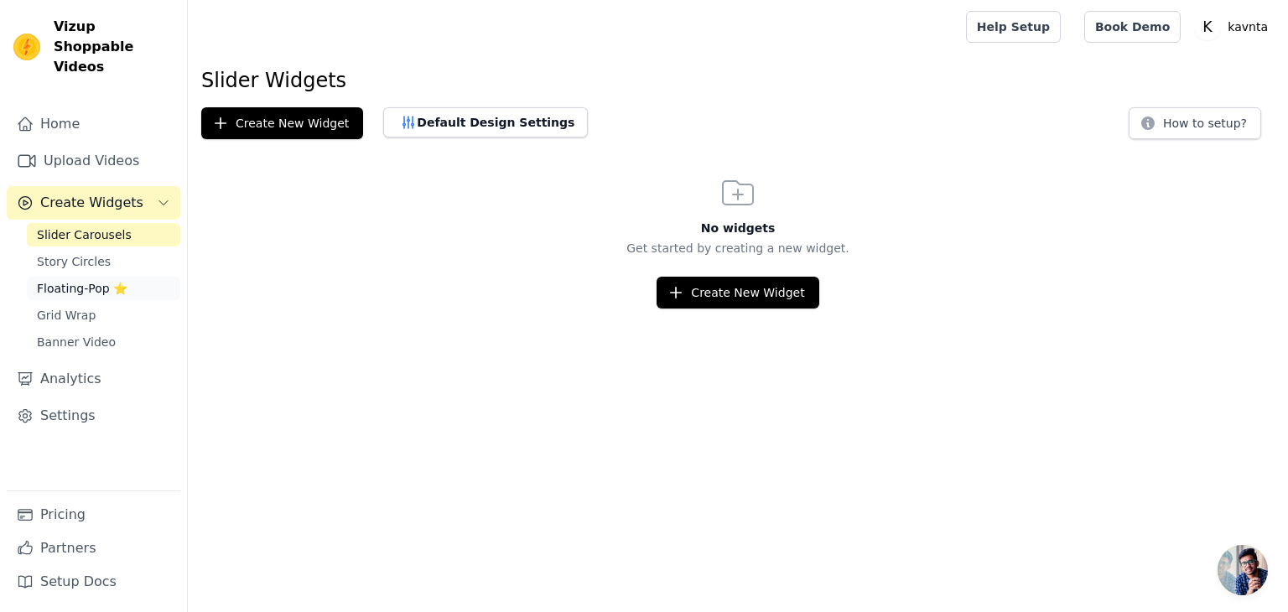
click at [91, 280] on span "Floating-Pop ⭐" at bounding box center [82, 288] width 91 height 17
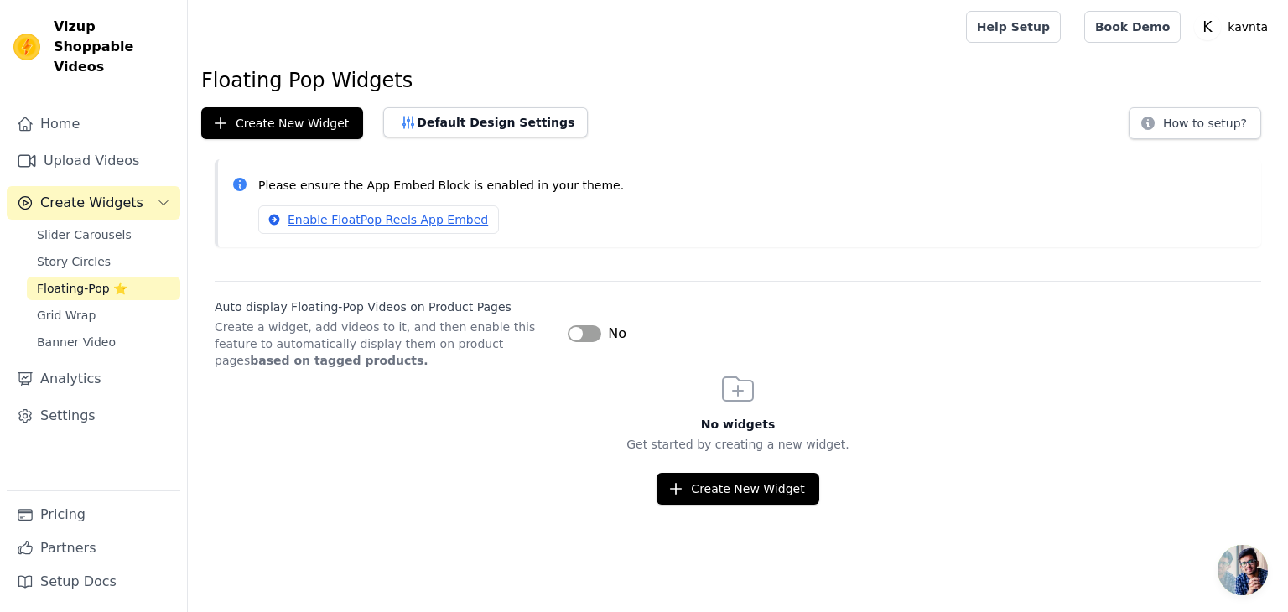
click at [592, 342] on div "No" at bounding box center [597, 334] width 59 height 20
click at [591, 337] on button "Label" at bounding box center [585, 333] width 34 height 17
click at [39, 113] on link "Home" at bounding box center [94, 124] width 174 height 34
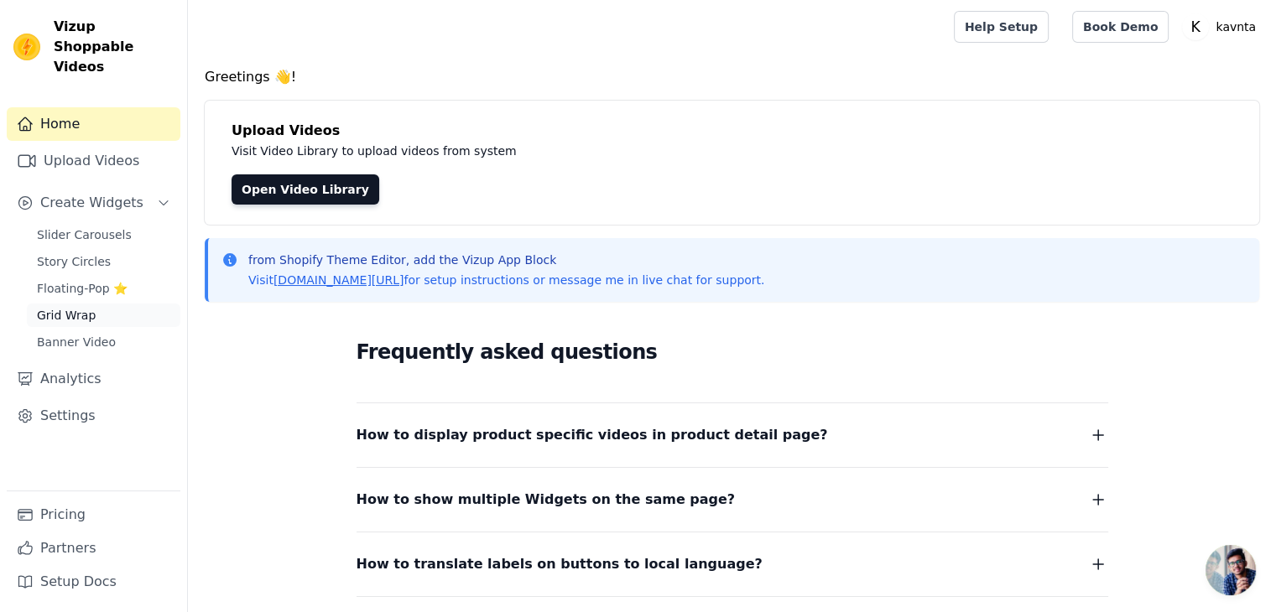
click at [91, 304] on link "Grid Wrap" at bounding box center [103, 315] width 153 height 23
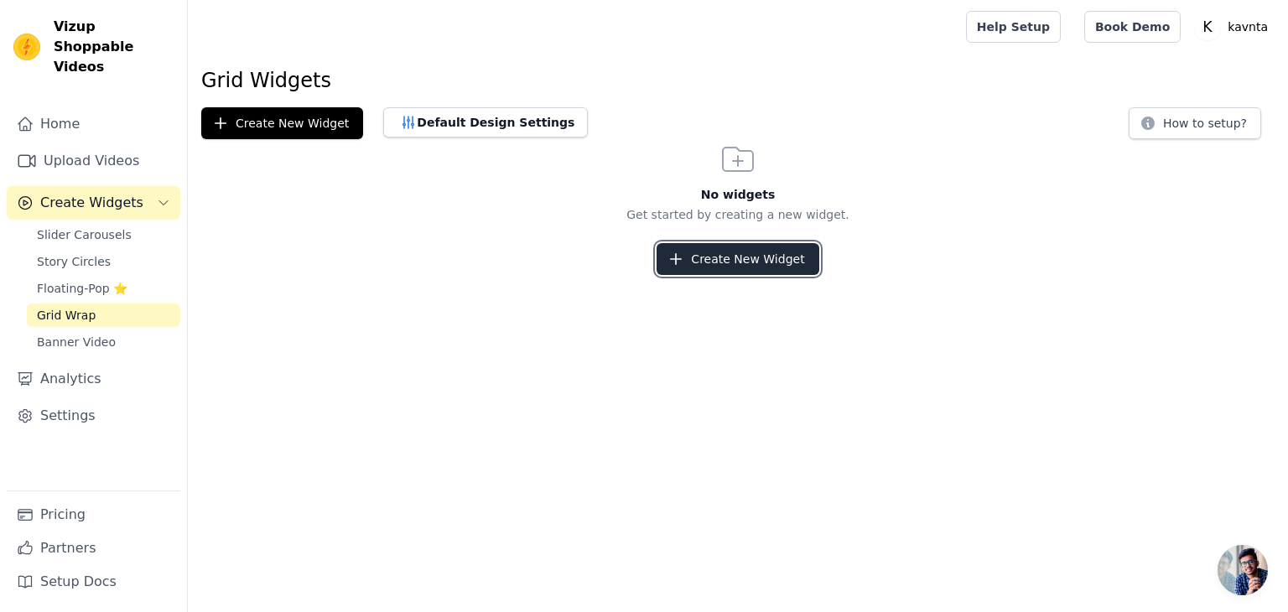
click at [674, 268] on button "Create New Widget" at bounding box center [738, 259] width 162 height 32
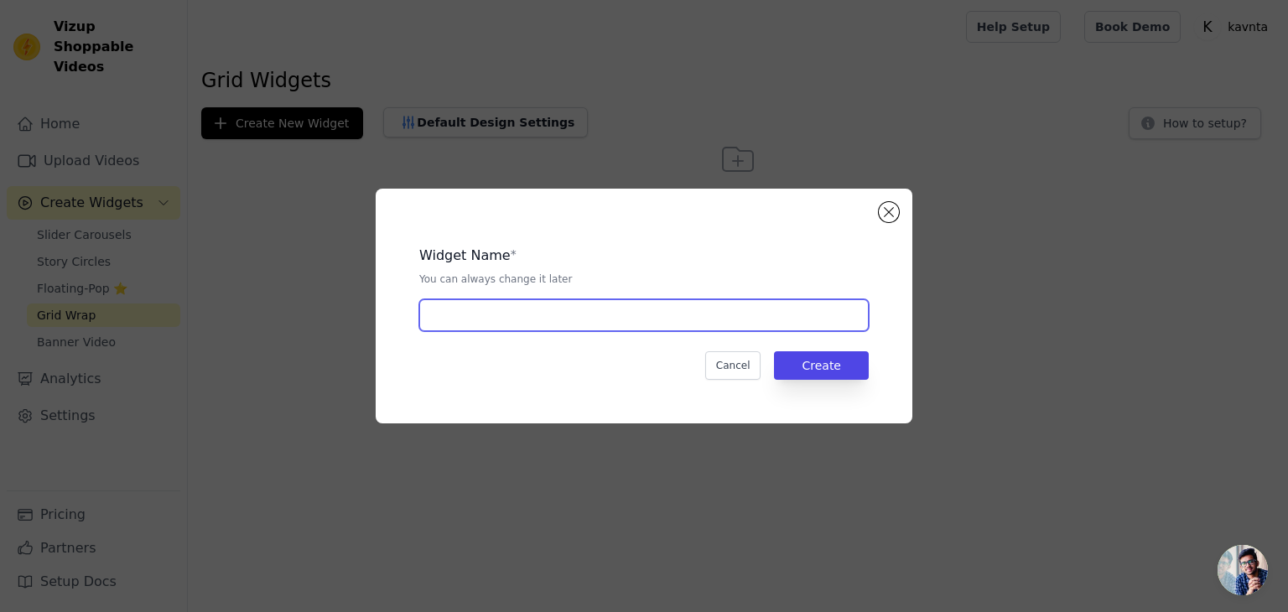
click at [591, 314] on input "text" at bounding box center [644, 315] width 450 height 32
type input "Instagram"
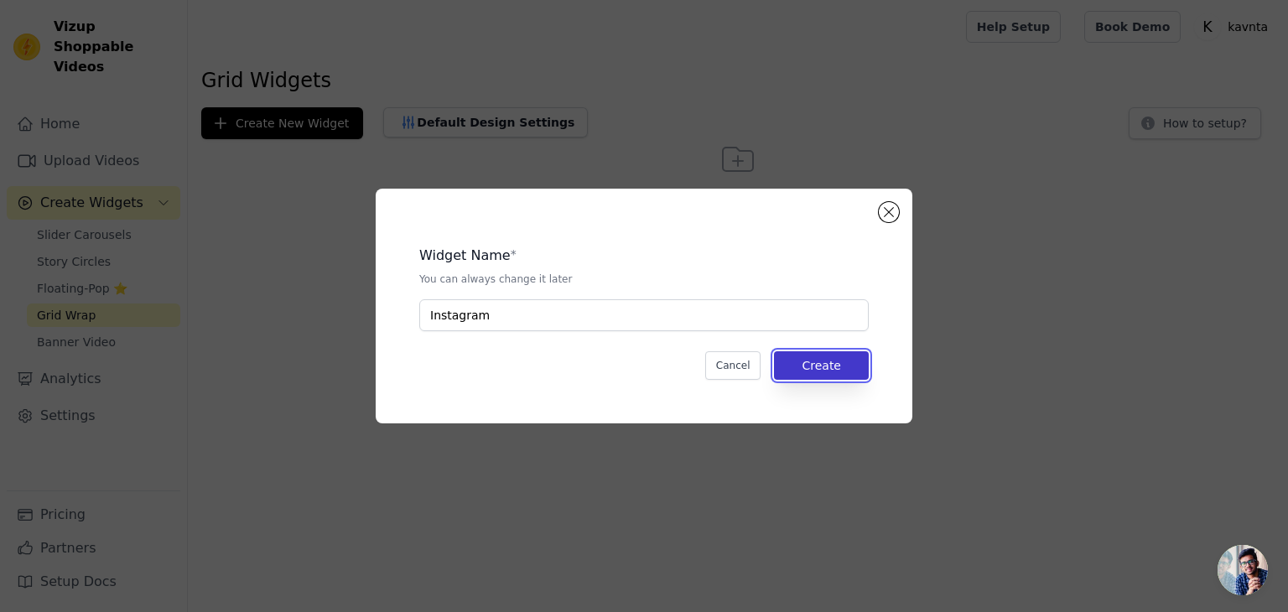
click at [840, 357] on button "Create" at bounding box center [821, 365] width 95 height 29
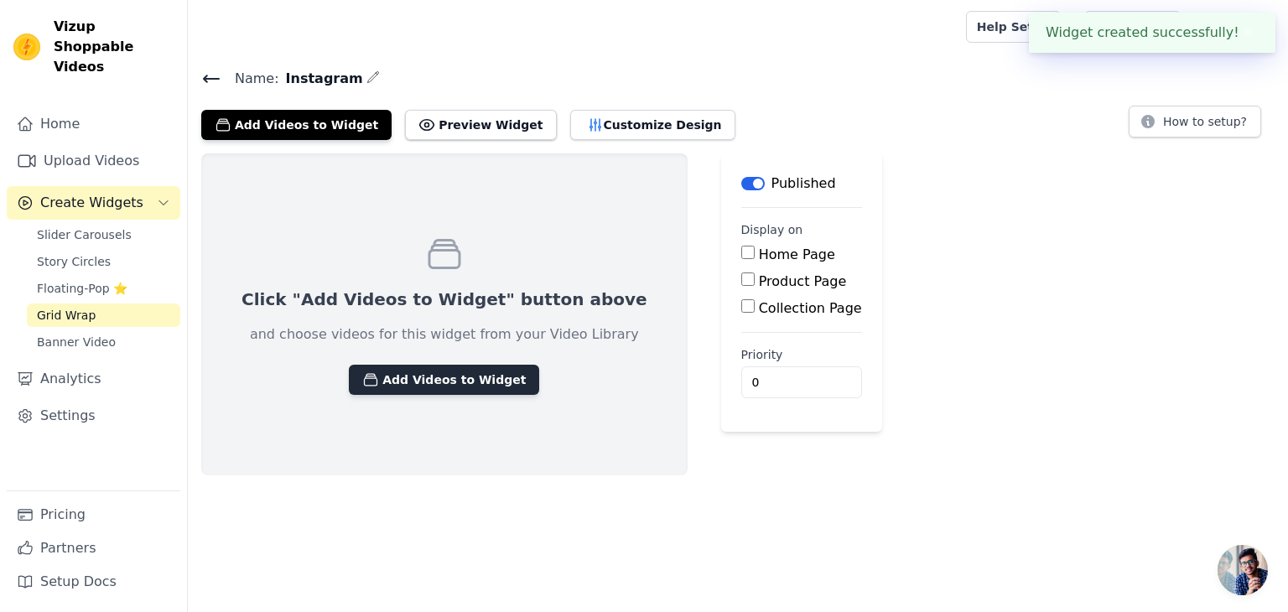
click at [462, 377] on button "Add Videos to Widget" at bounding box center [444, 380] width 190 height 30
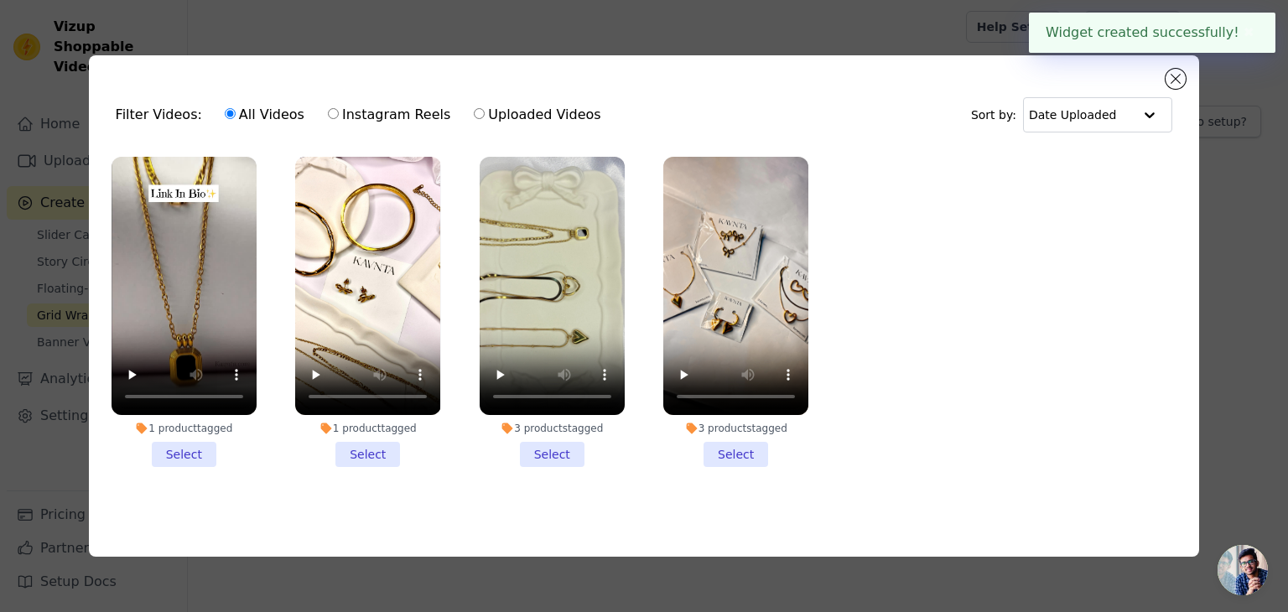
click at [191, 440] on li "1 product tagged Select" at bounding box center [184, 312] width 145 height 310
click at [0, 0] on input "1 product tagged Select" at bounding box center [0, 0] width 0 height 0
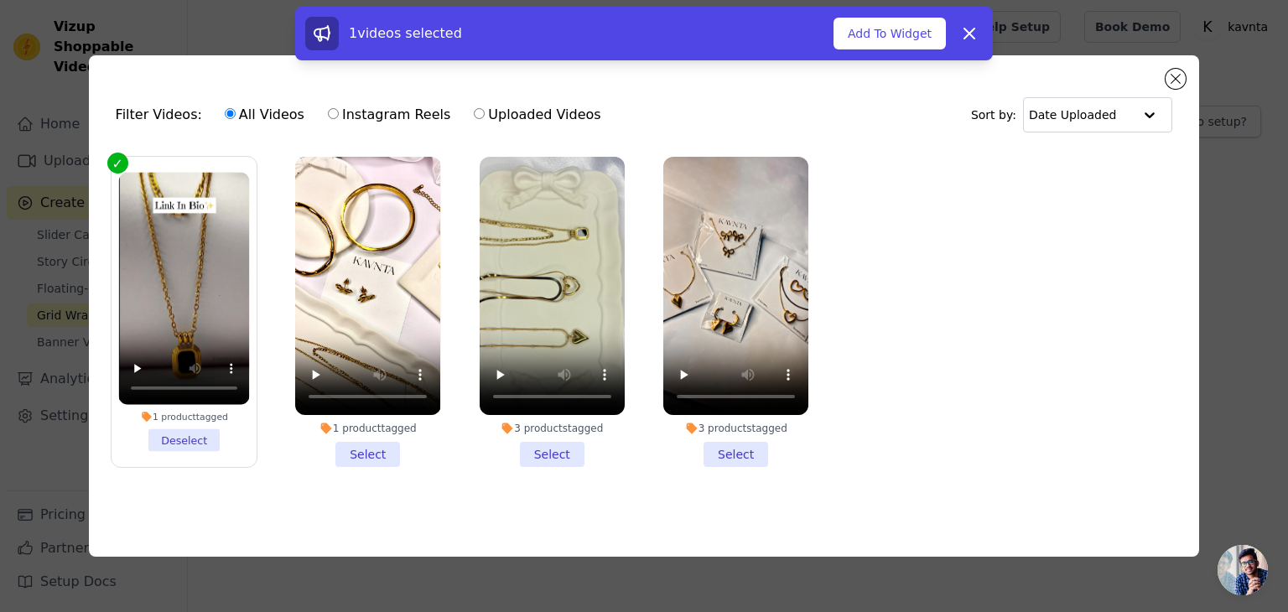
click at [366, 453] on li "1 product tagged Select" at bounding box center [367, 312] width 145 height 310
click at [0, 0] on input "1 product tagged Select" at bounding box center [0, 0] width 0 height 0
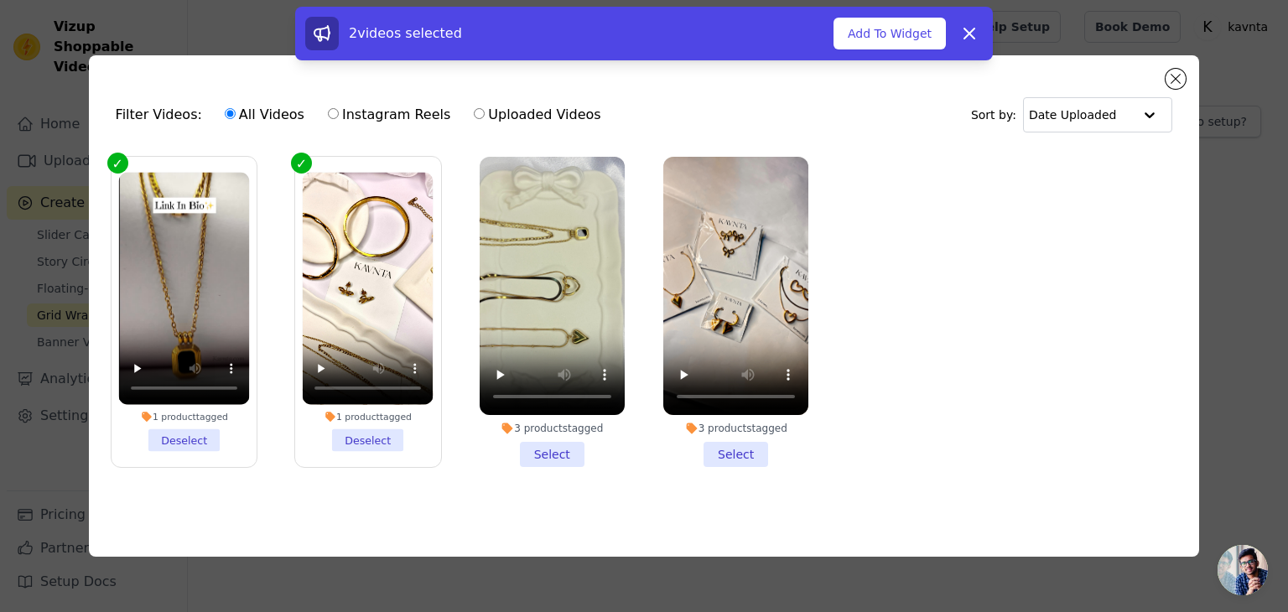
click at [540, 450] on li "3 products tagged Select" at bounding box center [552, 312] width 145 height 310
click at [0, 0] on input "3 products tagged Select" at bounding box center [0, 0] width 0 height 0
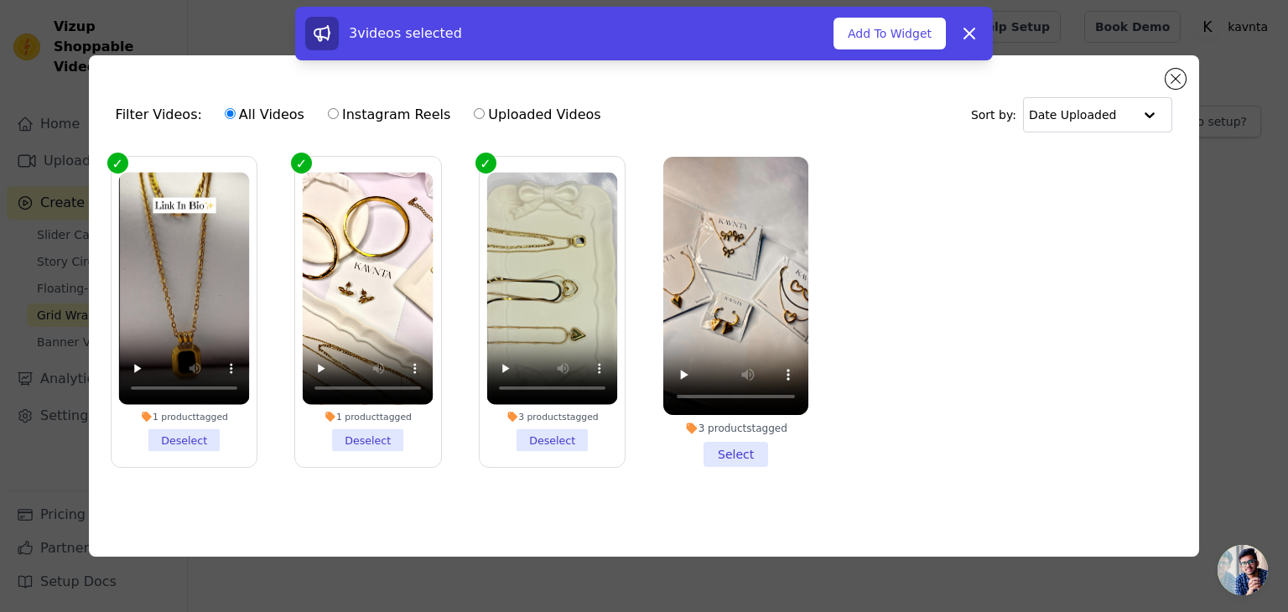
click at [728, 454] on li "3 products tagged Select" at bounding box center [735, 312] width 145 height 310
click at [0, 0] on input "3 products tagged Select" at bounding box center [0, 0] width 0 height 0
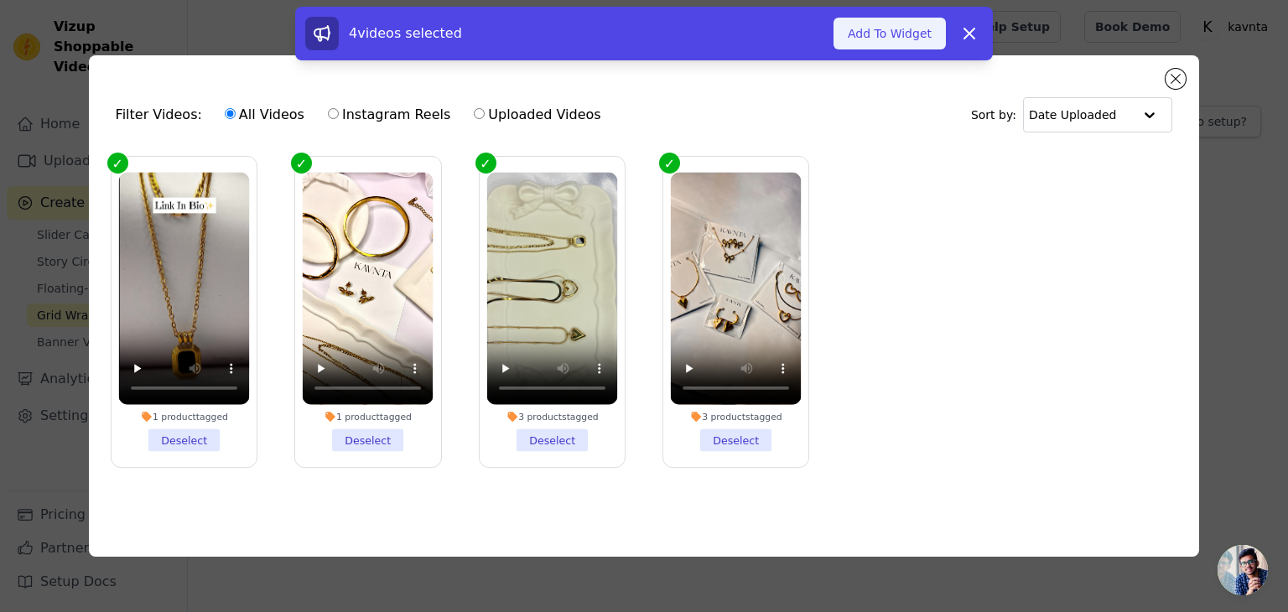
click at [865, 36] on button "Add To Widget" at bounding box center [890, 34] width 112 height 32
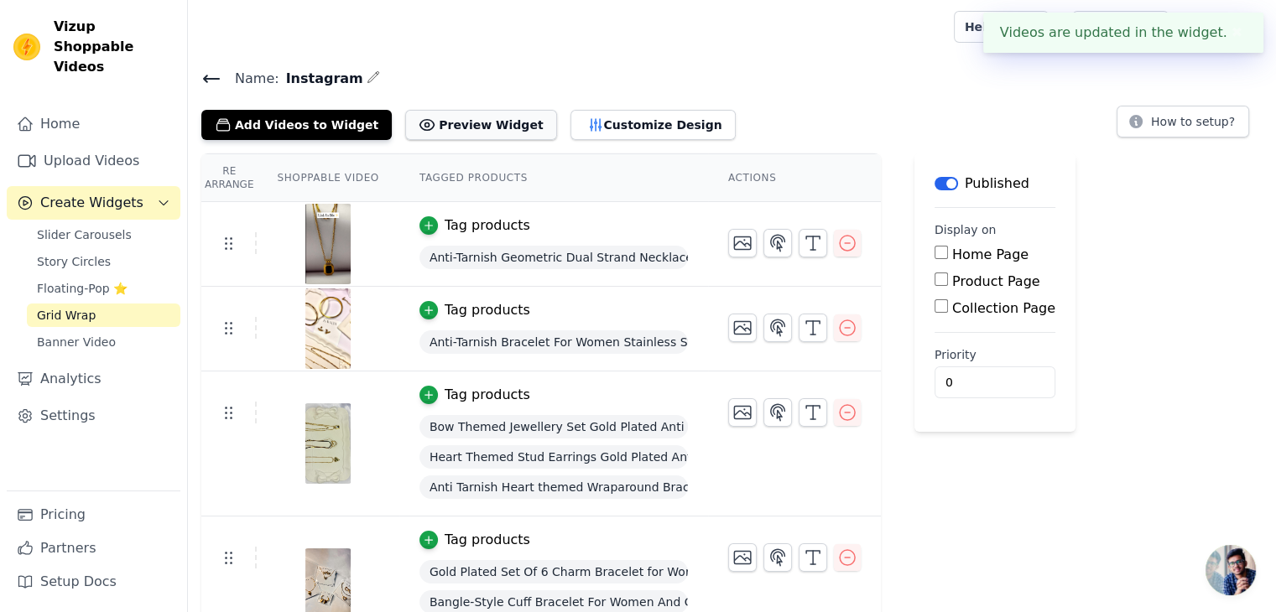
click at [497, 115] on button "Preview Widget" at bounding box center [480, 125] width 151 height 30
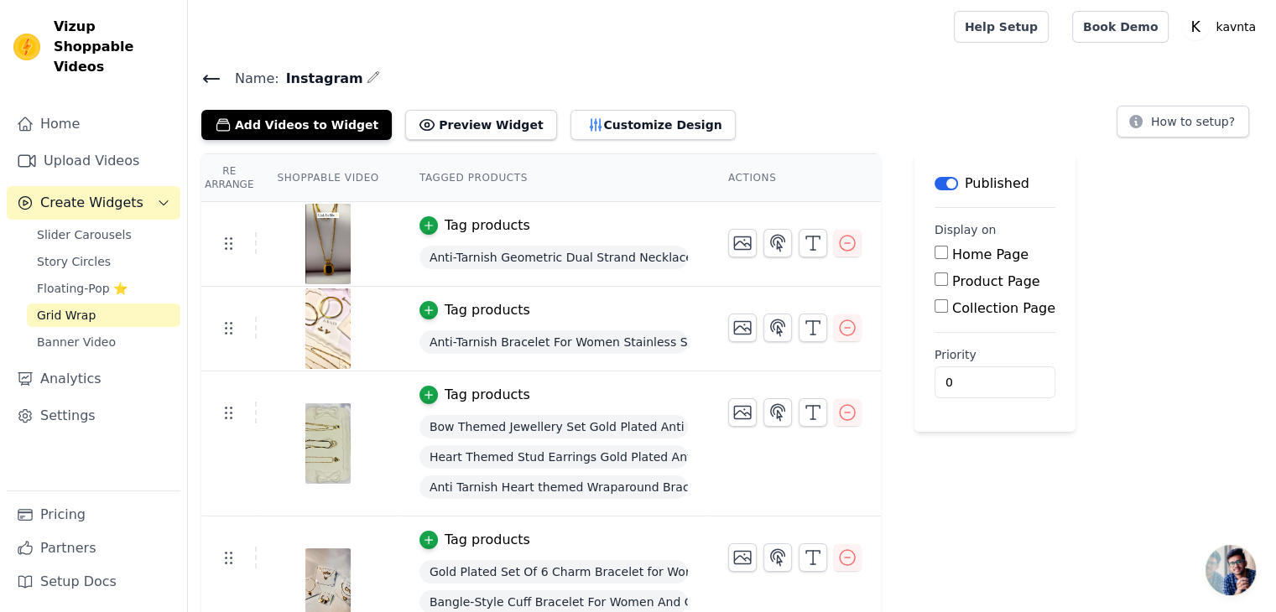
click at [934, 249] on input "Home Page" at bounding box center [940, 252] width 13 height 13
checkbox input "true"
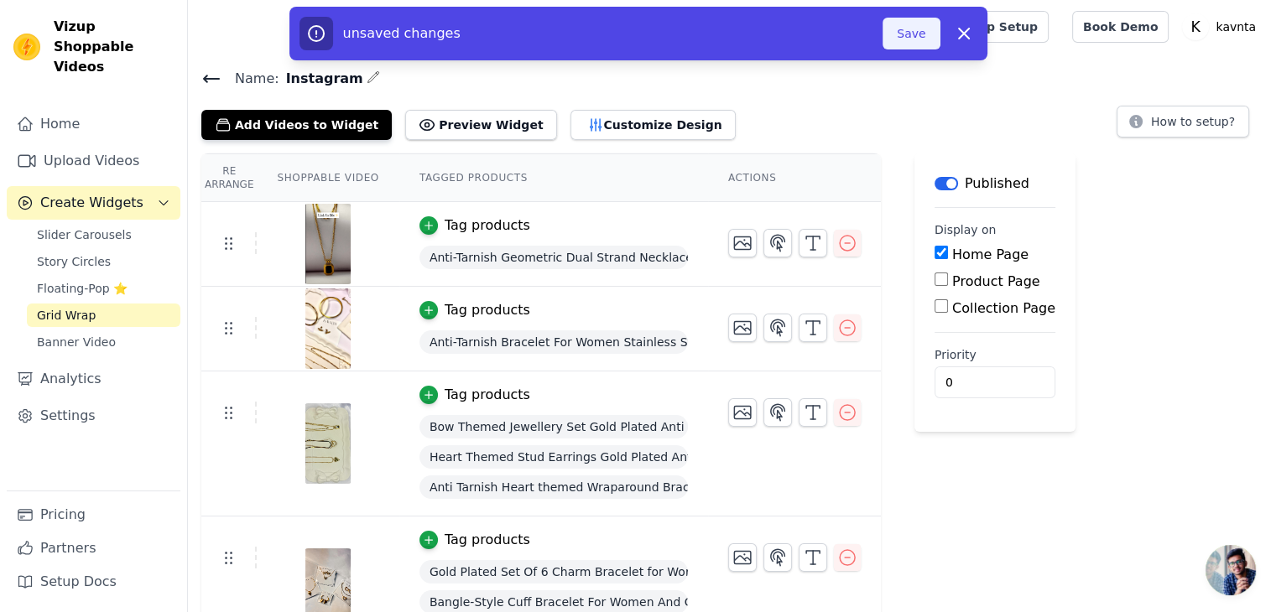
click at [905, 35] on button "Save" at bounding box center [910, 34] width 57 height 32
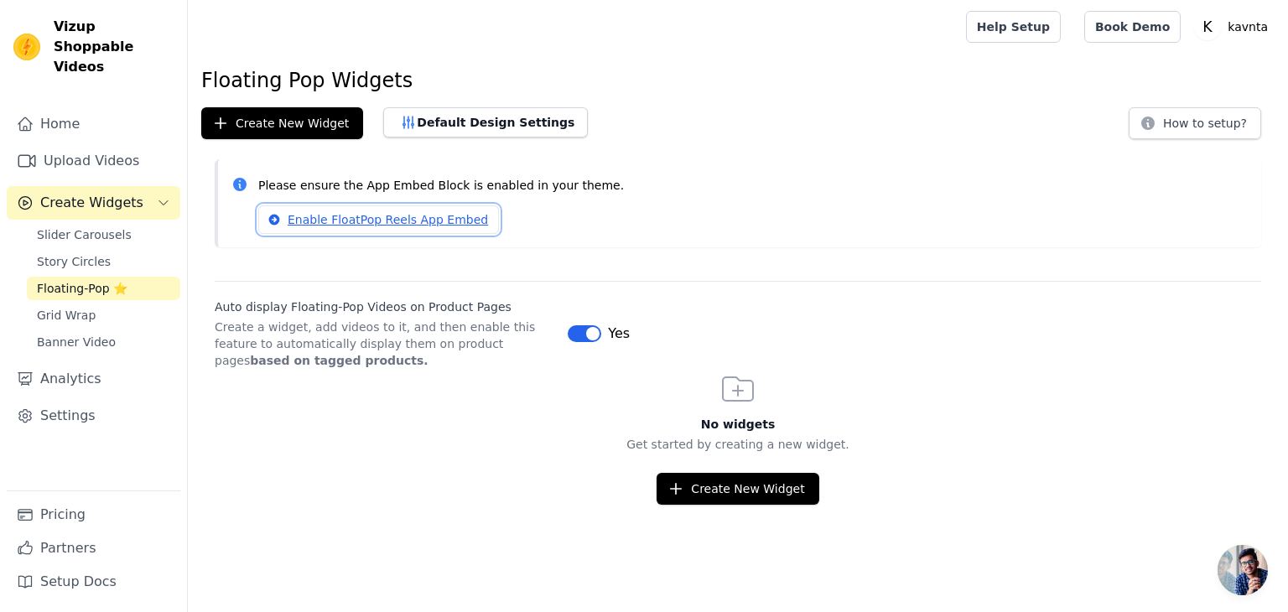
click at [367, 224] on link "Enable FloatPop Reels App Embed" at bounding box center [378, 220] width 241 height 29
click at [429, 132] on button "Default Design Settings" at bounding box center [485, 122] width 205 height 30
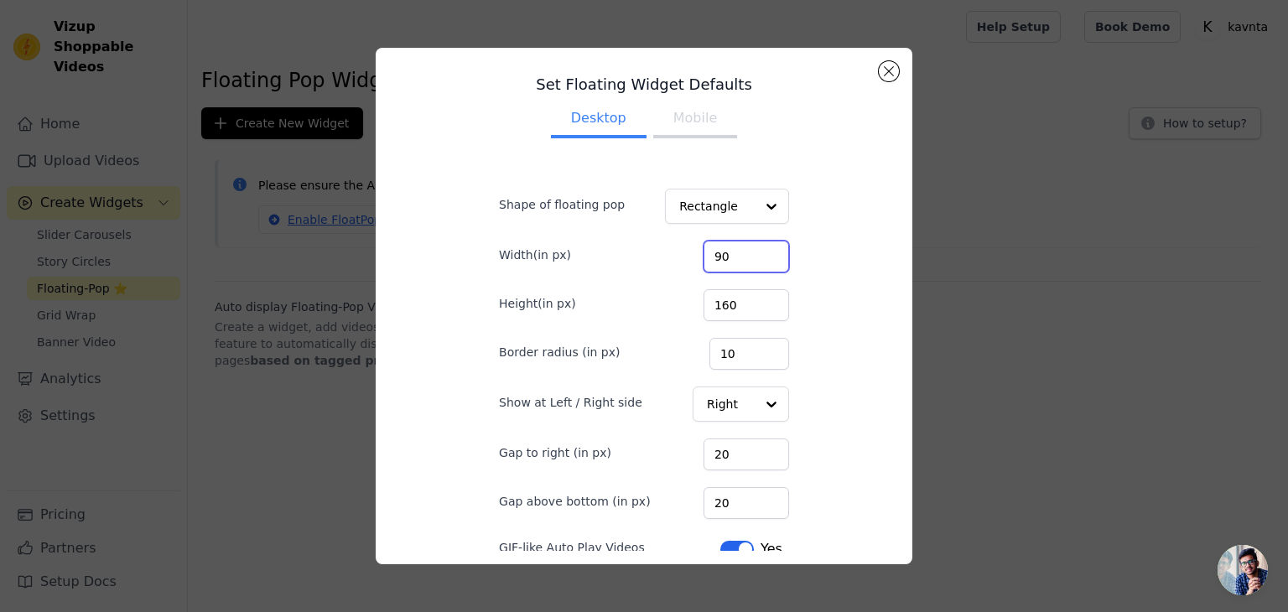
click at [735, 261] on input "90" at bounding box center [747, 257] width 86 height 32
click at [755, 208] on div at bounding box center [772, 207] width 34 height 34
click at [829, 274] on div "Set Floating Widget Defaults Desktop Mobile Shape of floating pop Rectangle Wid…" at bounding box center [644, 306] width 510 height 490
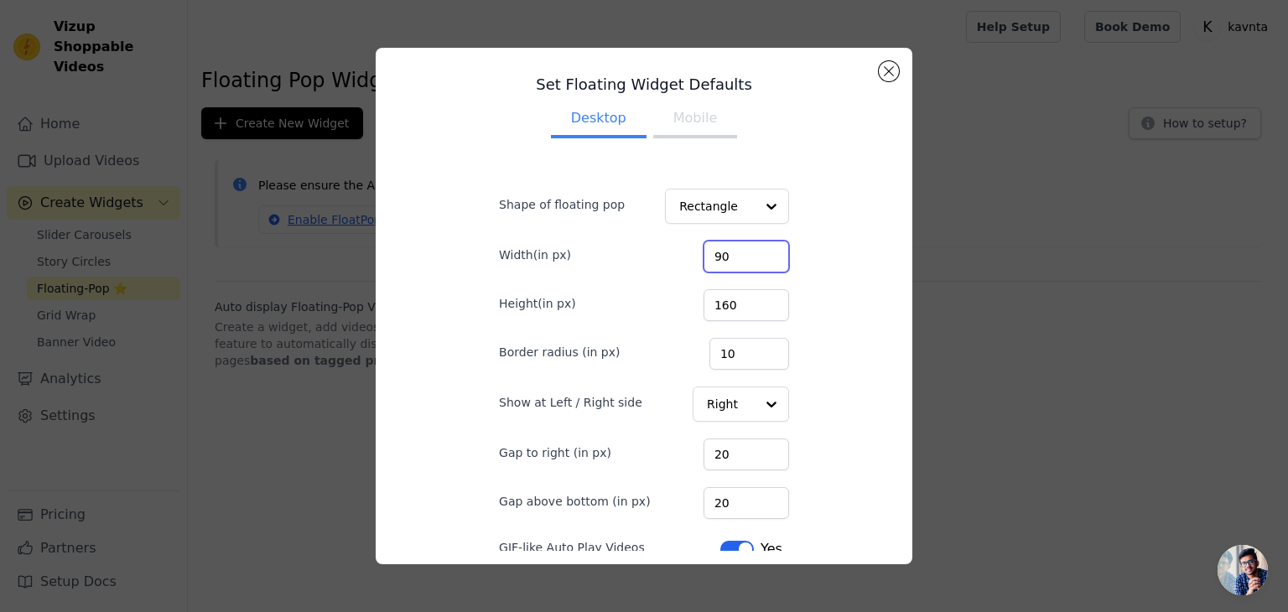
drag, startPoint x: 723, startPoint y: 257, endPoint x: 688, endPoint y: 258, distance: 35.3
click at [688, 258] on div "Width(in px) 90" at bounding box center [644, 254] width 290 height 35
type input "30"
click at [732, 308] on input "160" at bounding box center [747, 305] width 86 height 32
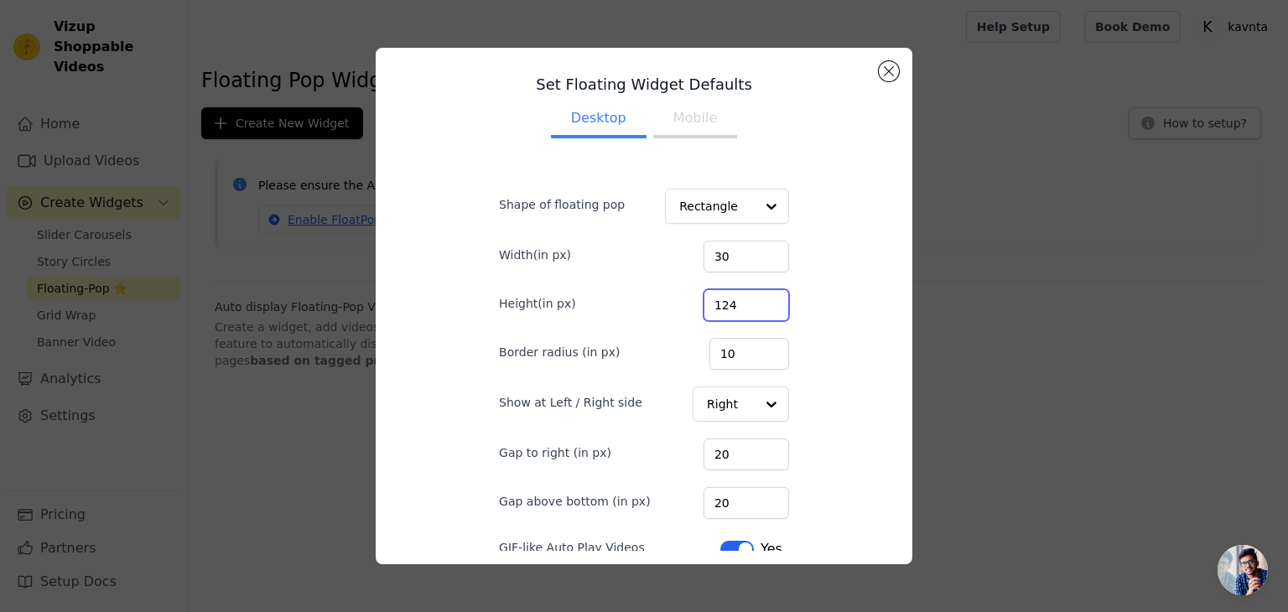
click at [756, 301] on input "124" at bounding box center [747, 305] width 86 height 32
type input "100"
click at [755, 306] on input "100" at bounding box center [747, 305] width 86 height 32
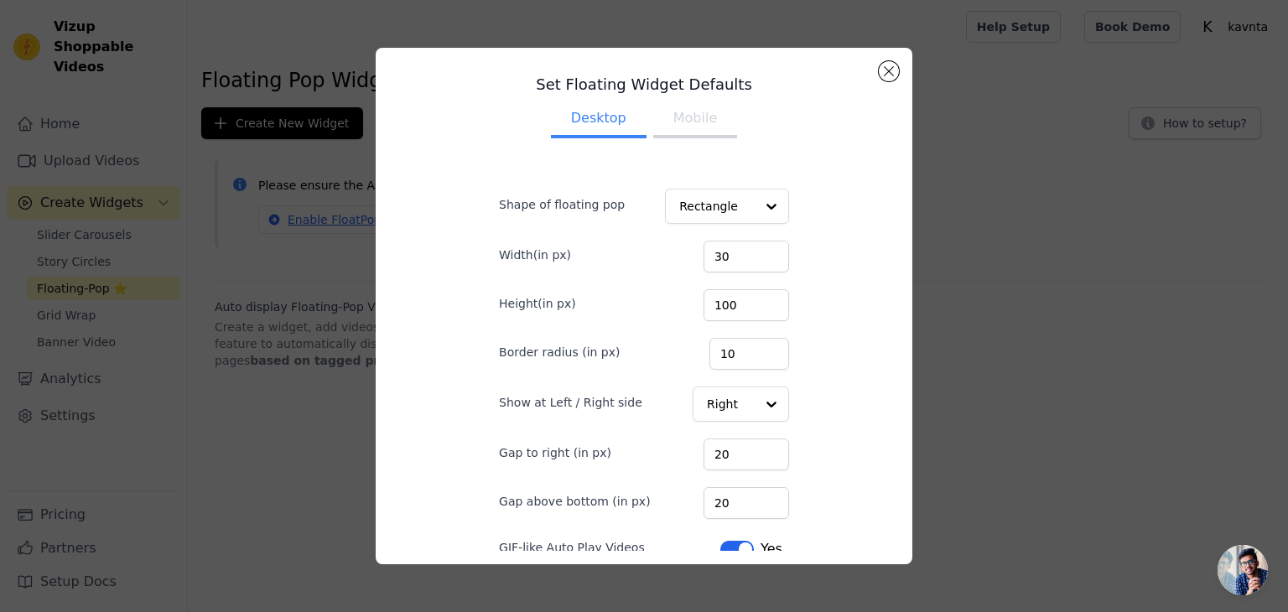
click at [852, 331] on div "Set Floating Widget Defaults Desktop Mobile Shape of floating pop Rectangle Wid…" at bounding box center [644, 306] width 510 height 490
click at [728, 357] on input "10" at bounding box center [750, 354] width 80 height 32
type input "1"
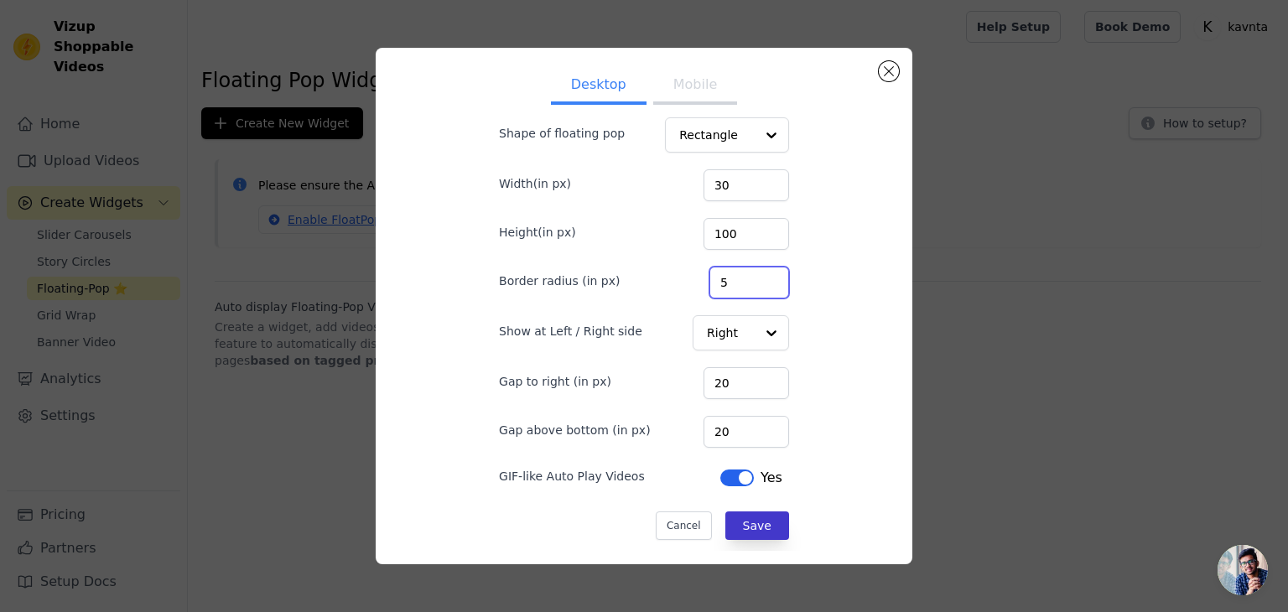
type input "5"
click at [726, 520] on button "Save" at bounding box center [758, 526] width 64 height 29
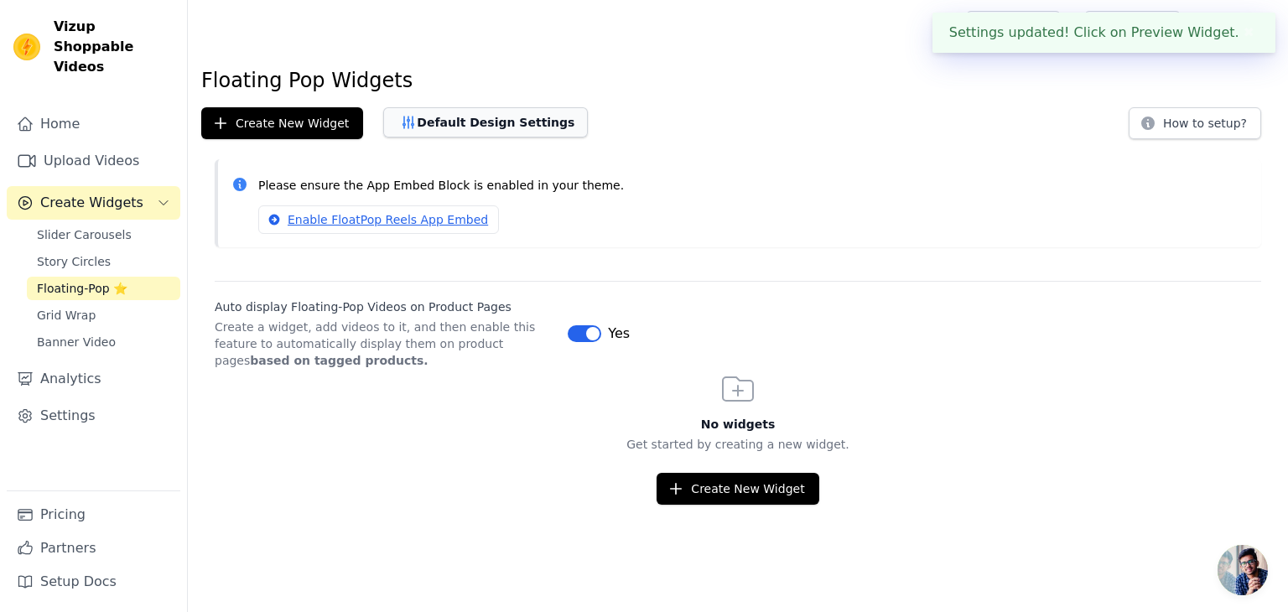
click at [460, 127] on button "Default Design Settings" at bounding box center [485, 122] width 205 height 30
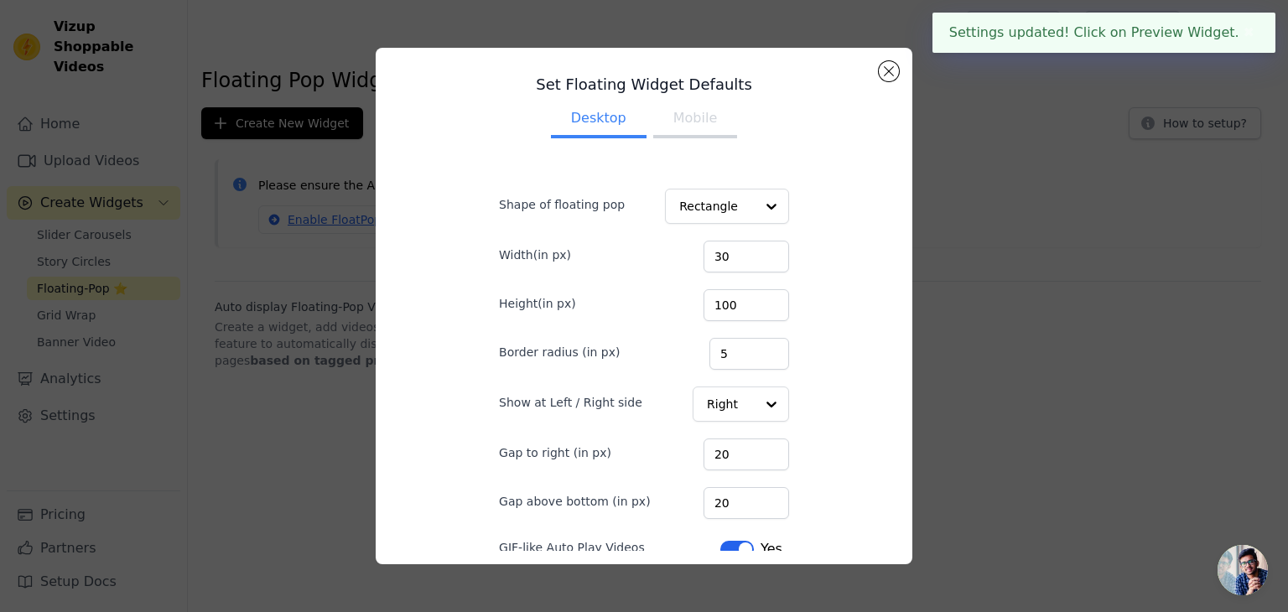
click at [693, 122] on button "Mobile" at bounding box center [695, 119] width 84 height 37
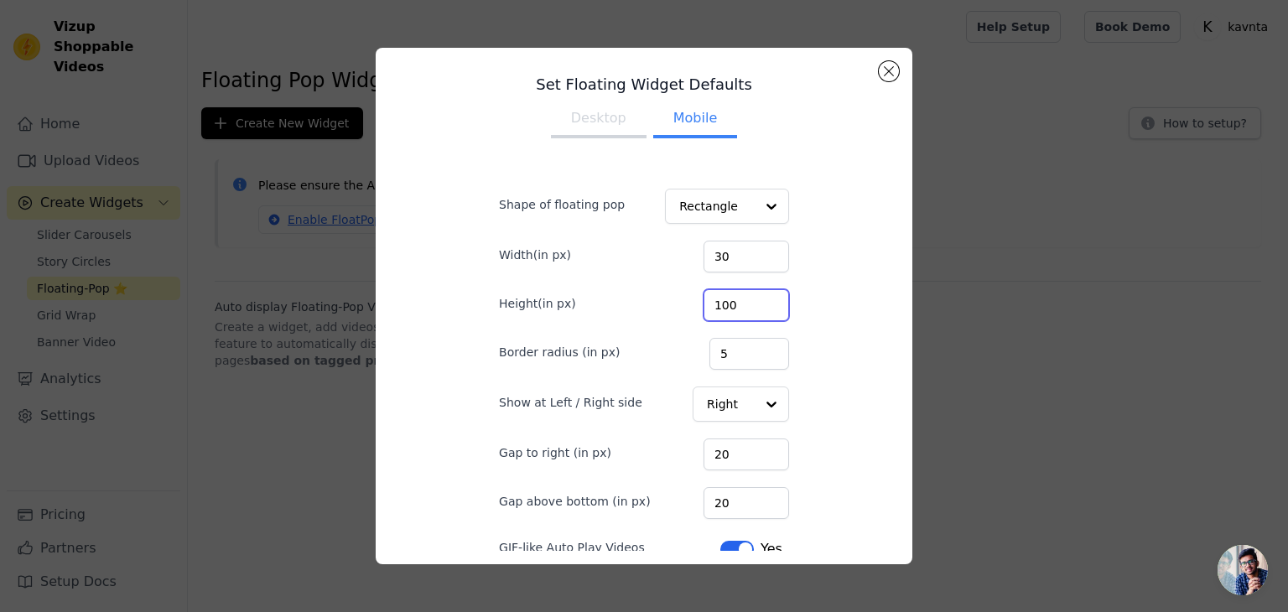
drag, startPoint x: 727, startPoint y: 300, endPoint x: 664, endPoint y: 299, distance: 62.9
click at [664, 299] on div "Height(in px) 100" at bounding box center [644, 303] width 290 height 35
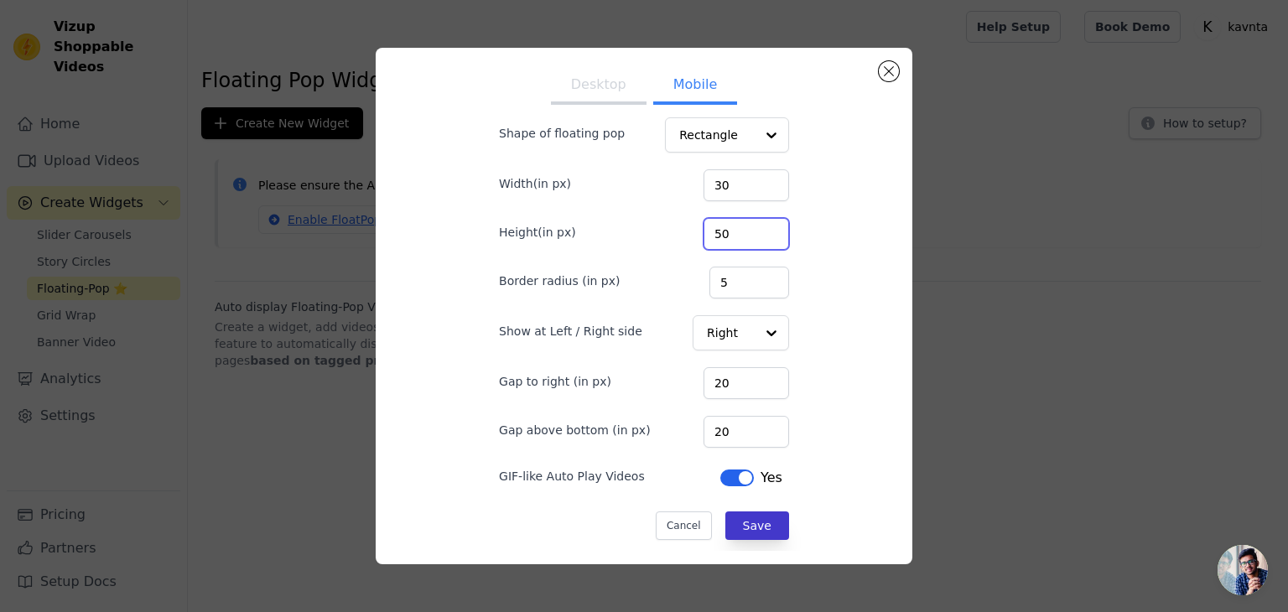
type input "50"
click at [744, 512] on button "Save" at bounding box center [758, 526] width 64 height 29
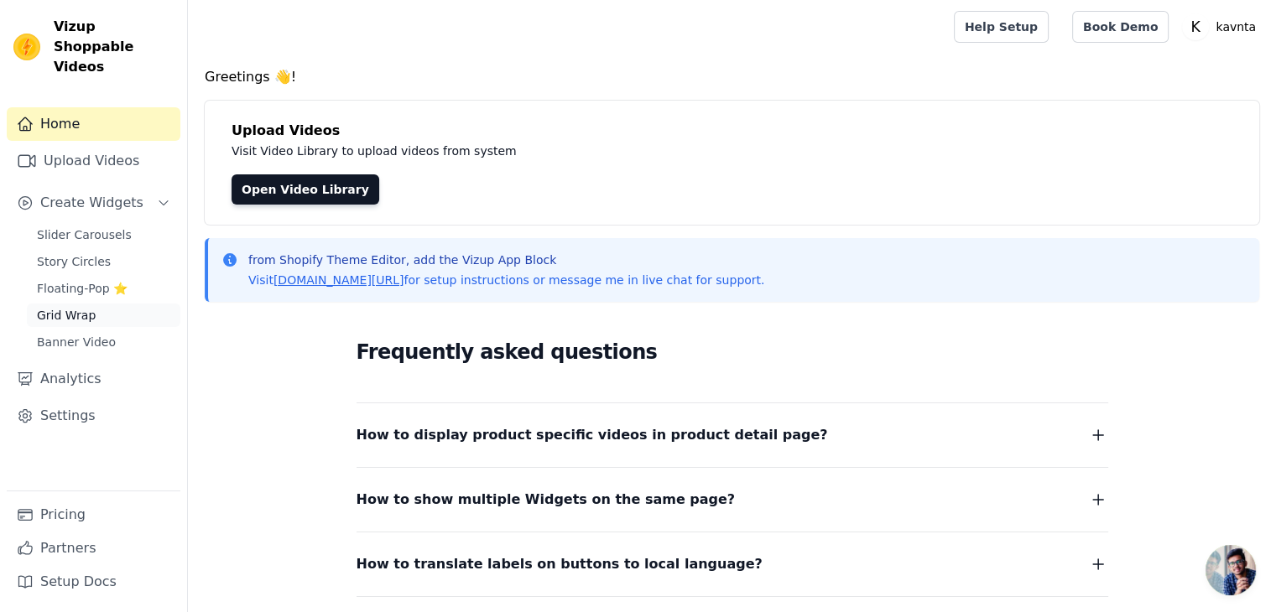
click at [84, 307] on span "Grid Wrap" at bounding box center [66, 315] width 59 height 17
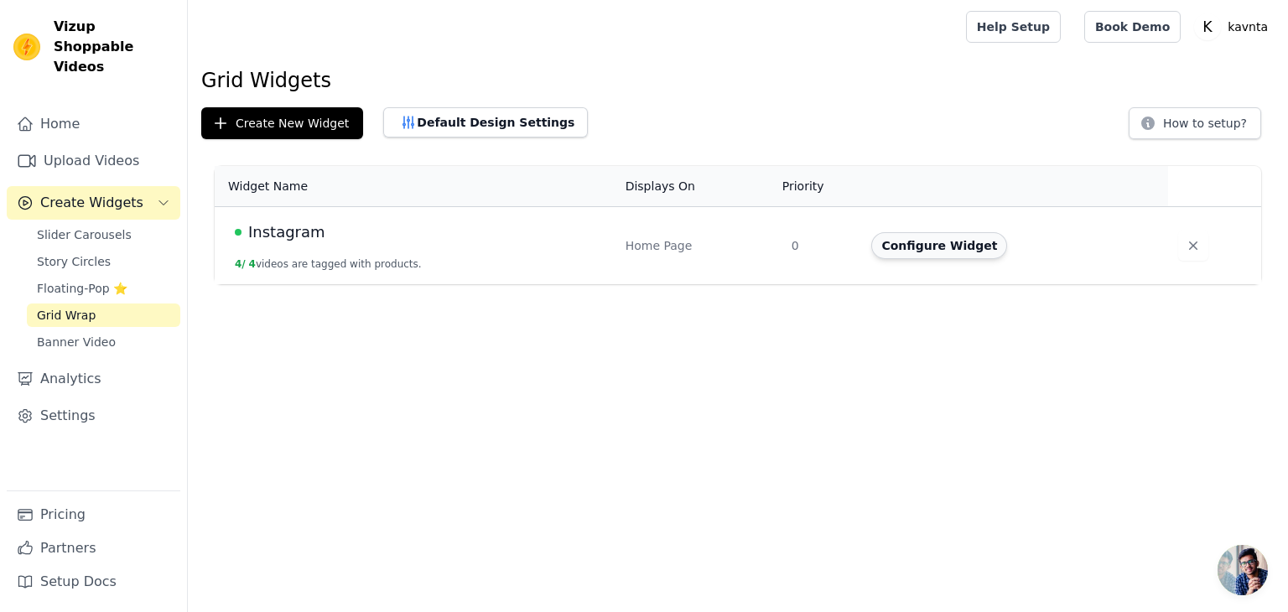
click at [928, 247] on button "Configure Widget" at bounding box center [940, 245] width 136 height 27
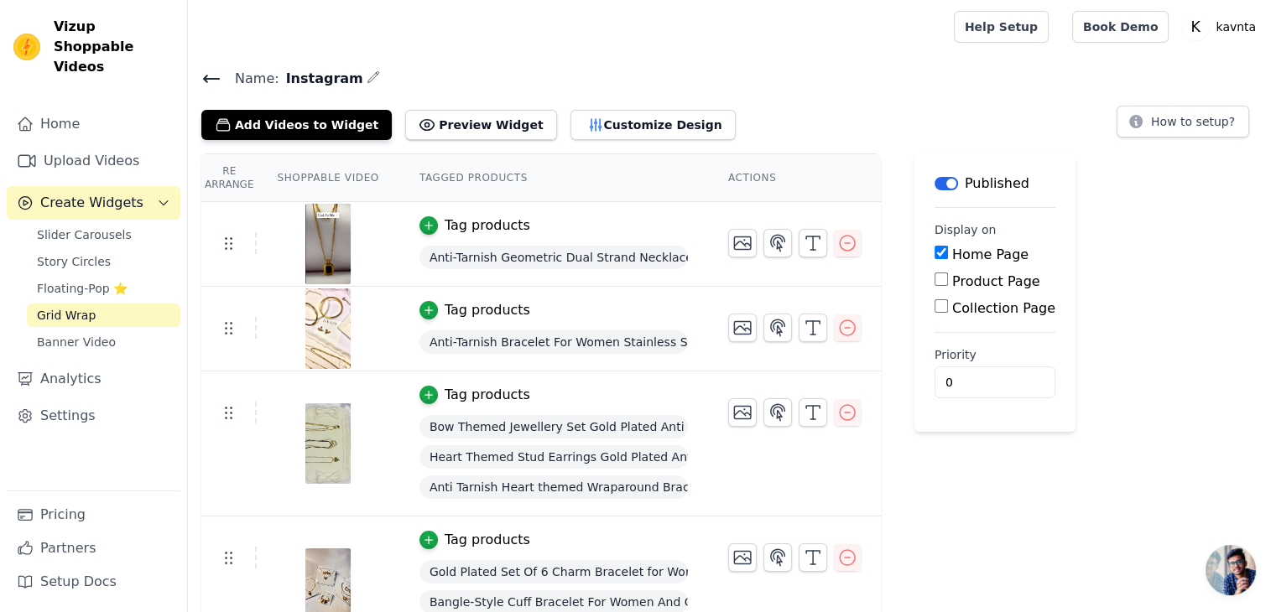
scroll to position [47, 0]
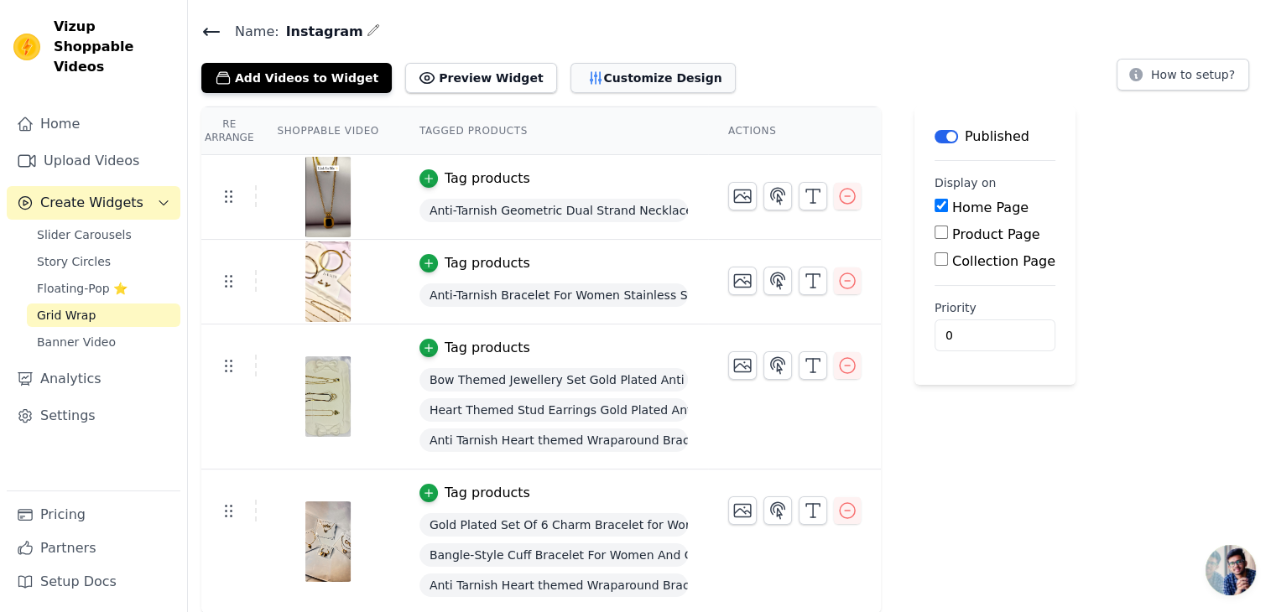
click at [587, 73] on icon "button" at bounding box center [595, 78] width 17 height 17
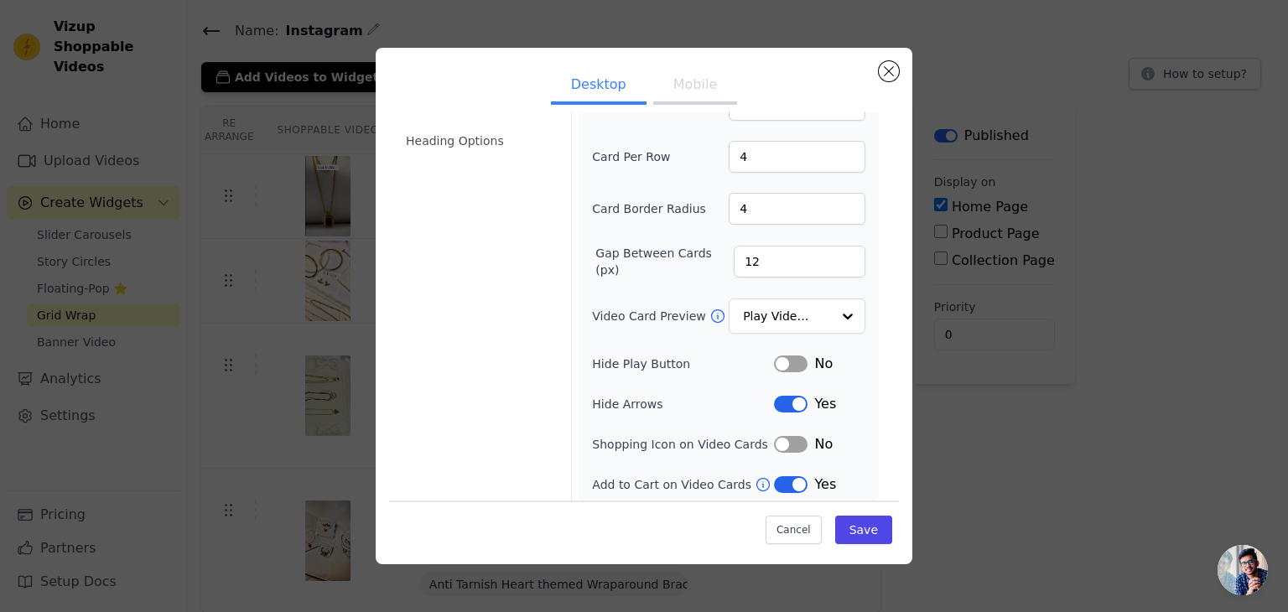
scroll to position [102, 0]
click at [776, 310] on input "Video Card Preview" at bounding box center [787, 314] width 86 height 34
click at [491, 367] on div "Video Card Options Tagged Product Options Heading Options" at bounding box center [478, 259] width 165 height 492
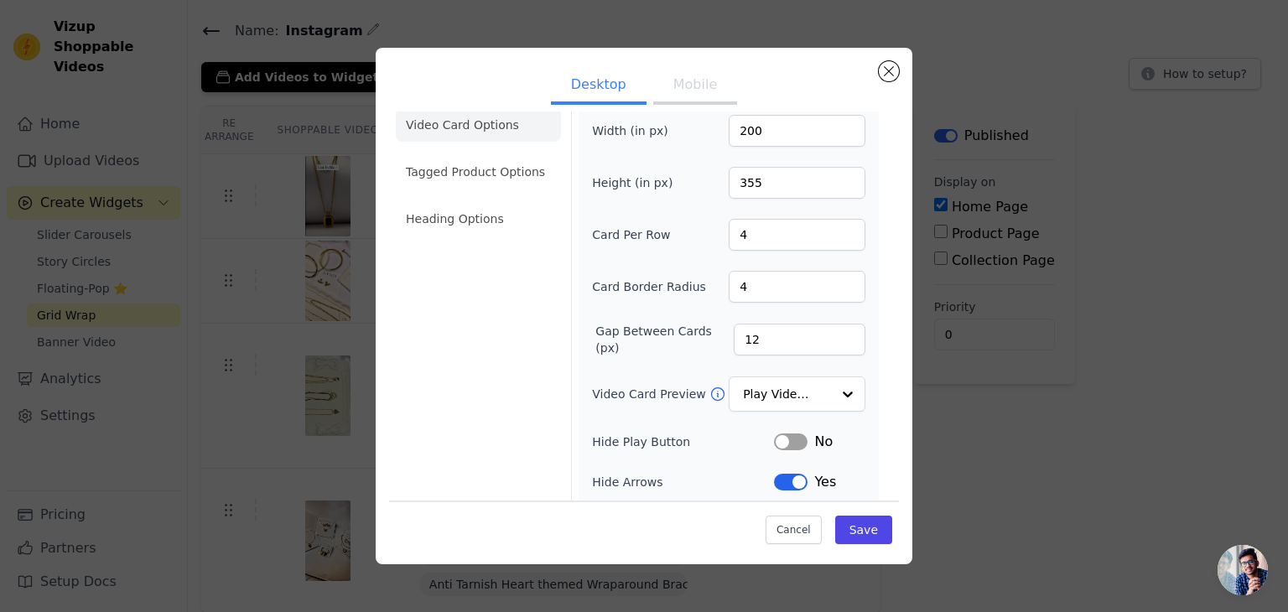
scroll to position [10, 0]
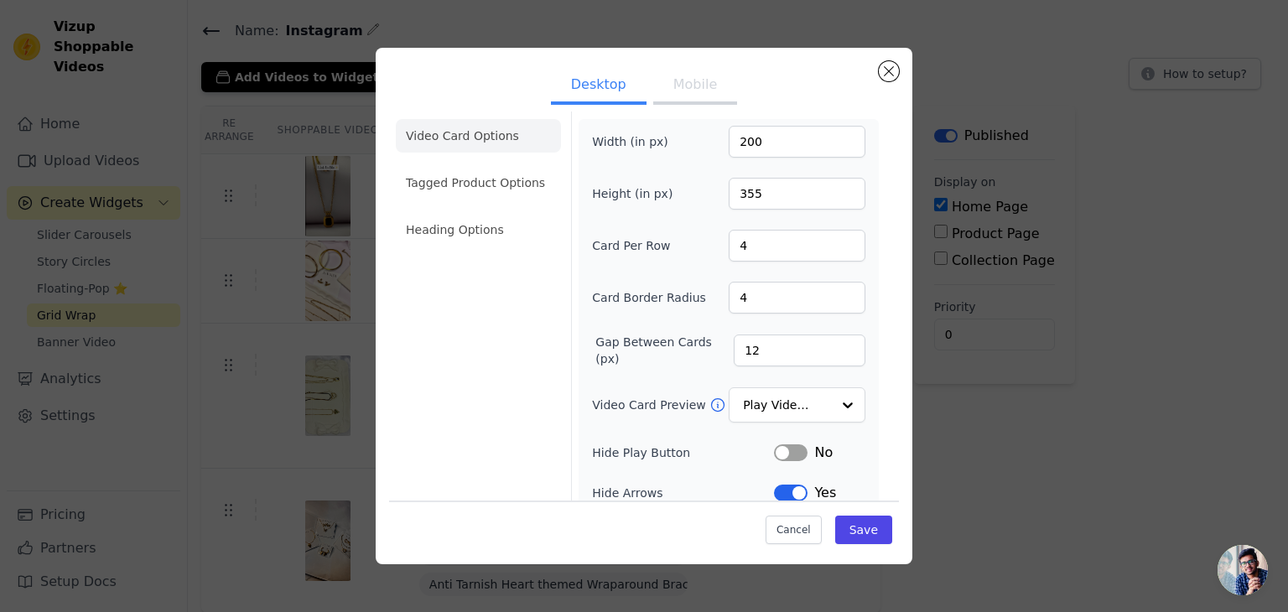
click at [485, 193] on li "Tagged Product Options" at bounding box center [478, 183] width 165 height 34
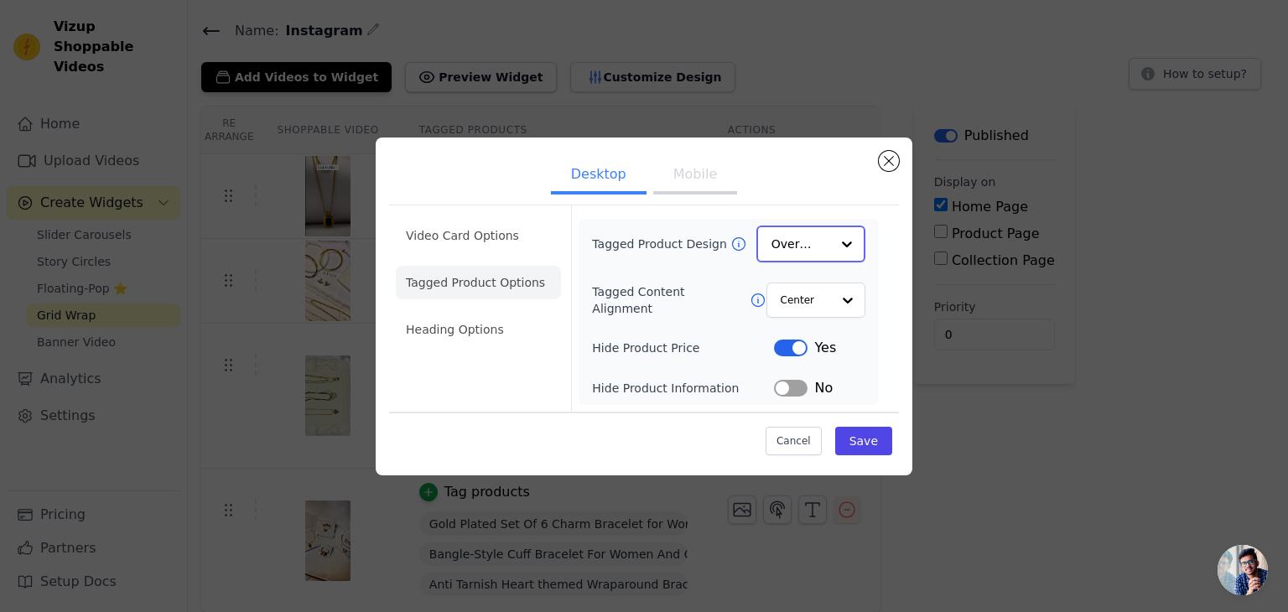
click at [762, 242] on div "Overlay" at bounding box center [811, 244] width 109 height 37
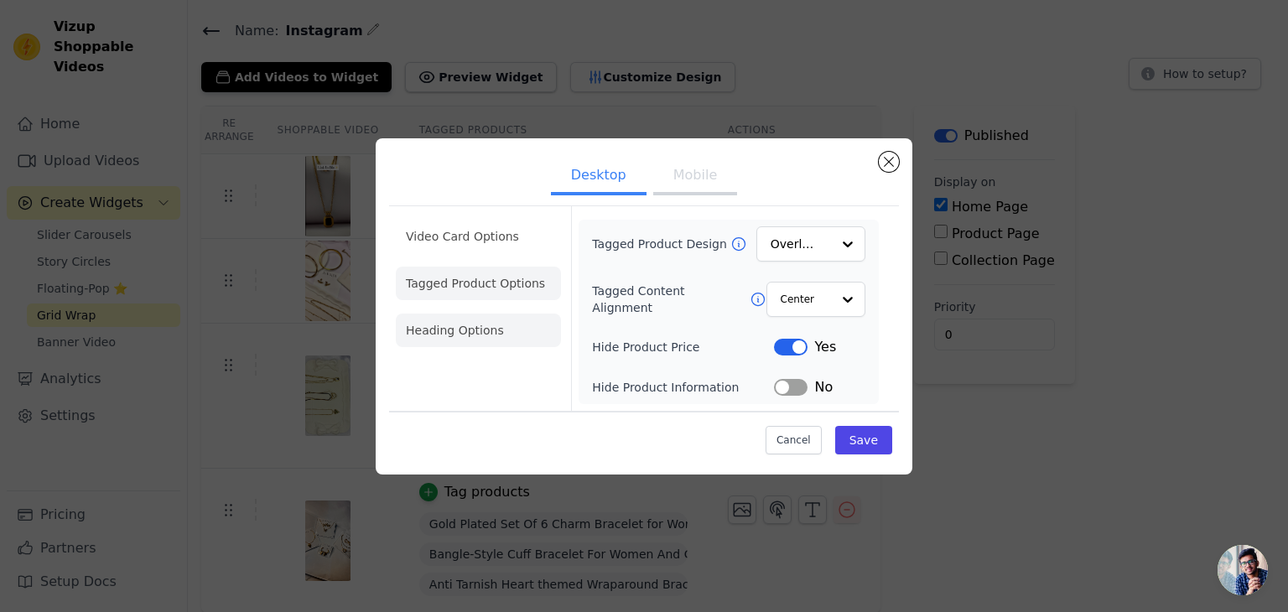
click at [464, 341] on li "Heading Options" at bounding box center [478, 331] width 165 height 34
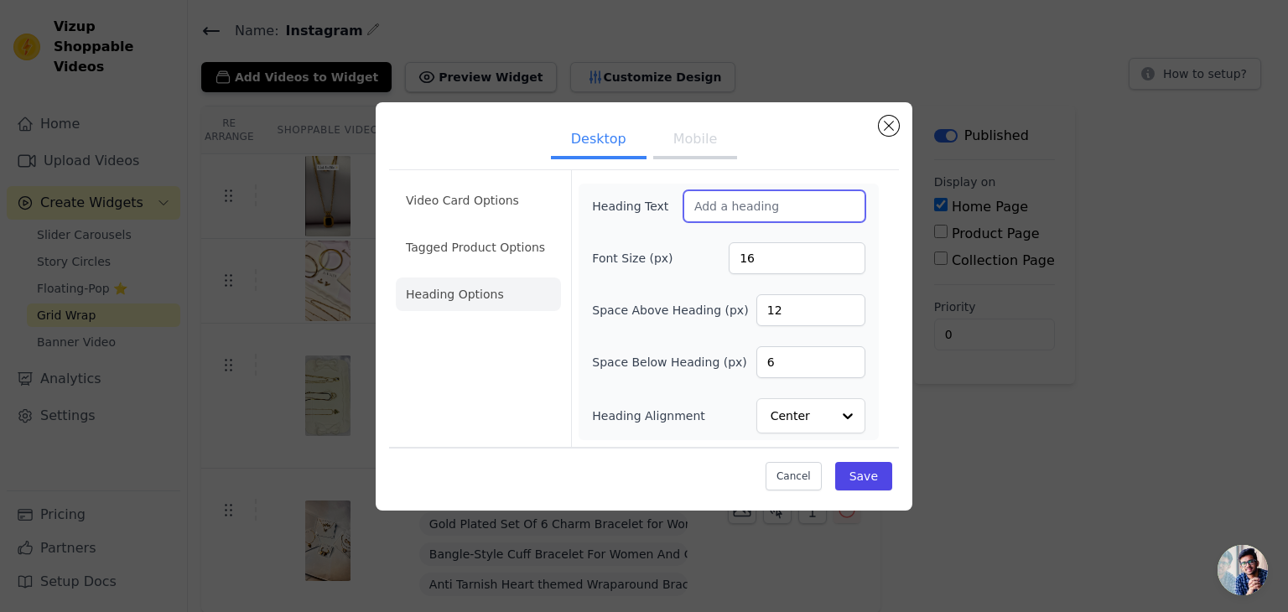
click at [794, 208] on input "Heading Text" at bounding box center [775, 206] width 182 height 32
type input "Our Instagram"
drag, startPoint x: 857, startPoint y: 471, endPoint x: 674, endPoint y: 142, distance: 377.4
click at [674, 142] on div "Desktop Mobile Video Card Options Tagged Product Options Heading Options Headin…" at bounding box center [644, 307] width 510 height 382
click at [674, 142] on button "Mobile" at bounding box center [695, 140] width 84 height 37
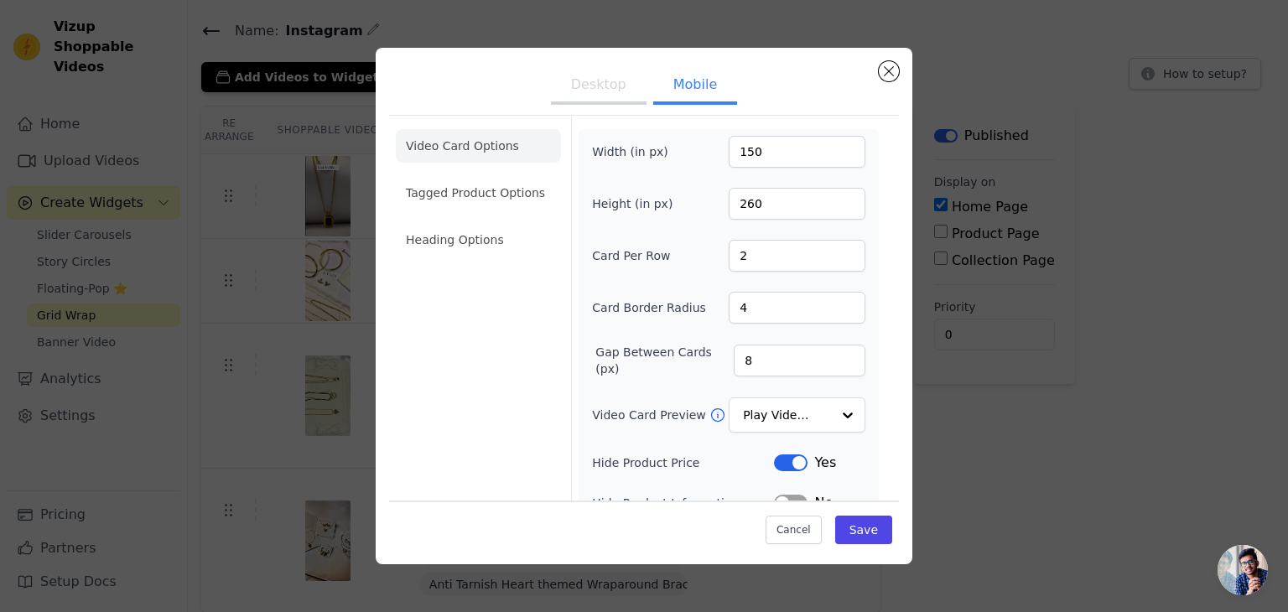
scroll to position [183, 0]
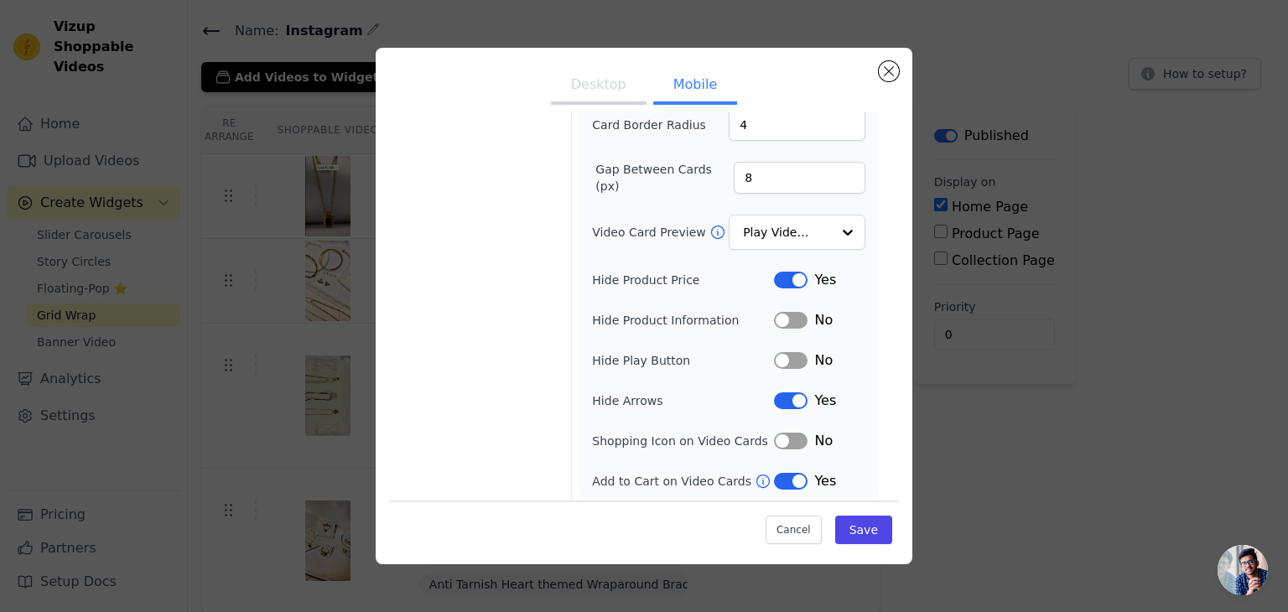
click at [609, 78] on button "Desktop" at bounding box center [599, 86] width 96 height 37
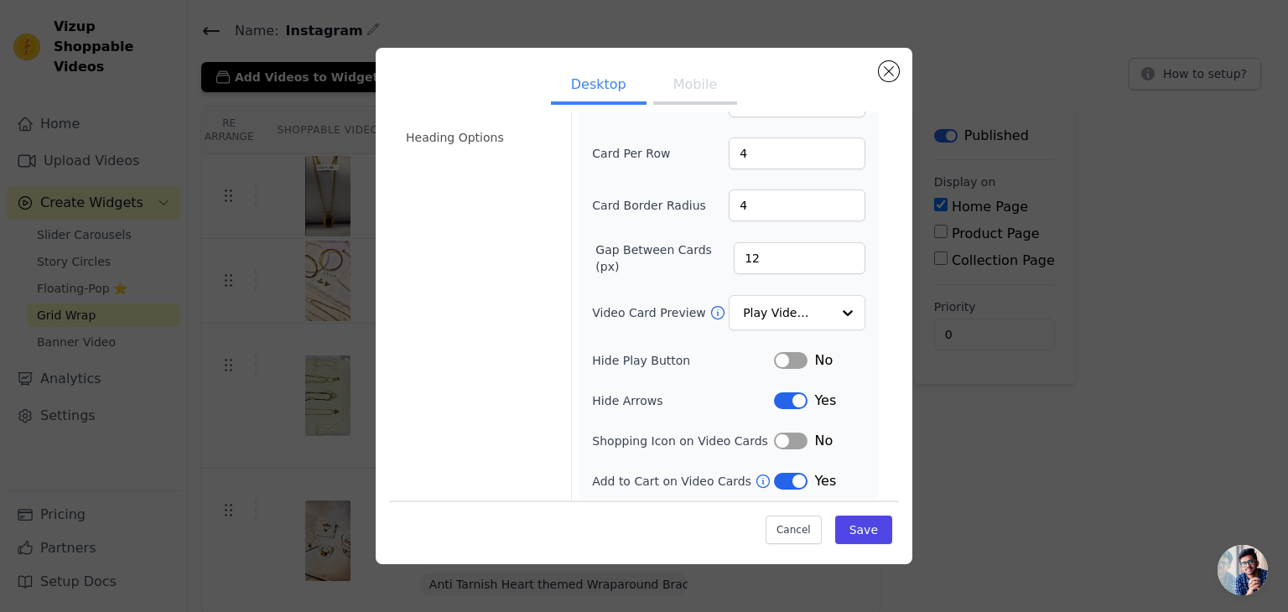
scroll to position [0, 0]
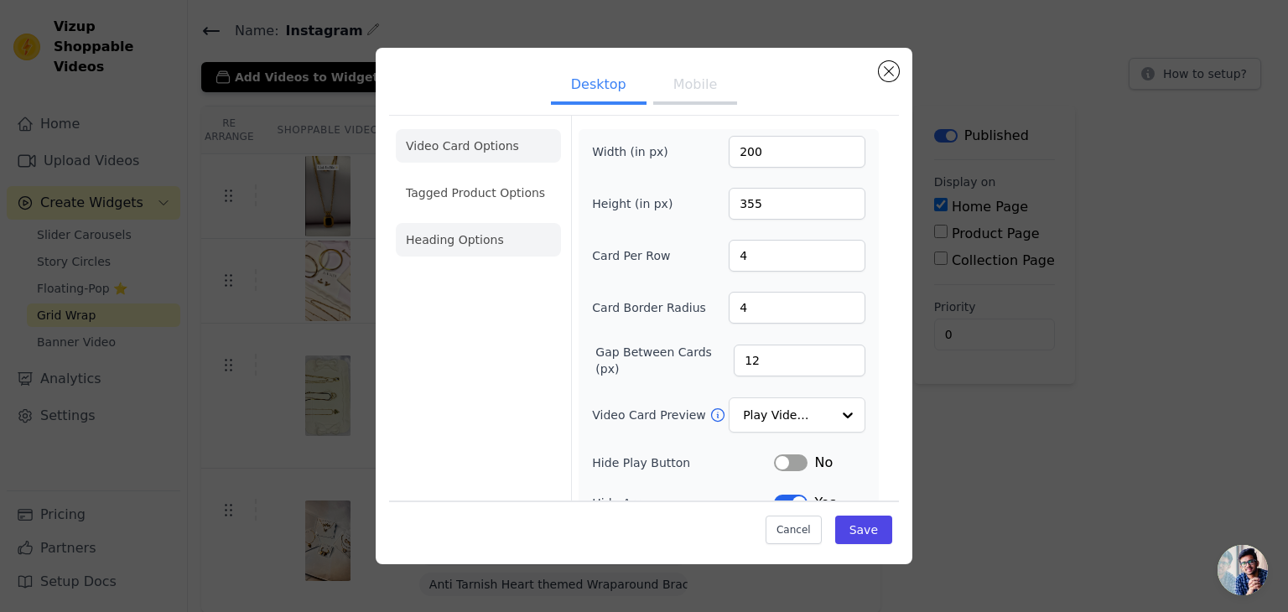
click at [518, 237] on li "Heading Options" at bounding box center [478, 240] width 165 height 34
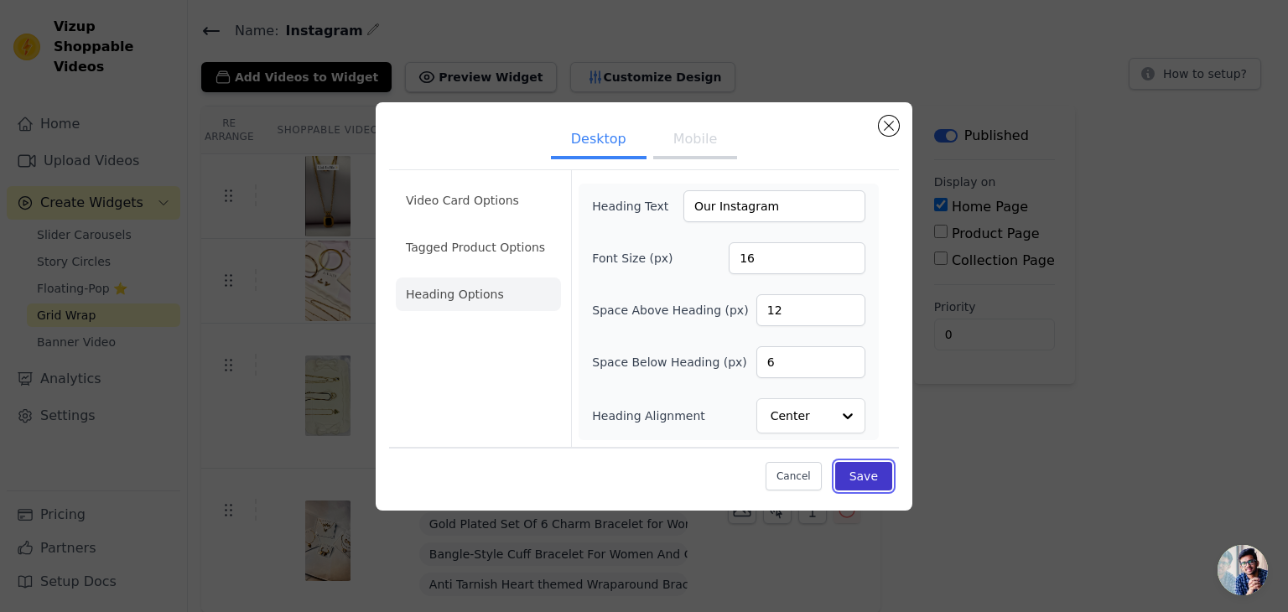
click at [865, 483] on button "Save" at bounding box center [863, 476] width 57 height 29
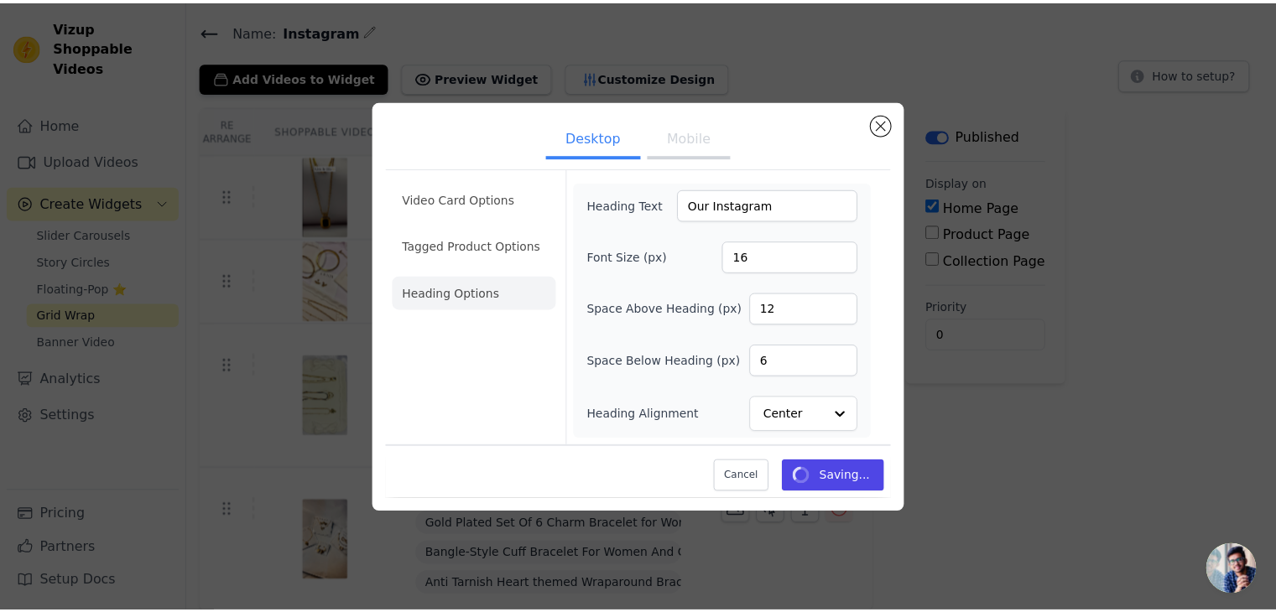
scroll to position [47, 0]
